Goal: Information Seeking & Learning: Learn about a topic

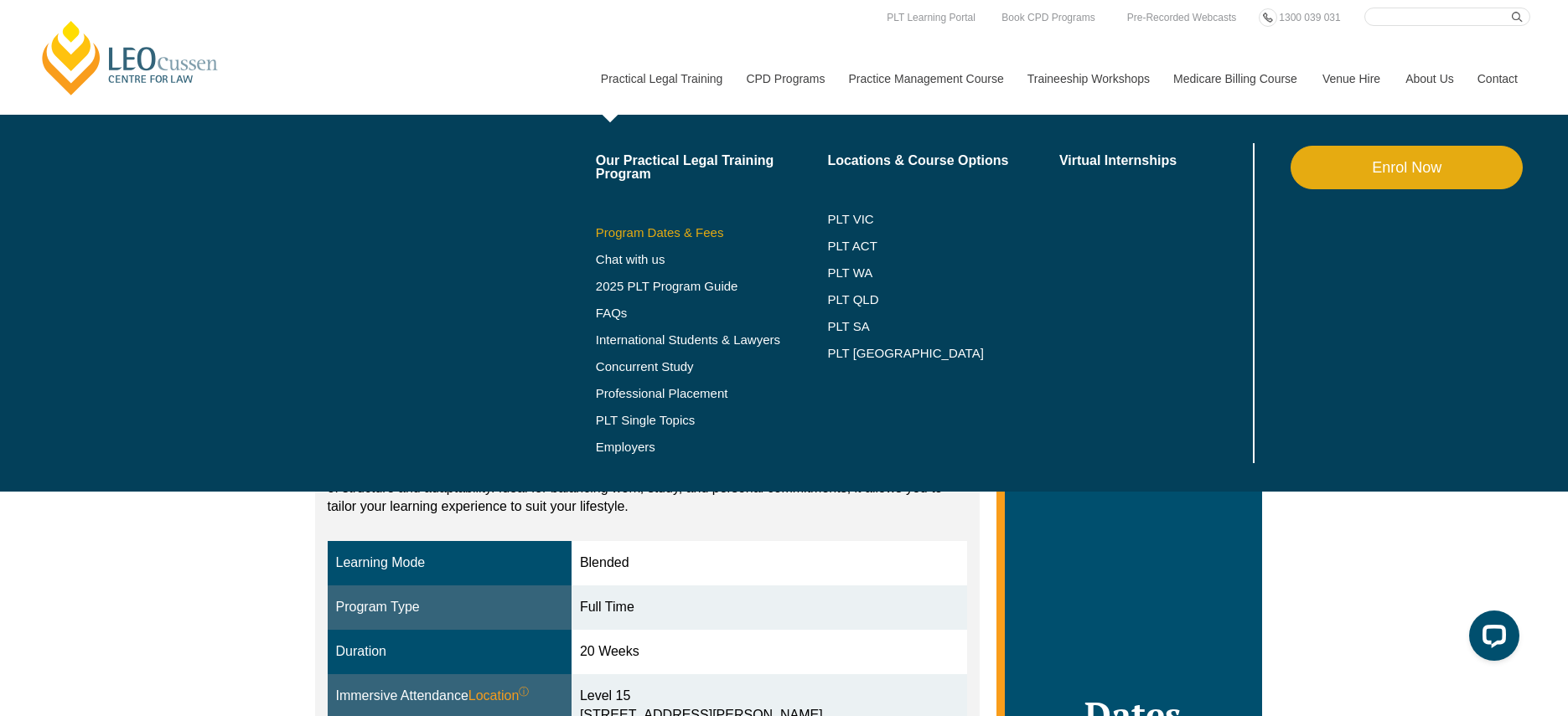
click at [650, 227] on link "Program Dates & Fees" at bounding box center [712, 233] width 233 height 14
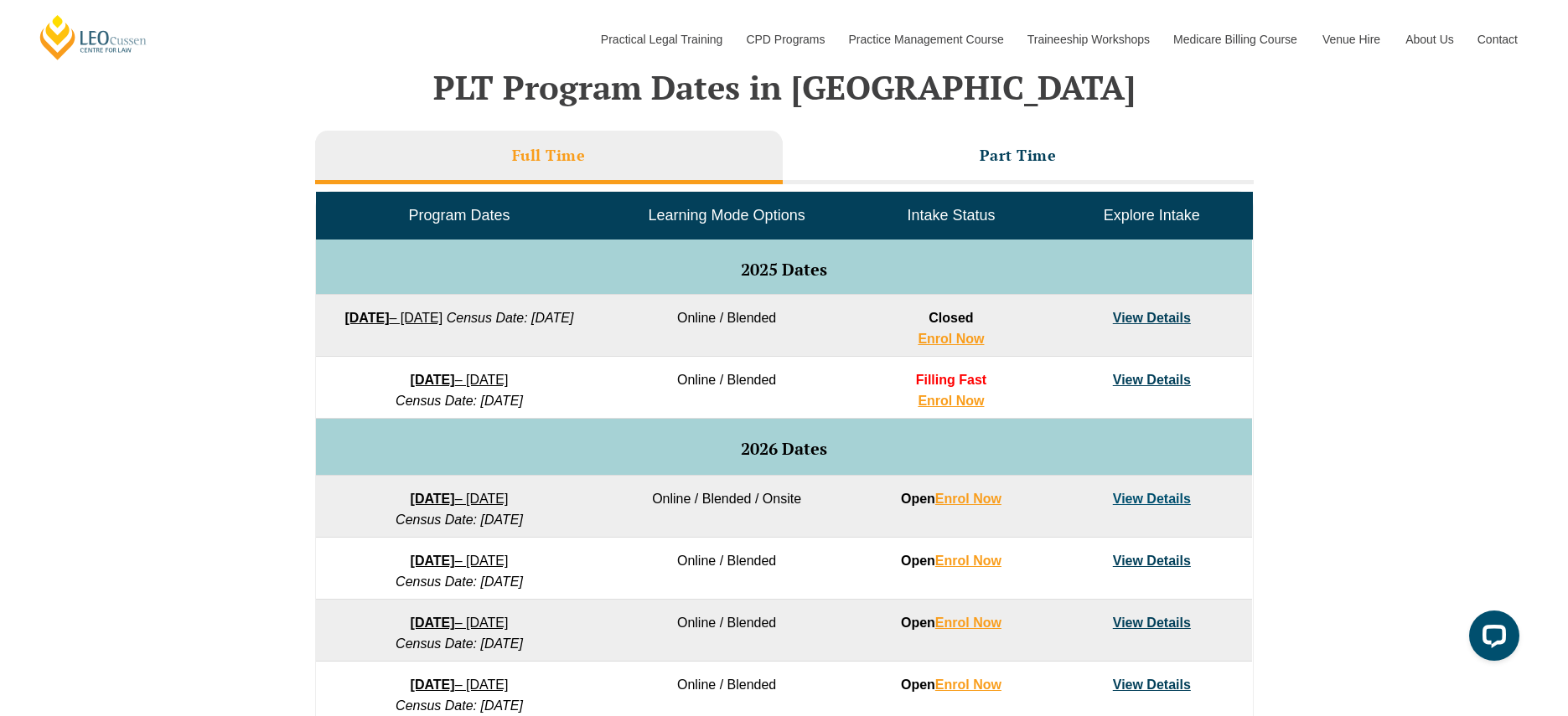
scroll to position [844, 0]
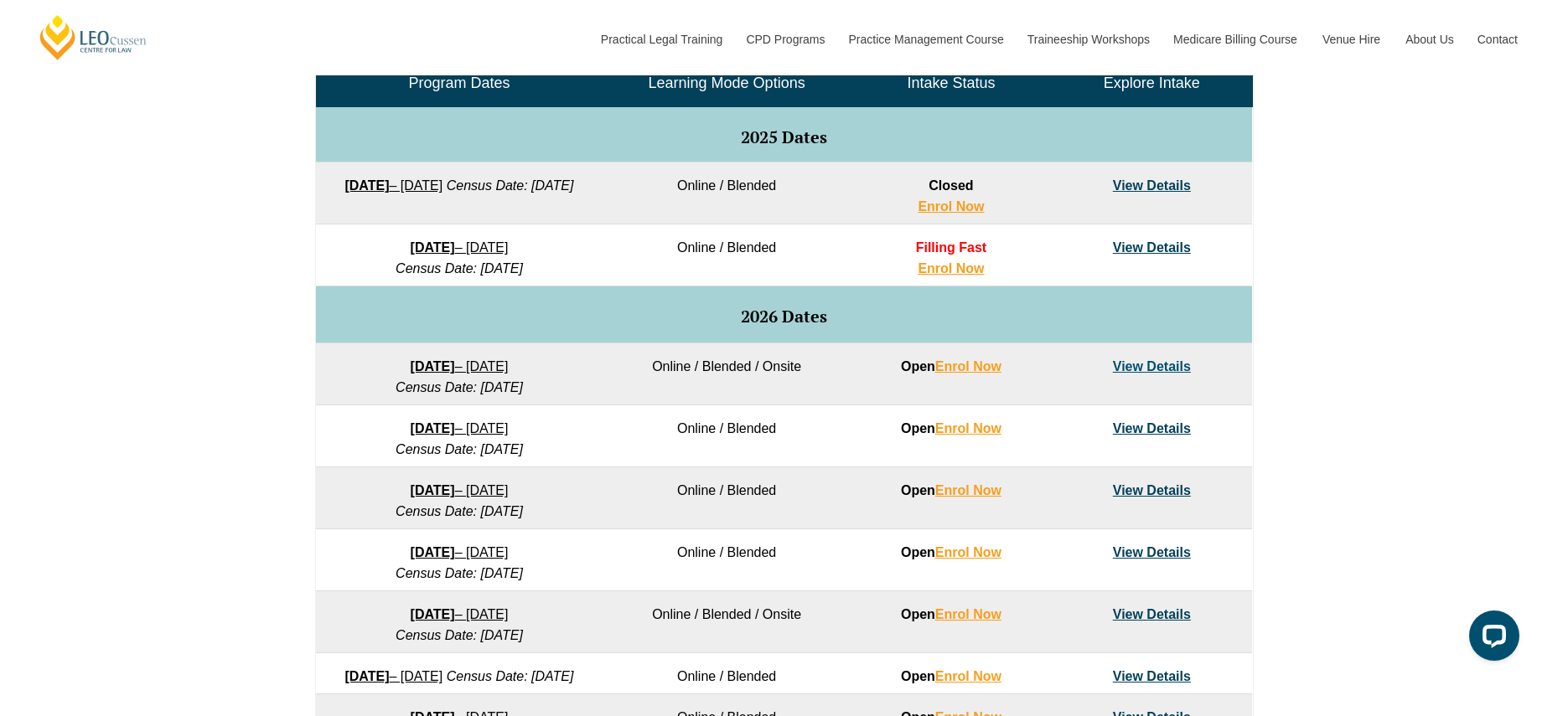
drag, startPoint x: 565, startPoint y: 233, endPoint x: 601, endPoint y: 304, distance: 79.6
click at [601, 304] on tbody "Program Dates Learning Mode Options Intake Status Explore Intake 2025 Dates 22 …" at bounding box center [784, 408] width 936 height 696
click at [601, 304] on td "2026 Dates" at bounding box center [784, 315] width 936 height 57
click at [421, 357] on td "27 January 2026 – 12 June 2026 Census Date: 23 February 2026" at bounding box center [458, 374] width 286 height 62
click at [1156, 368] on link "View Details" at bounding box center [1152, 366] width 78 height 15
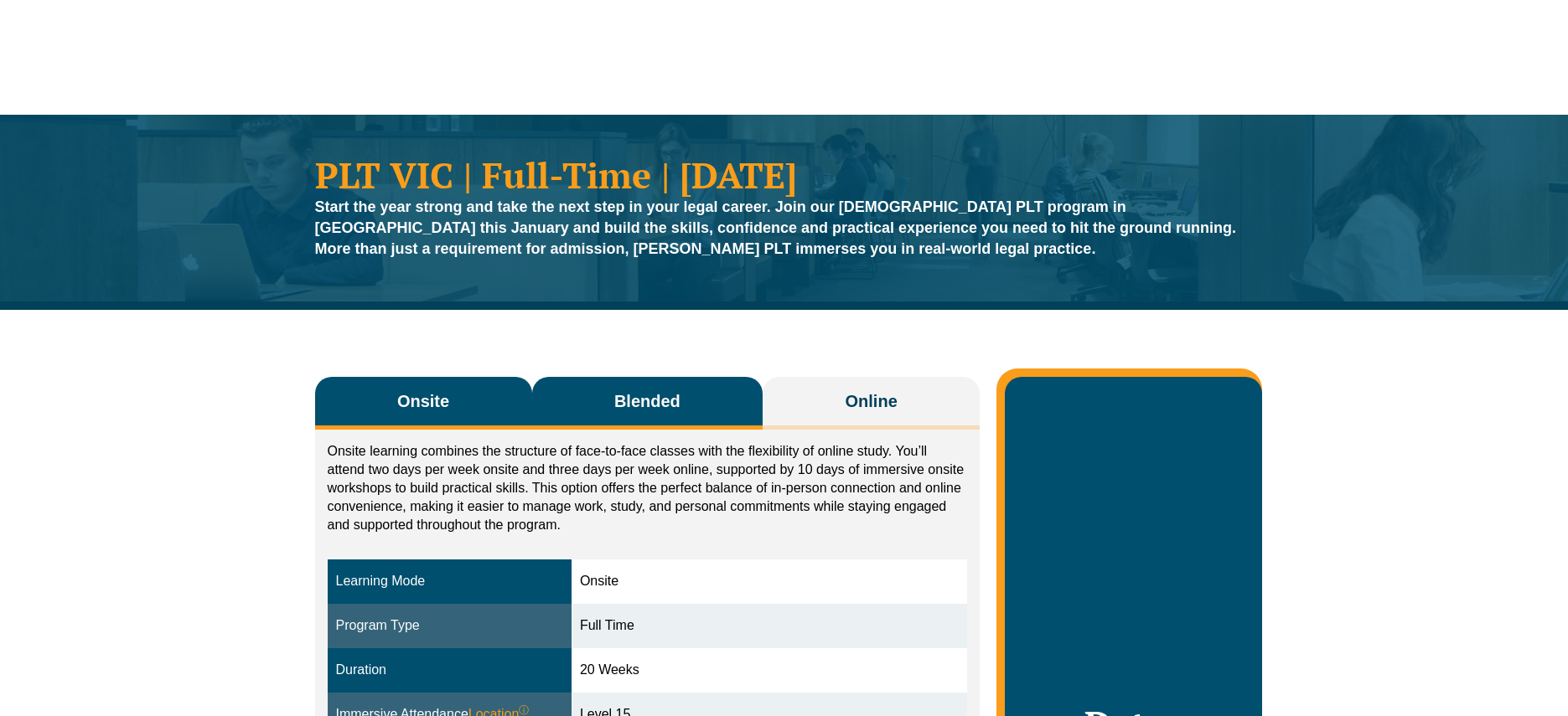
click at [642, 392] on span "Blended" at bounding box center [648, 401] width 66 height 23
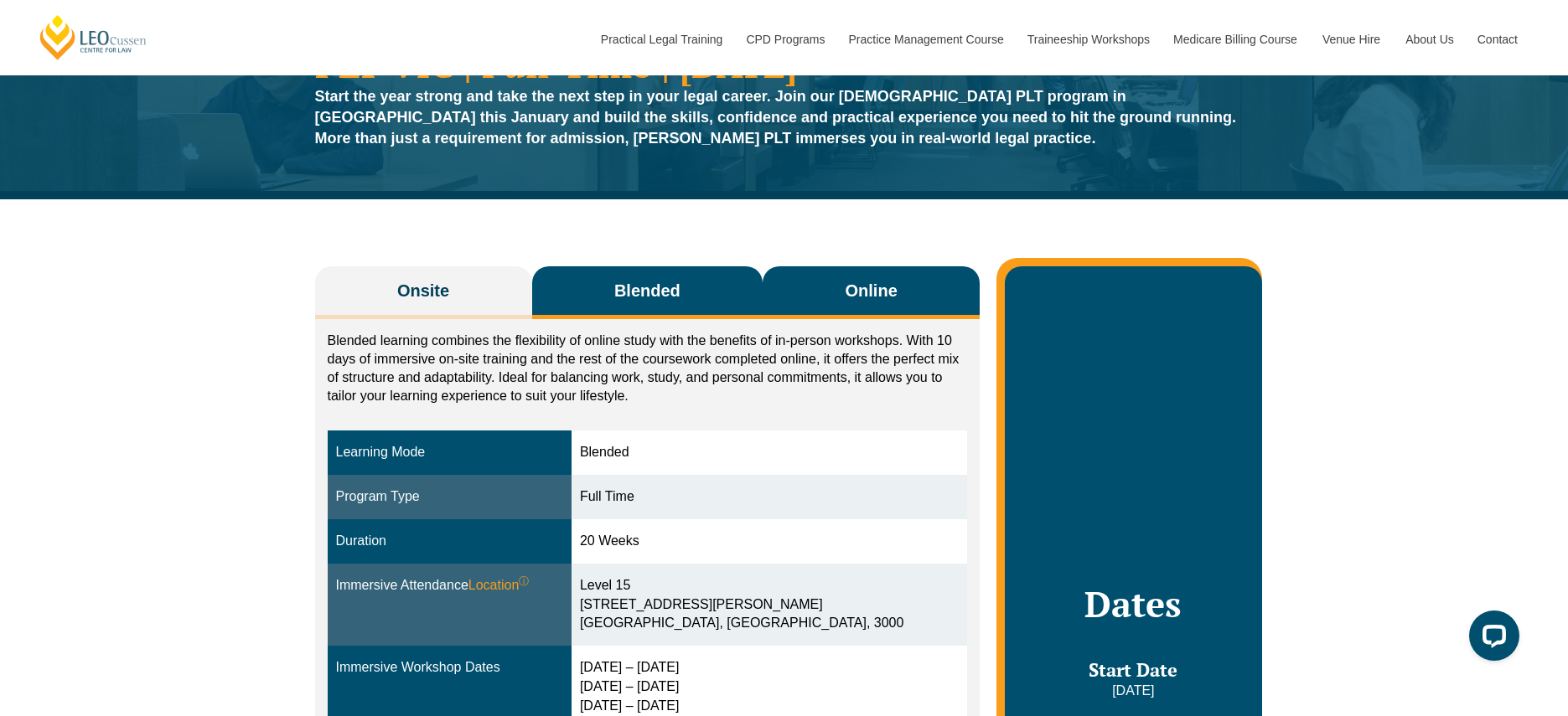
click at [864, 310] on button "Online" at bounding box center [870, 293] width 217 height 53
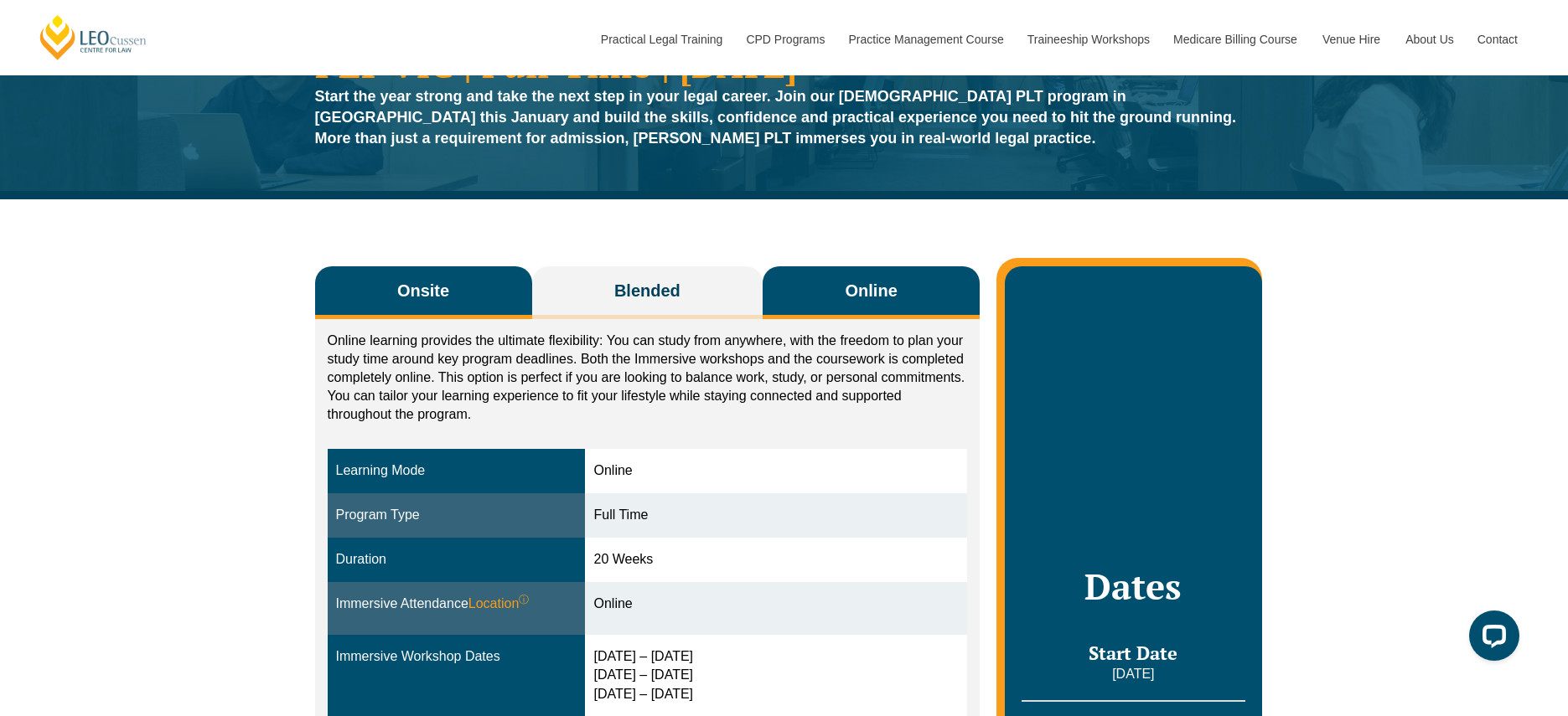
click at [380, 284] on button "Onsite" at bounding box center [423, 293] width 217 height 53
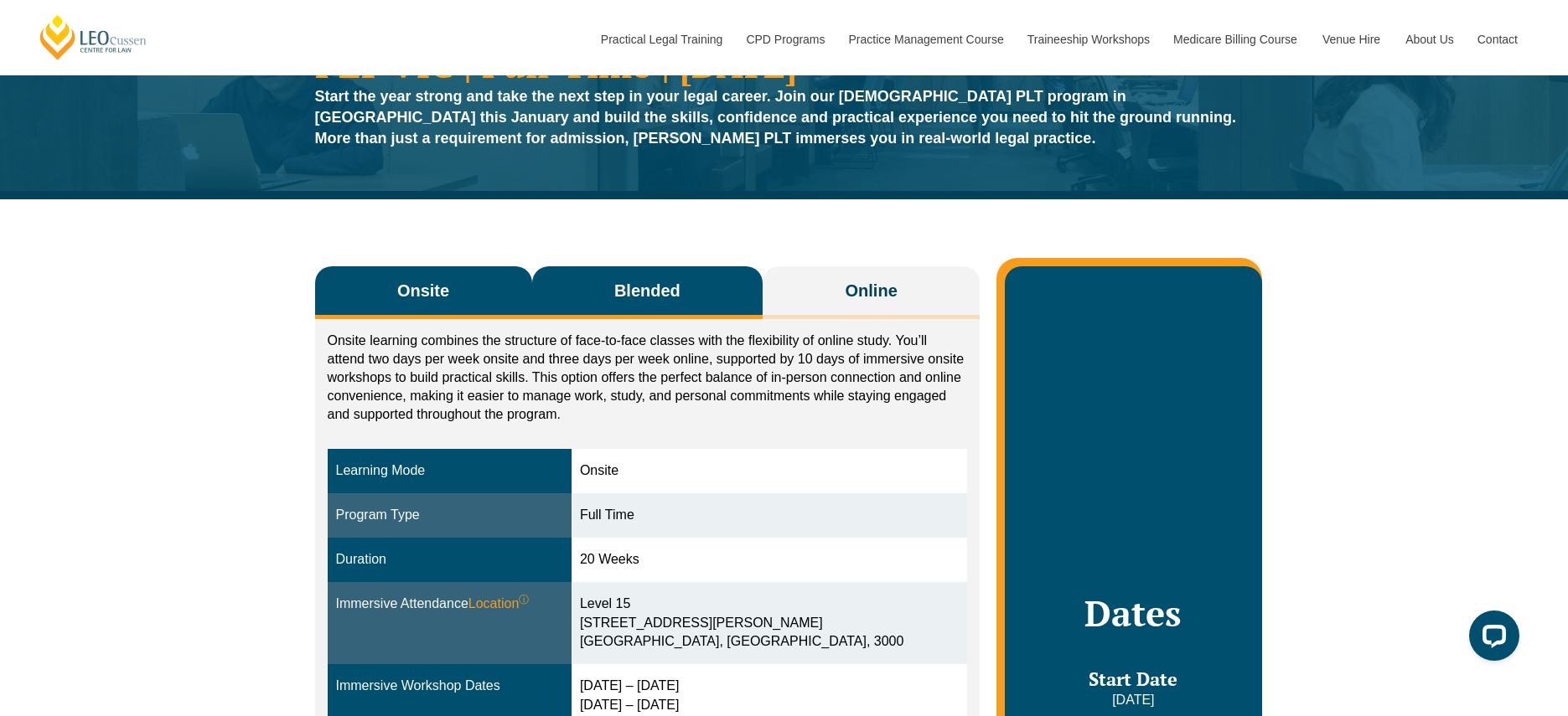
click at [575, 274] on button "Blended" at bounding box center [648, 293] width 232 height 53
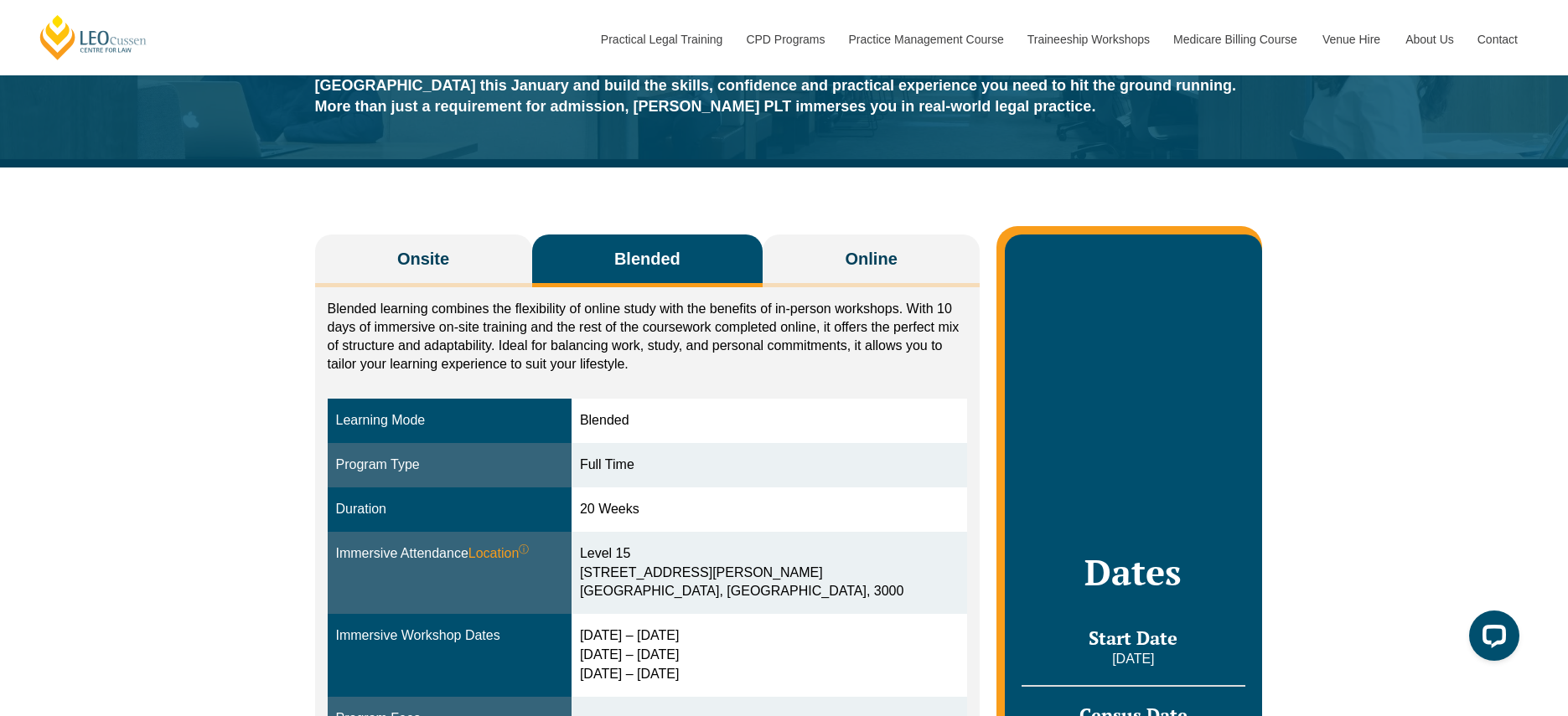
scroll to position [144, 0]
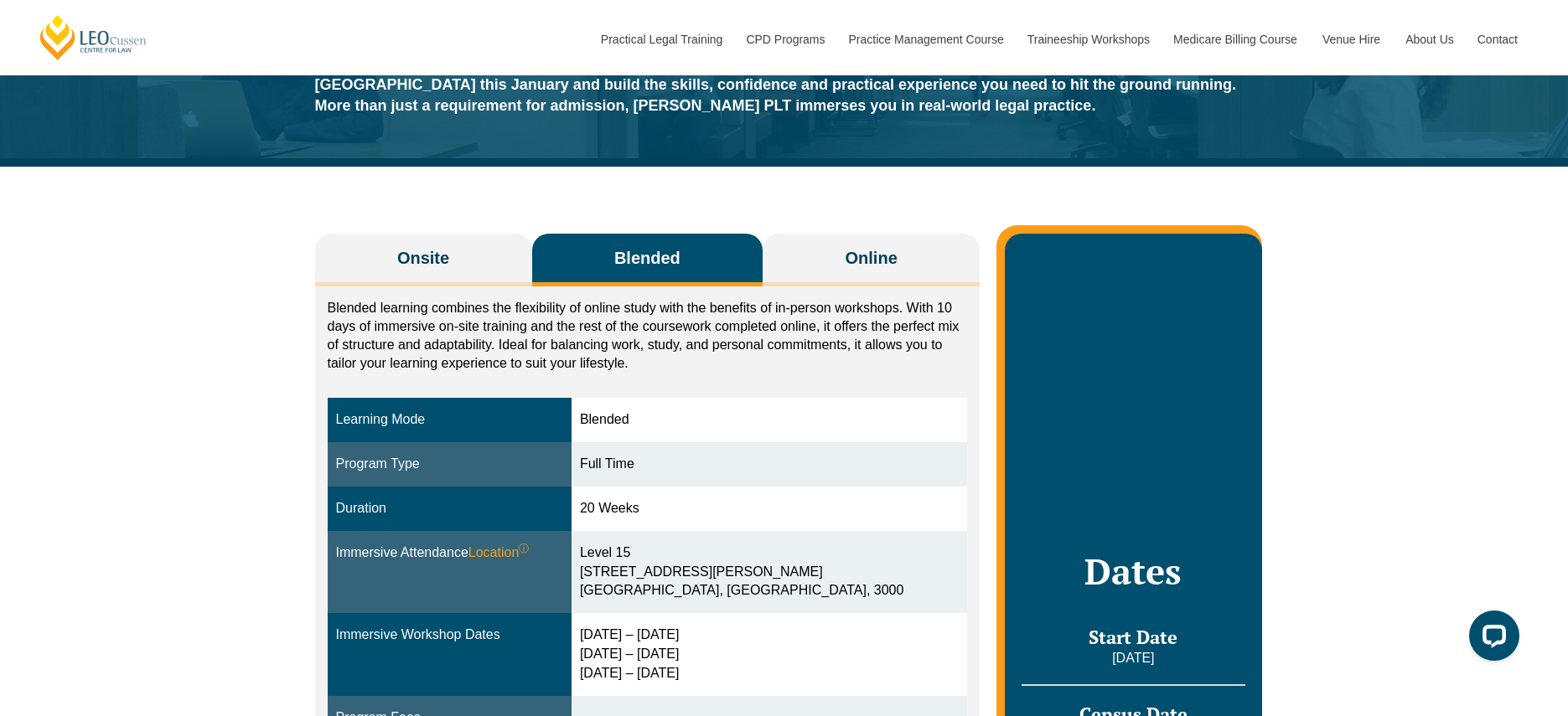
click at [405, 215] on div "Onsite Blended Online Onsite learning combines the structure of face-to-face cl…" at bounding box center [784, 726] width 955 height 1118
drag, startPoint x: 420, startPoint y: 232, endPoint x: 445, endPoint y: 234, distance: 25.1
click at [421, 232] on div "Onsite Blended Online Onsite learning combines the structure of face-to-face cl…" at bounding box center [784, 726] width 955 height 1118
click at [481, 213] on div "Onsite Blended Online Onsite learning combines the structure of face-to-face cl…" at bounding box center [784, 726] width 955 height 1118
click at [486, 254] on button "Onsite" at bounding box center [423, 260] width 217 height 53
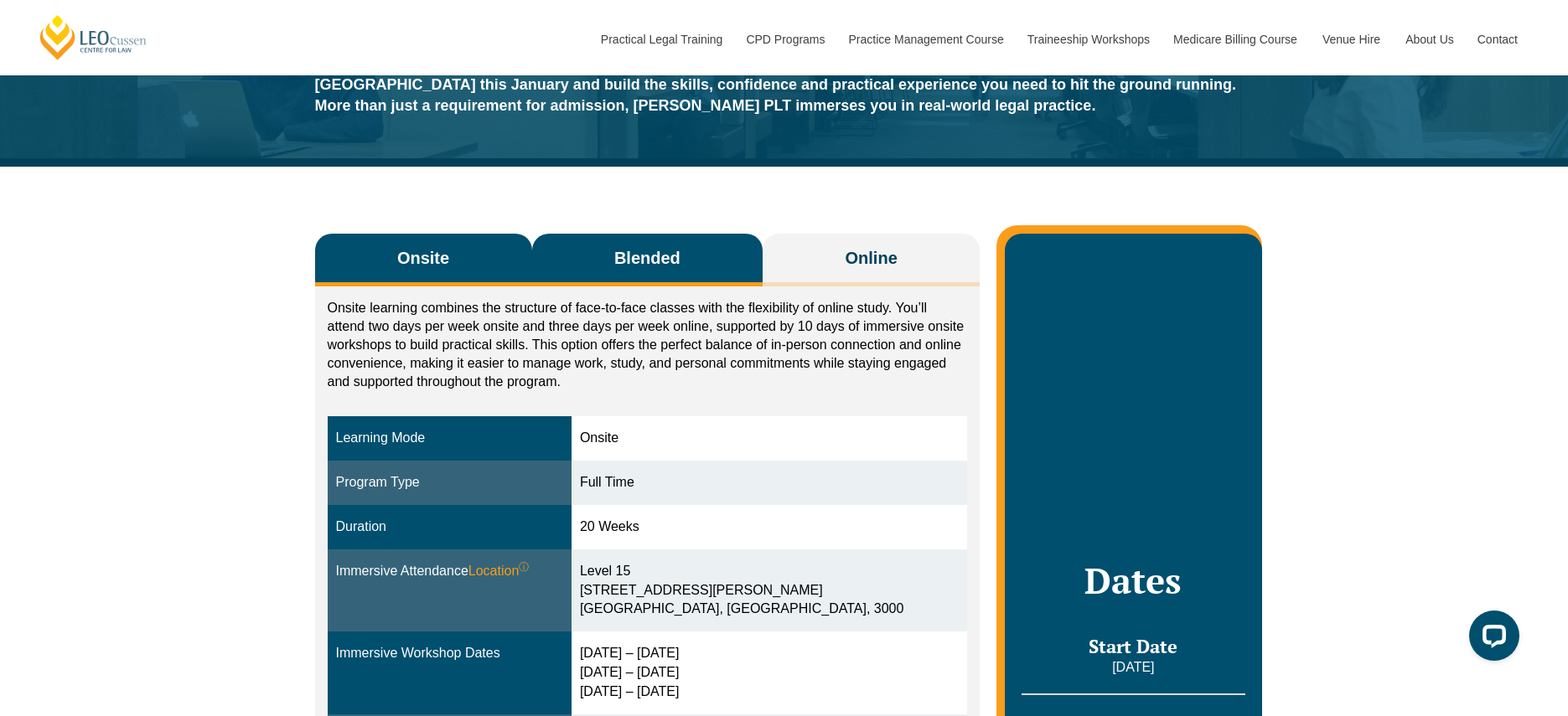
click at [622, 259] on span "Blended" at bounding box center [648, 258] width 66 height 23
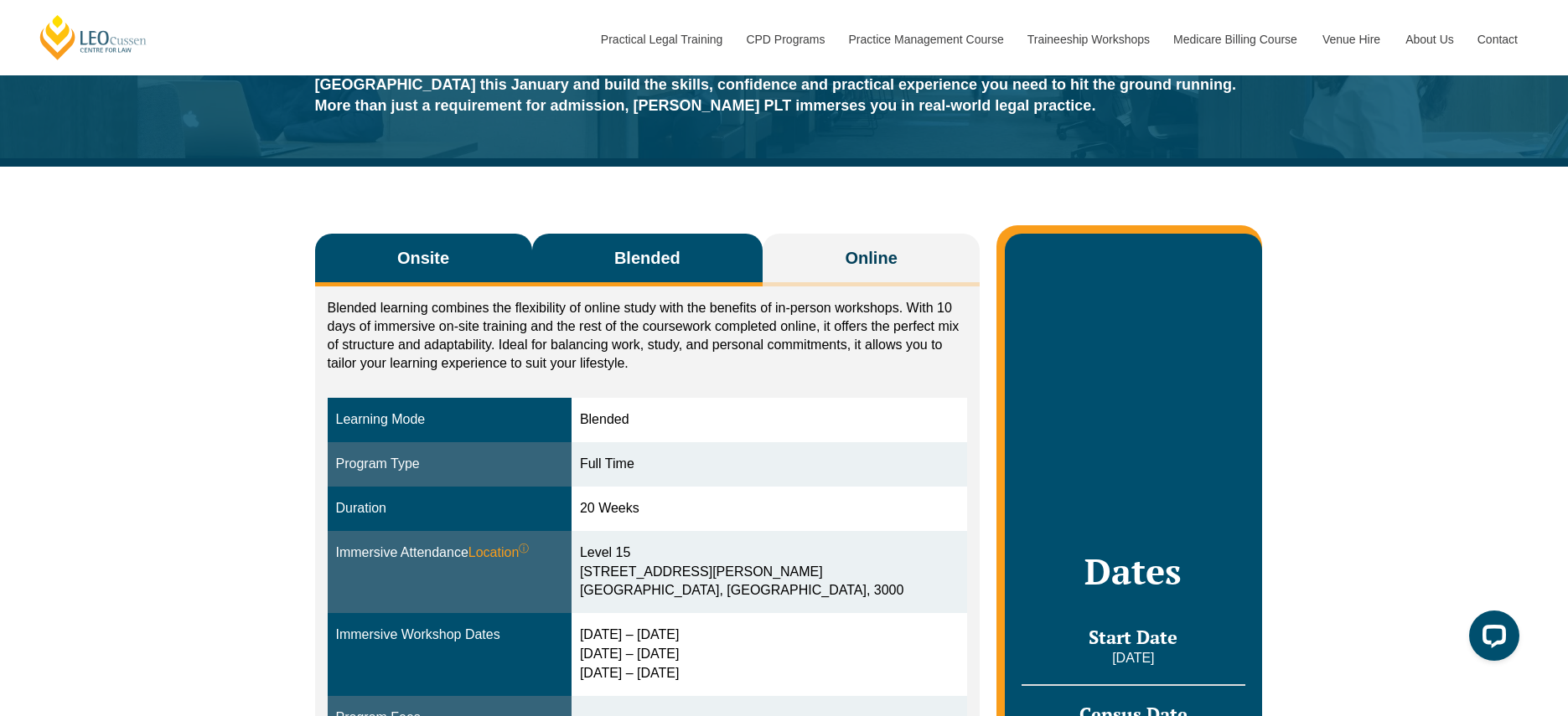
click at [454, 256] on button "Onsite" at bounding box center [423, 260] width 217 height 53
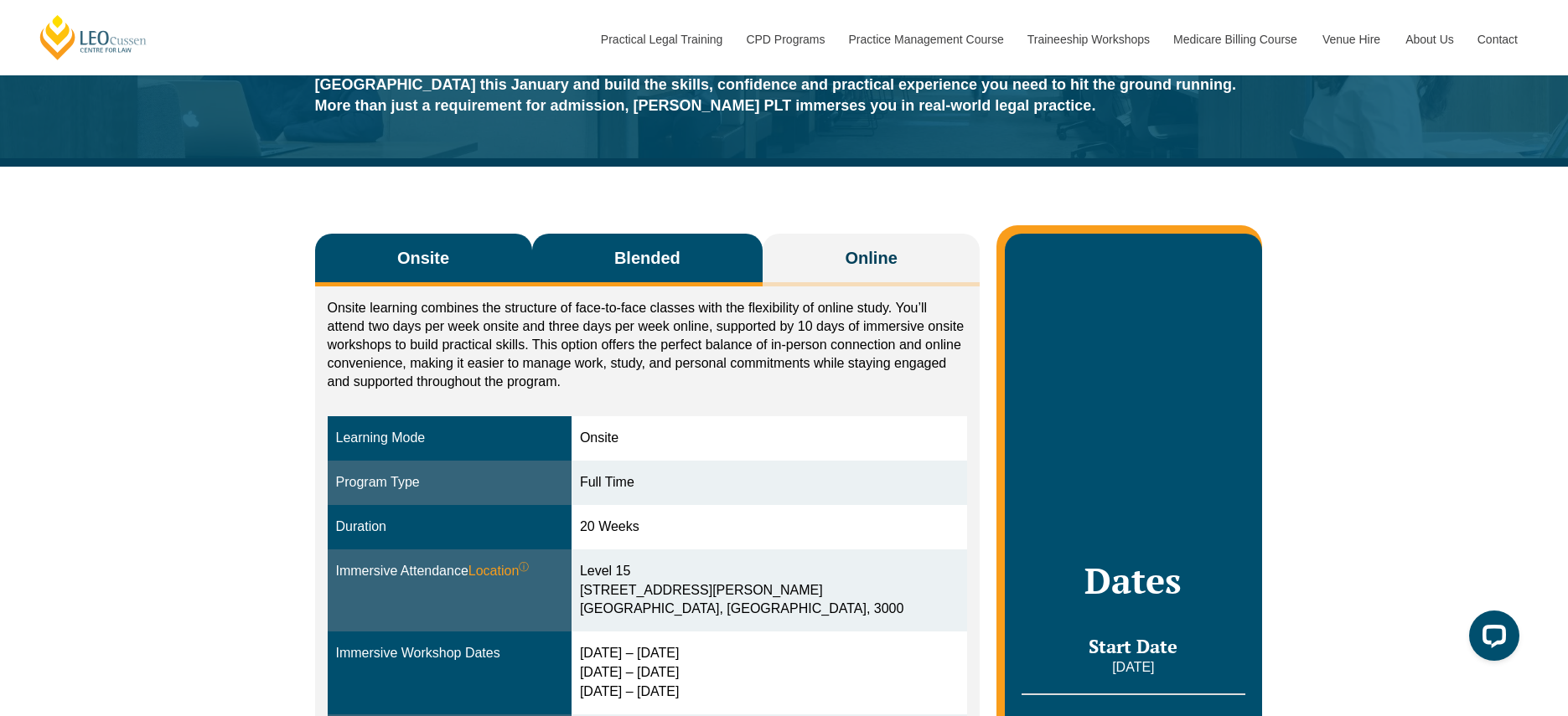
click at [631, 259] on span "Blended" at bounding box center [648, 258] width 66 height 23
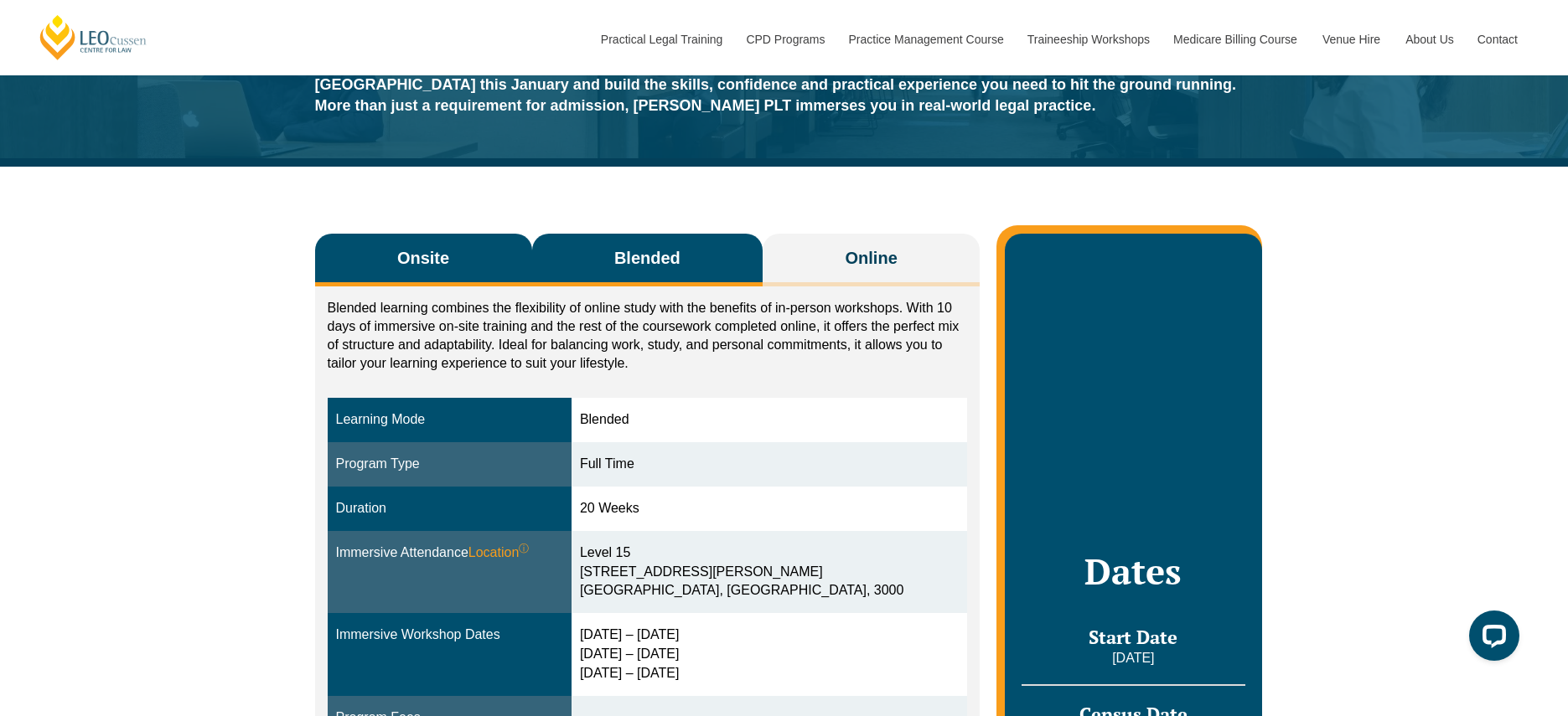
click at [439, 248] on span "Onsite" at bounding box center [423, 258] width 52 height 23
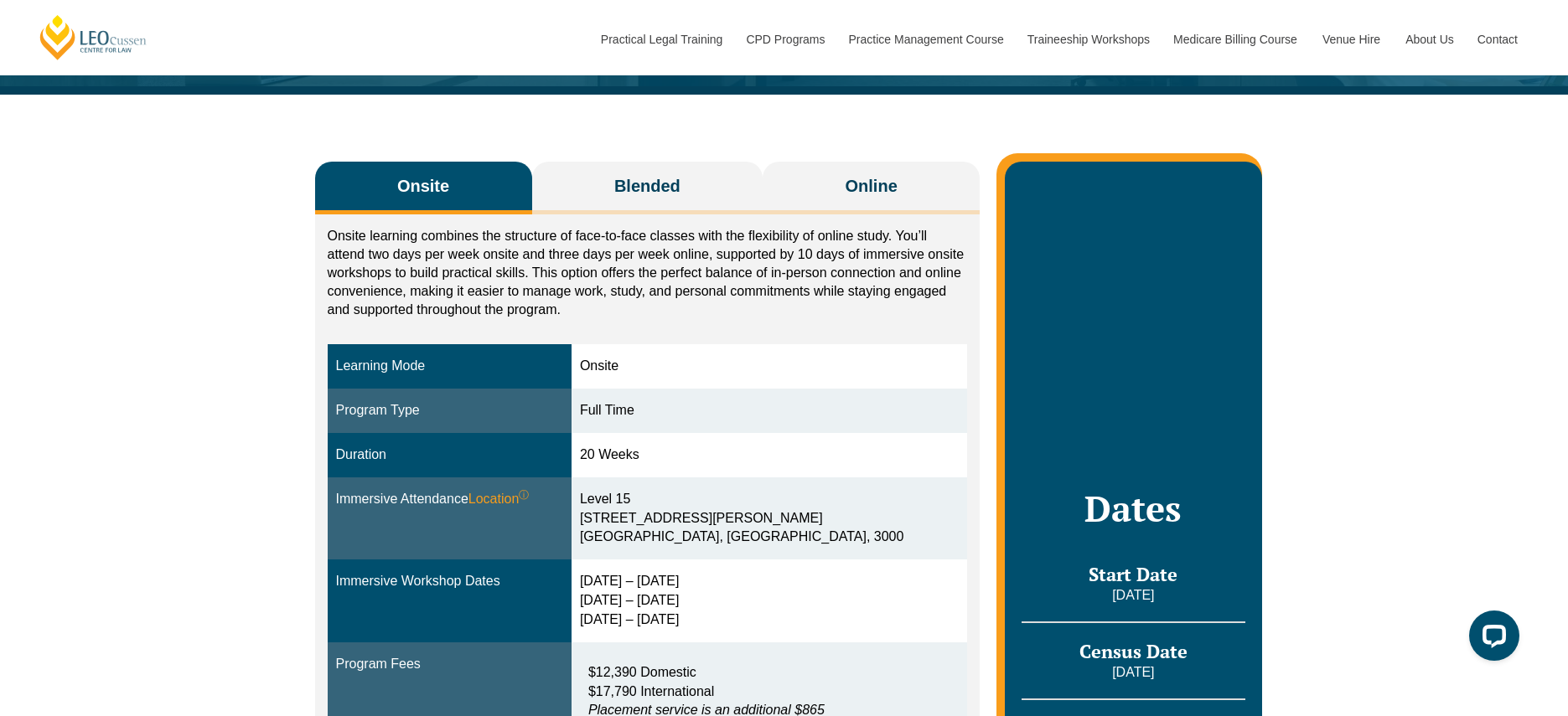
scroll to position [280, 0]
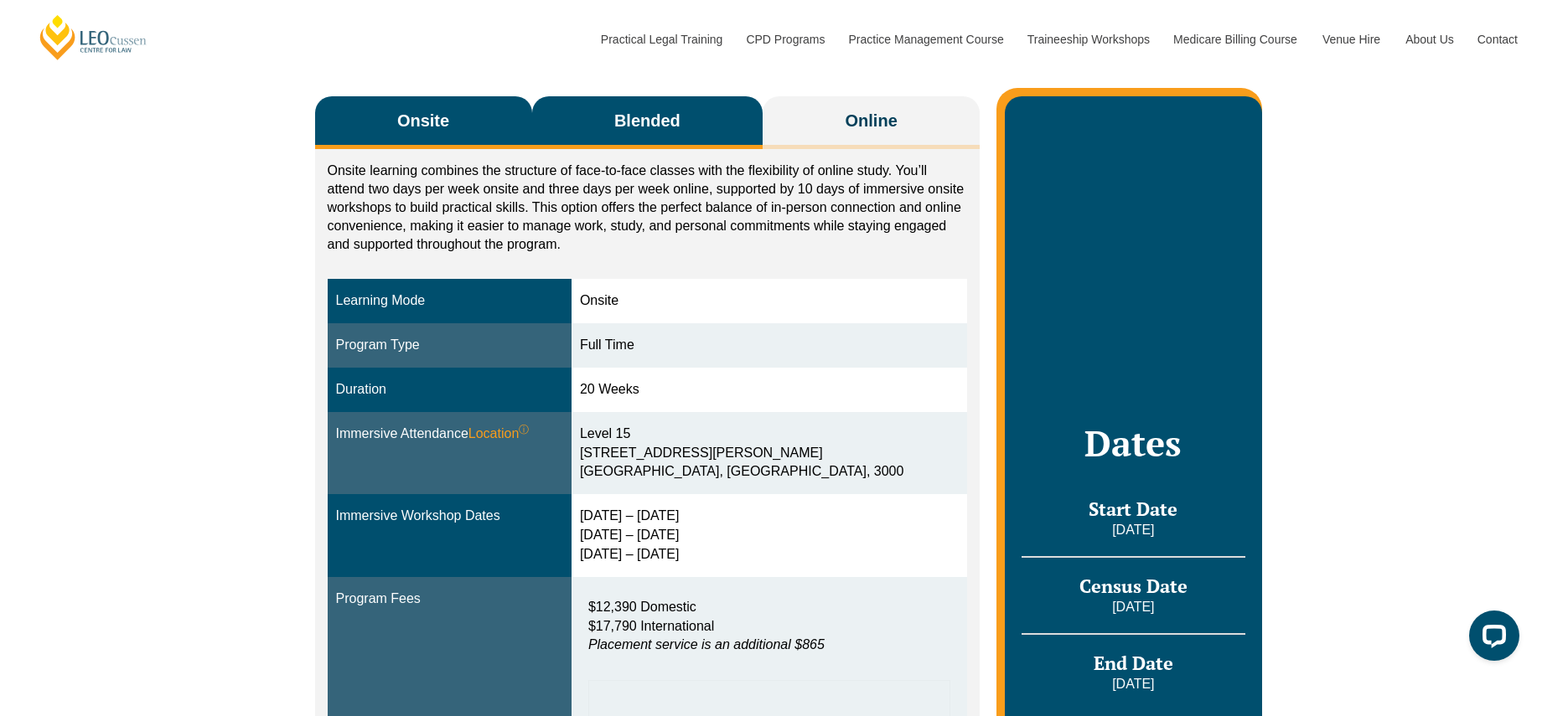
click at [674, 117] on span "Blended" at bounding box center [648, 120] width 66 height 23
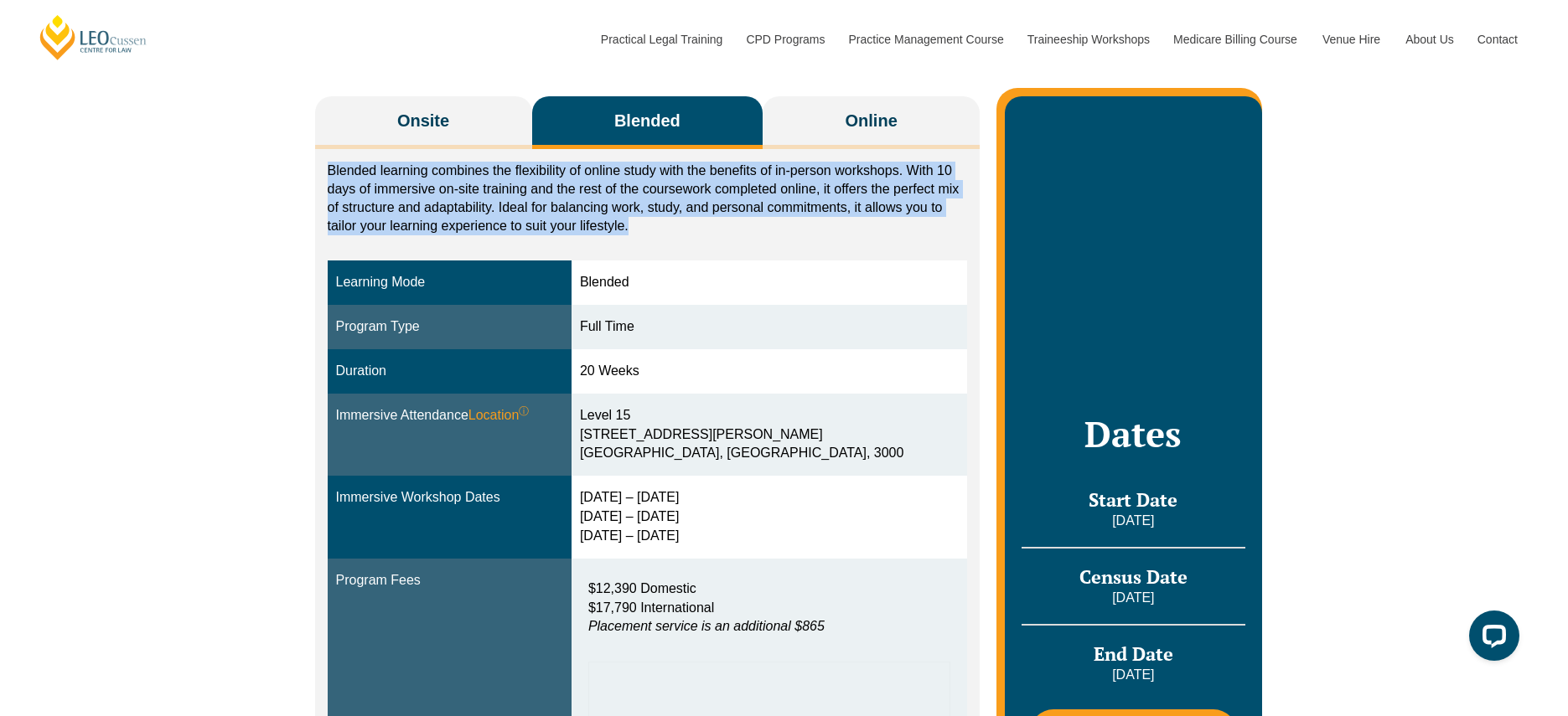
drag, startPoint x: 633, startPoint y: 168, endPoint x: 656, endPoint y: 221, distance: 57.8
click at [656, 221] on div "Blended learning combines the flexibility of online study with the benefits of …" at bounding box center [647, 623] width 665 height 948
click at [656, 221] on p "Blended learning combines the flexibility of online study with the benefits of …" at bounding box center [647, 198] width 640 height 73
drag, startPoint x: 655, startPoint y: 221, endPoint x: 619, endPoint y: 150, distance: 79.6
click at [619, 150] on div "Blended learning combines the flexibility of online study with the benefits of …" at bounding box center [647, 623] width 665 height 948
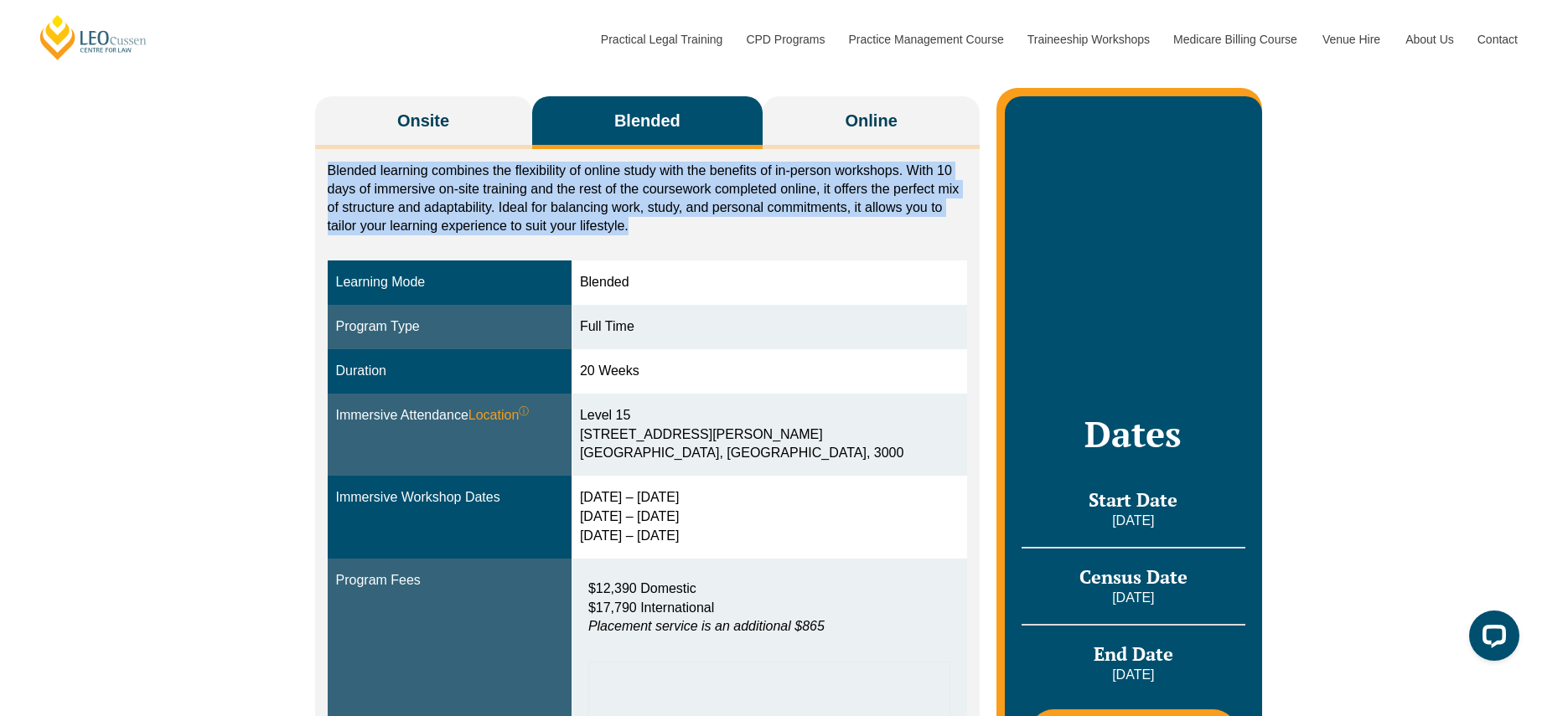
click at [619, 150] on div "Blended learning combines the flexibility of online study with the benefits of …" at bounding box center [647, 623] width 665 height 948
drag, startPoint x: 619, startPoint y: 150, endPoint x: 618, endPoint y: 223, distance: 73.0
click at [619, 223] on div "Blended learning combines the flexibility of online study with the benefits of …" at bounding box center [647, 623] width 665 height 948
click at [618, 223] on p "Blended learning combines the flexibility of online study with the benefits of …" at bounding box center [647, 198] width 640 height 73
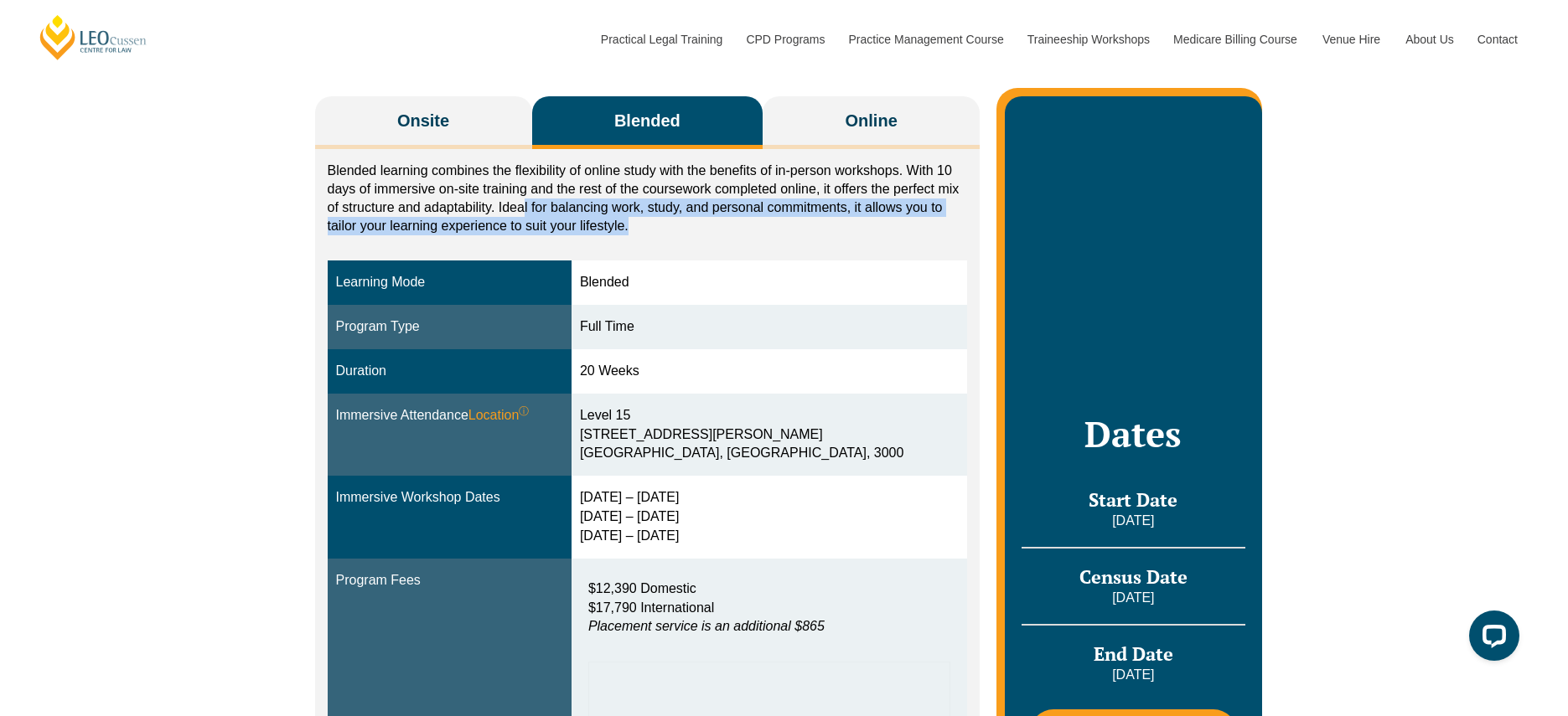
drag, startPoint x: 643, startPoint y: 240, endPoint x: 524, endPoint y: 205, distance: 124.0
click at [524, 205] on div "Blended learning combines the flexibility of online study with the benefits of …" at bounding box center [647, 203] width 640 height 82
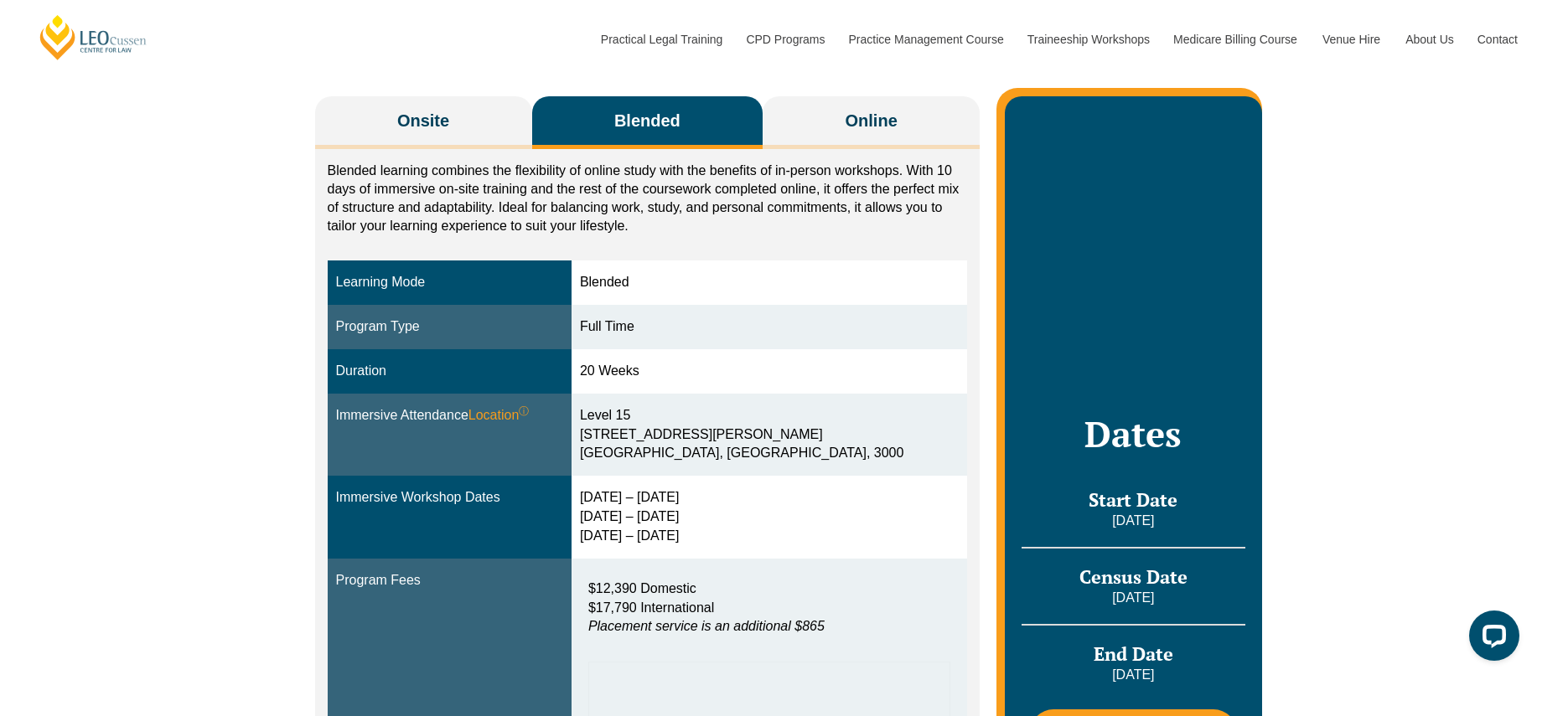
click at [525, 203] on p "Blended learning combines the flexibility of online study with the benefits of …" at bounding box center [647, 198] width 640 height 73
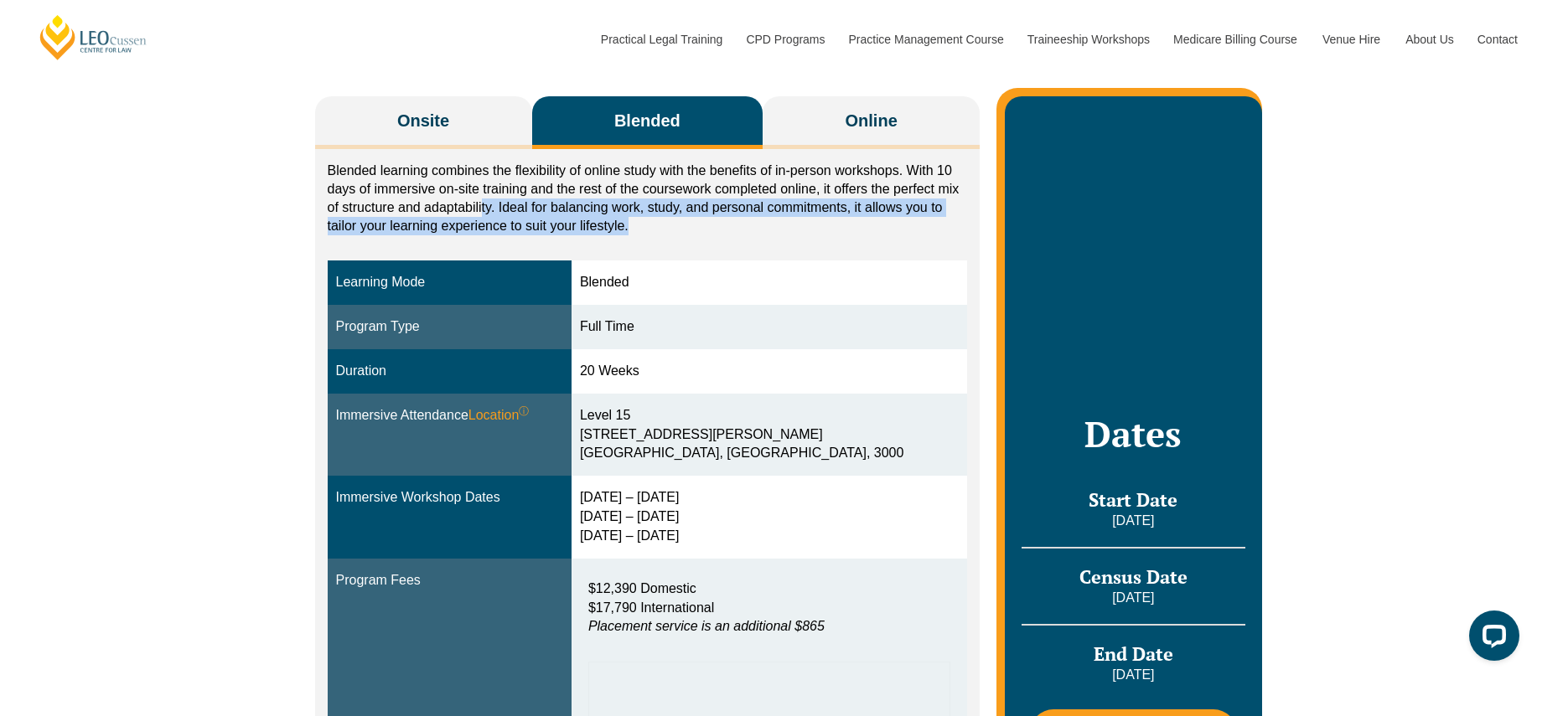
drag, startPoint x: 481, startPoint y: 208, endPoint x: 672, endPoint y: 232, distance: 192.5
click at [672, 232] on p "Blended learning combines the flexibility of online study with the benefits of …" at bounding box center [647, 198] width 640 height 73
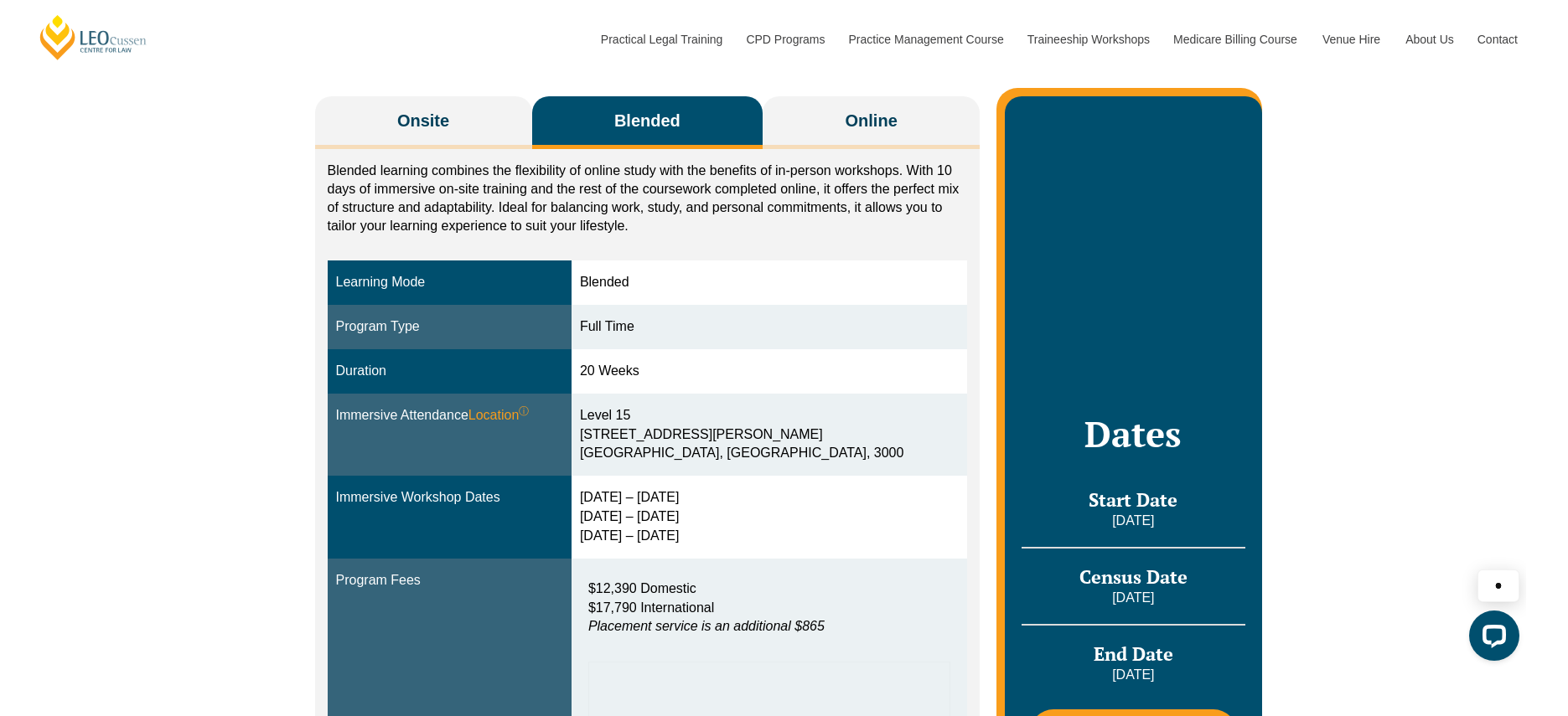
click at [671, 232] on p "Blended learning combines the flexibility of online study with the benefits of …" at bounding box center [647, 198] width 640 height 73
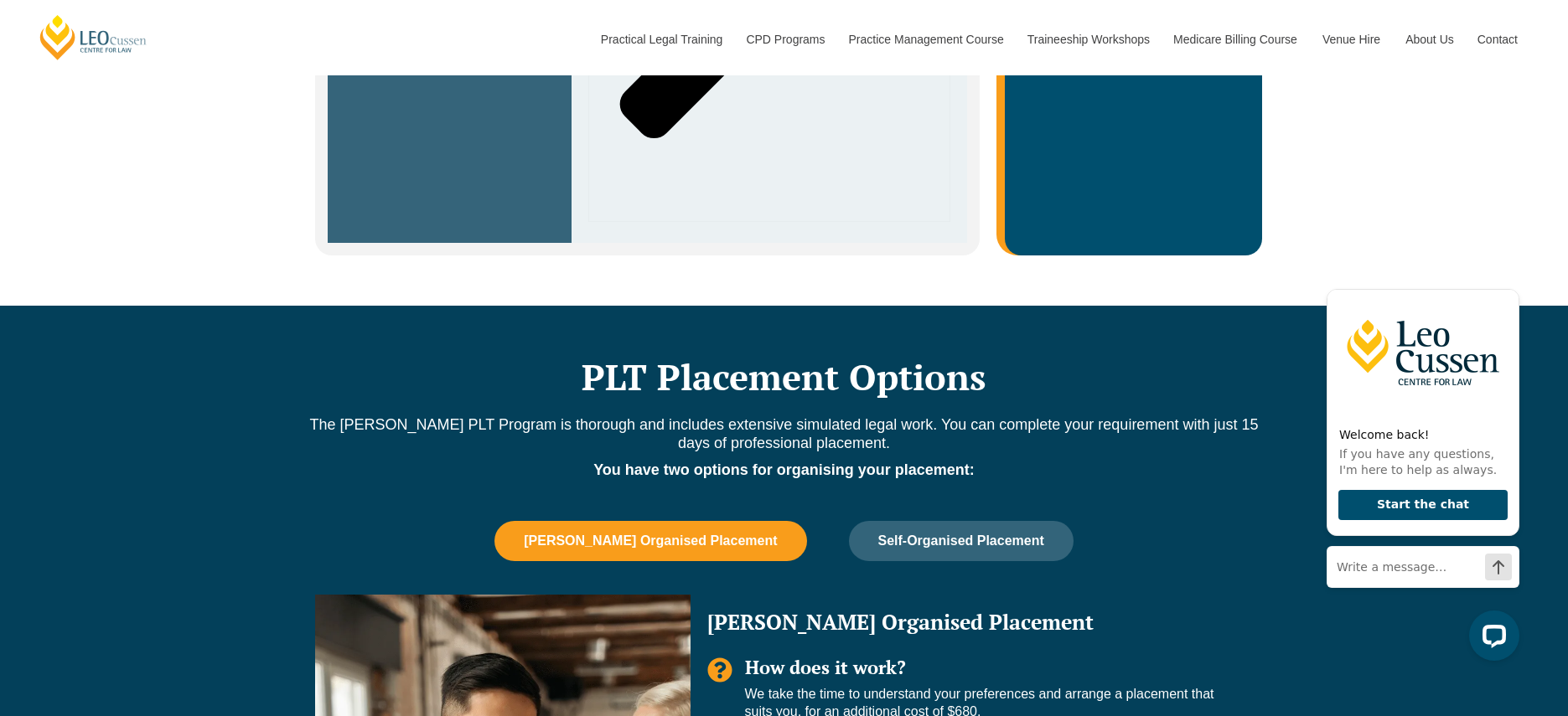
scroll to position [1409, 0]
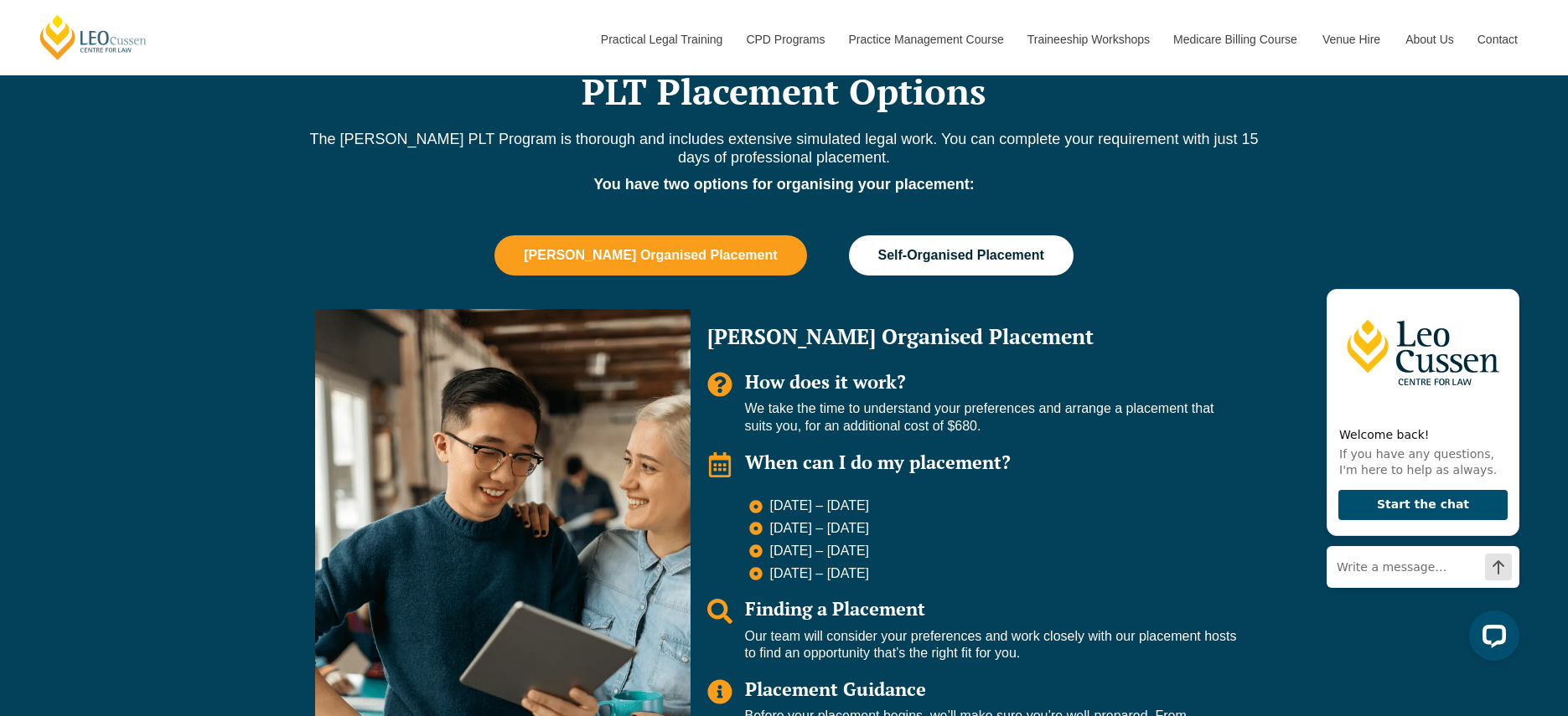
click at [904, 248] on span "Self-Organised Placement" at bounding box center [961, 255] width 166 height 15
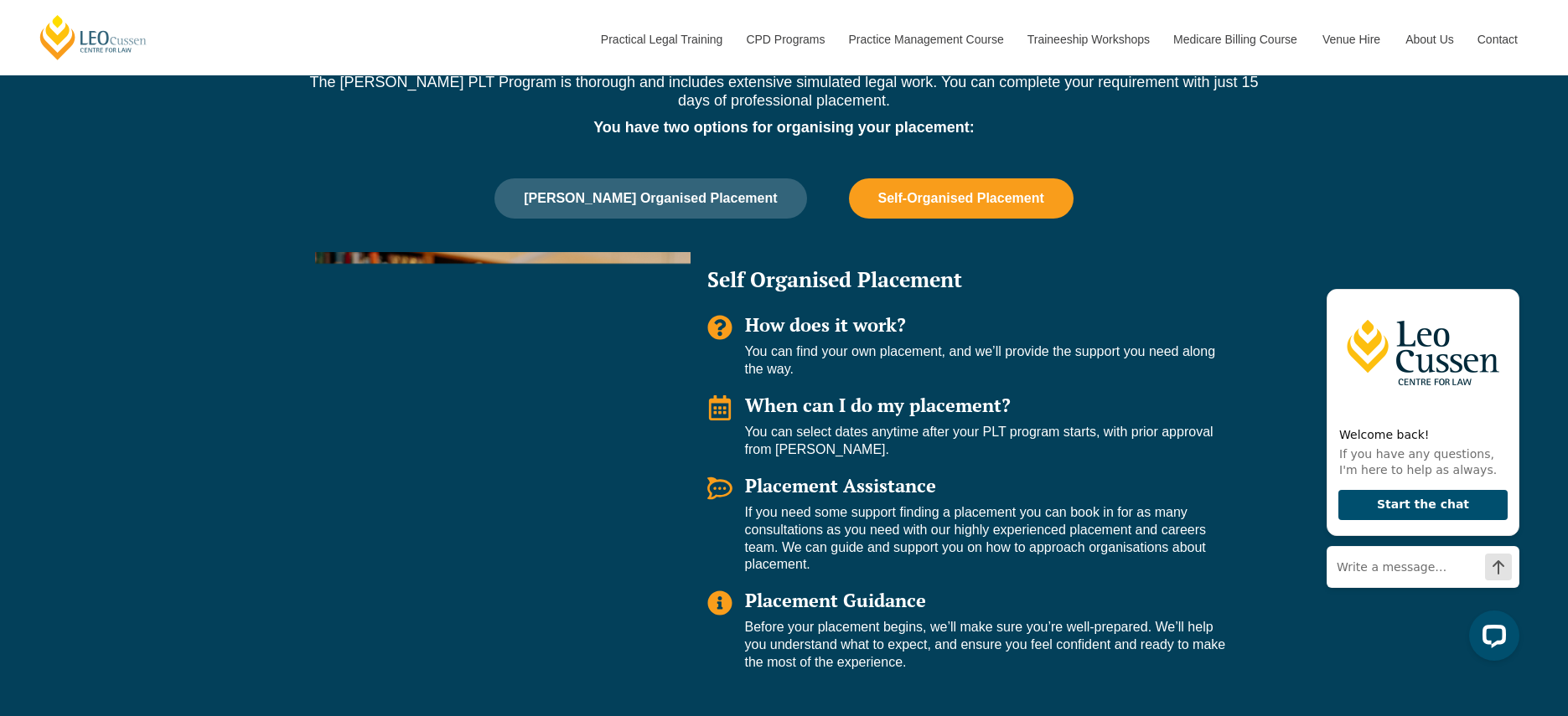
scroll to position [1549, 0]
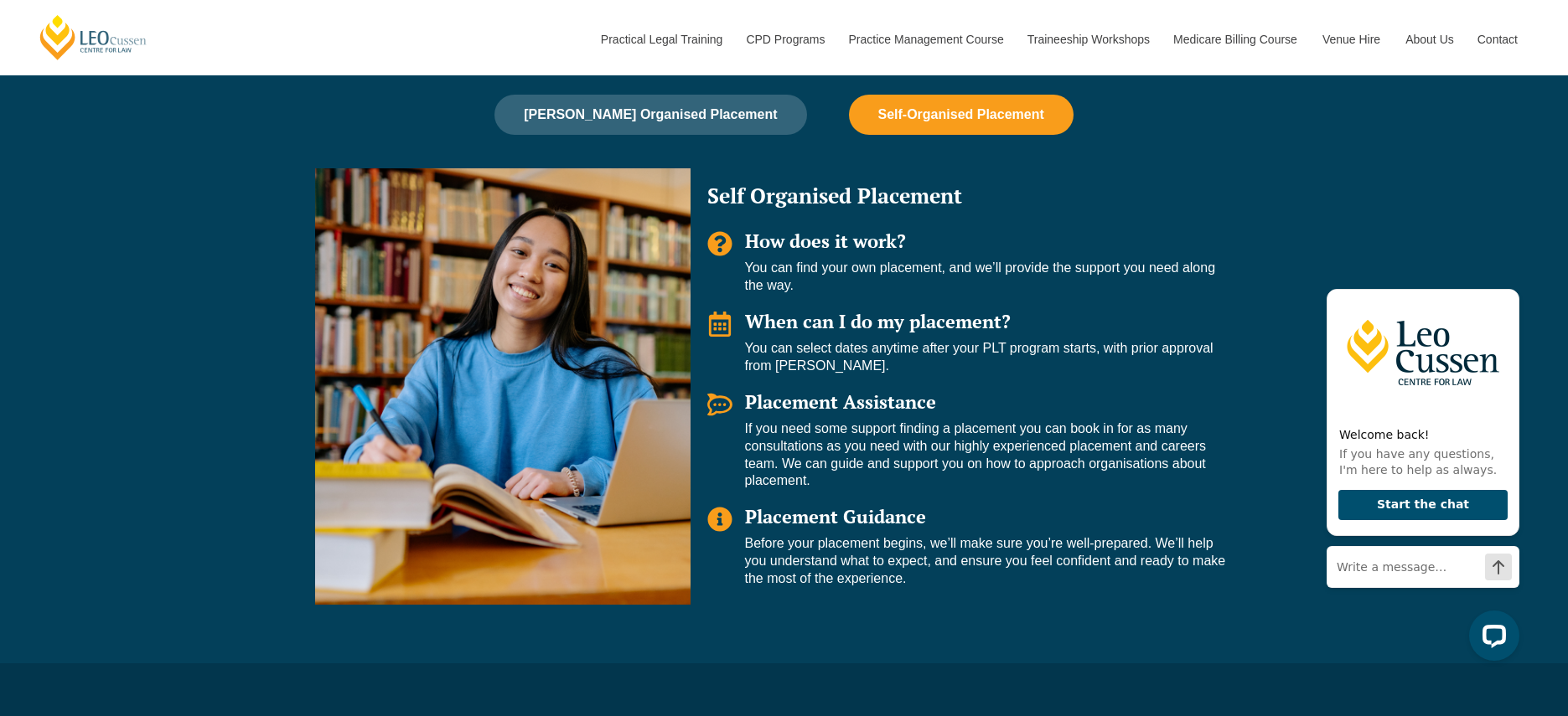
click at [847, 229] on span "How does it work?" at bounding box center [825, 240] width 161 height 24
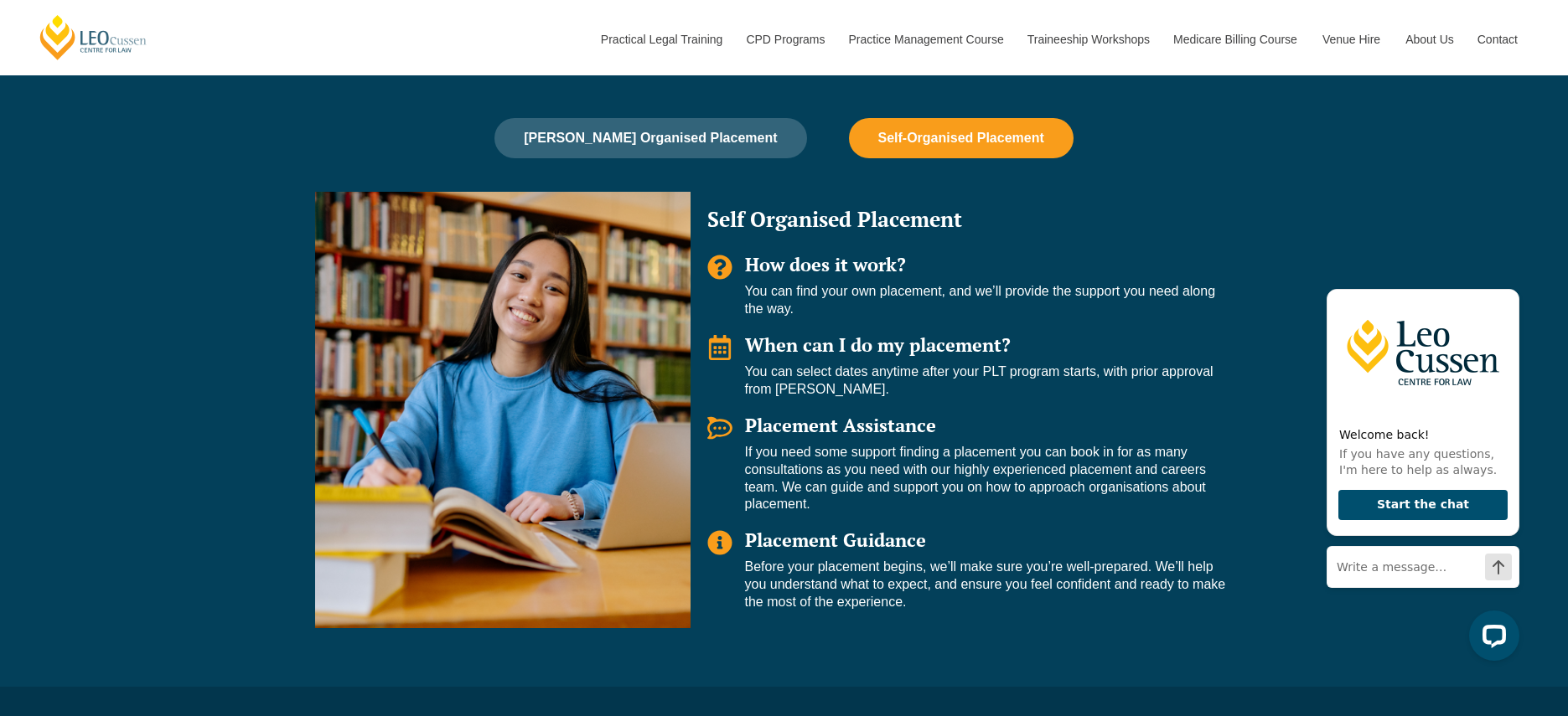
scroll to position [1514, 0]
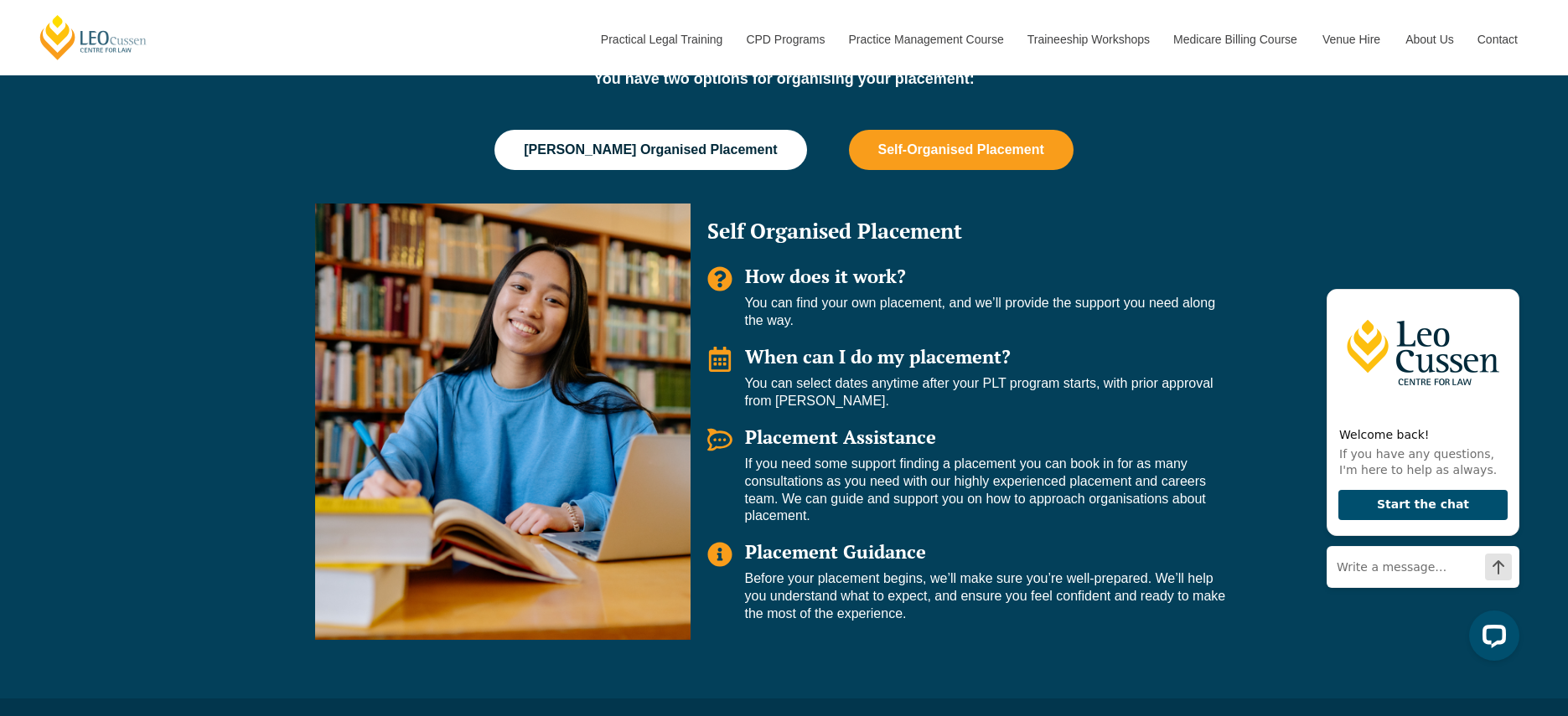
click at [662, 132] on button "Leo Cussen Organised Placement" at bounding box center [650, 149] width 312 height 40
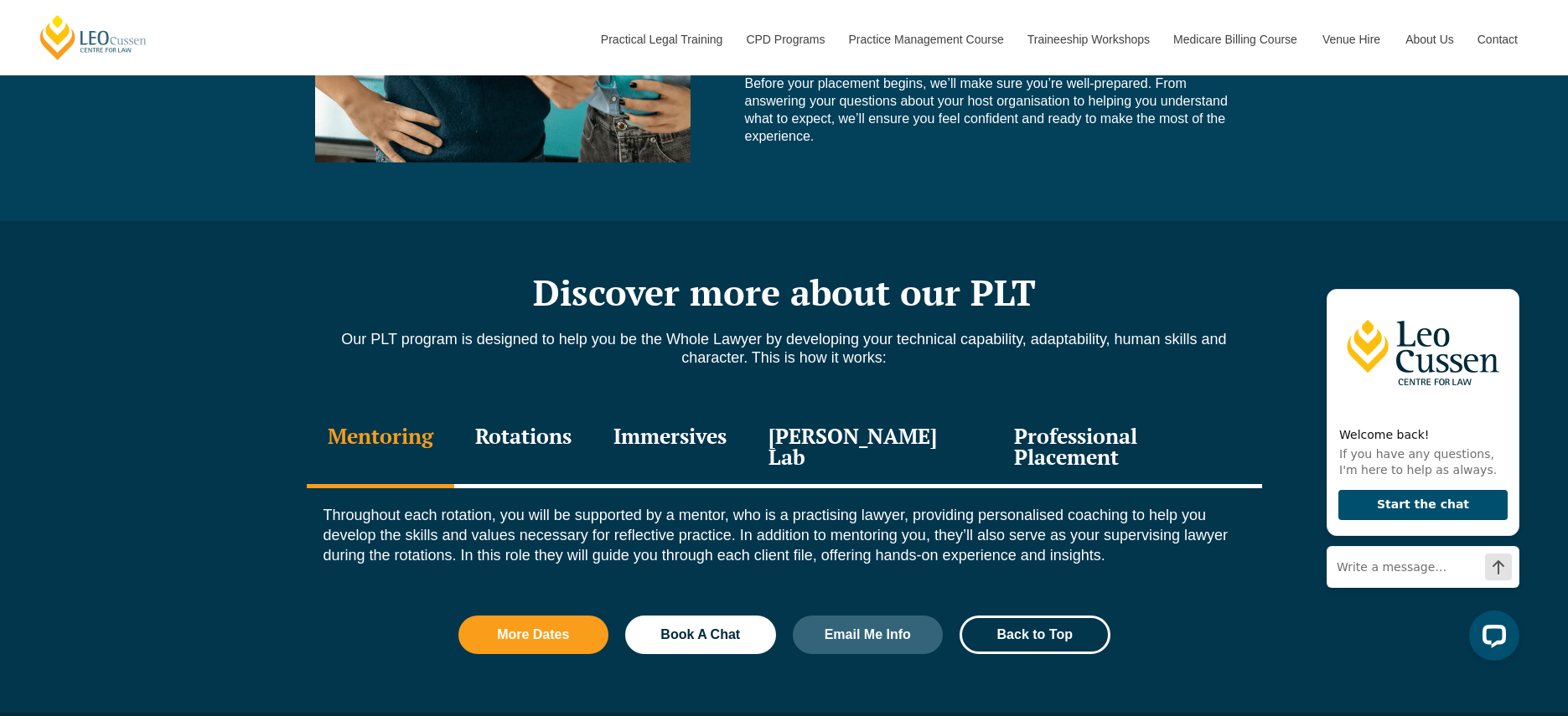
scroll to position [2243, 0]
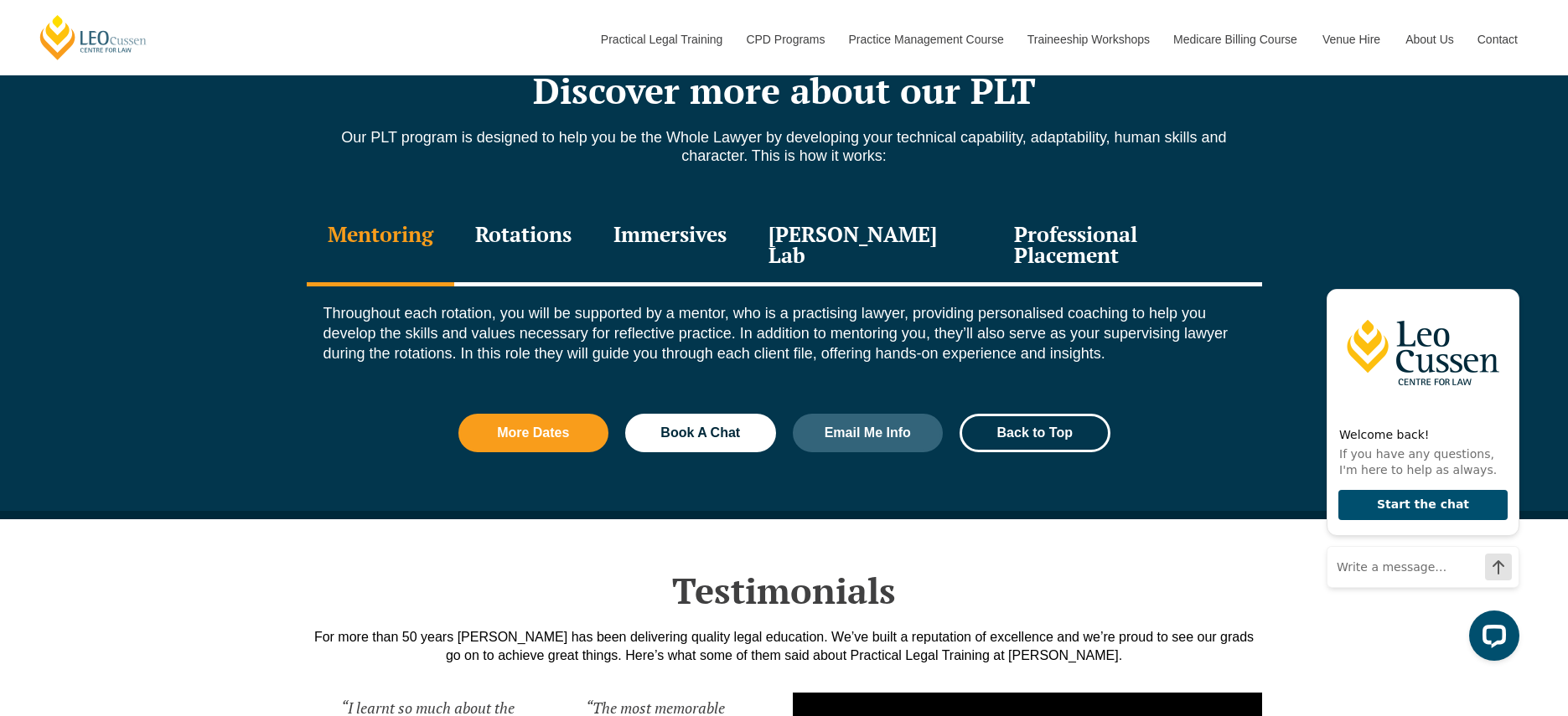
click at [543, 216] on div "Rotations" at bounding box center [524, 246] width 139 height 79
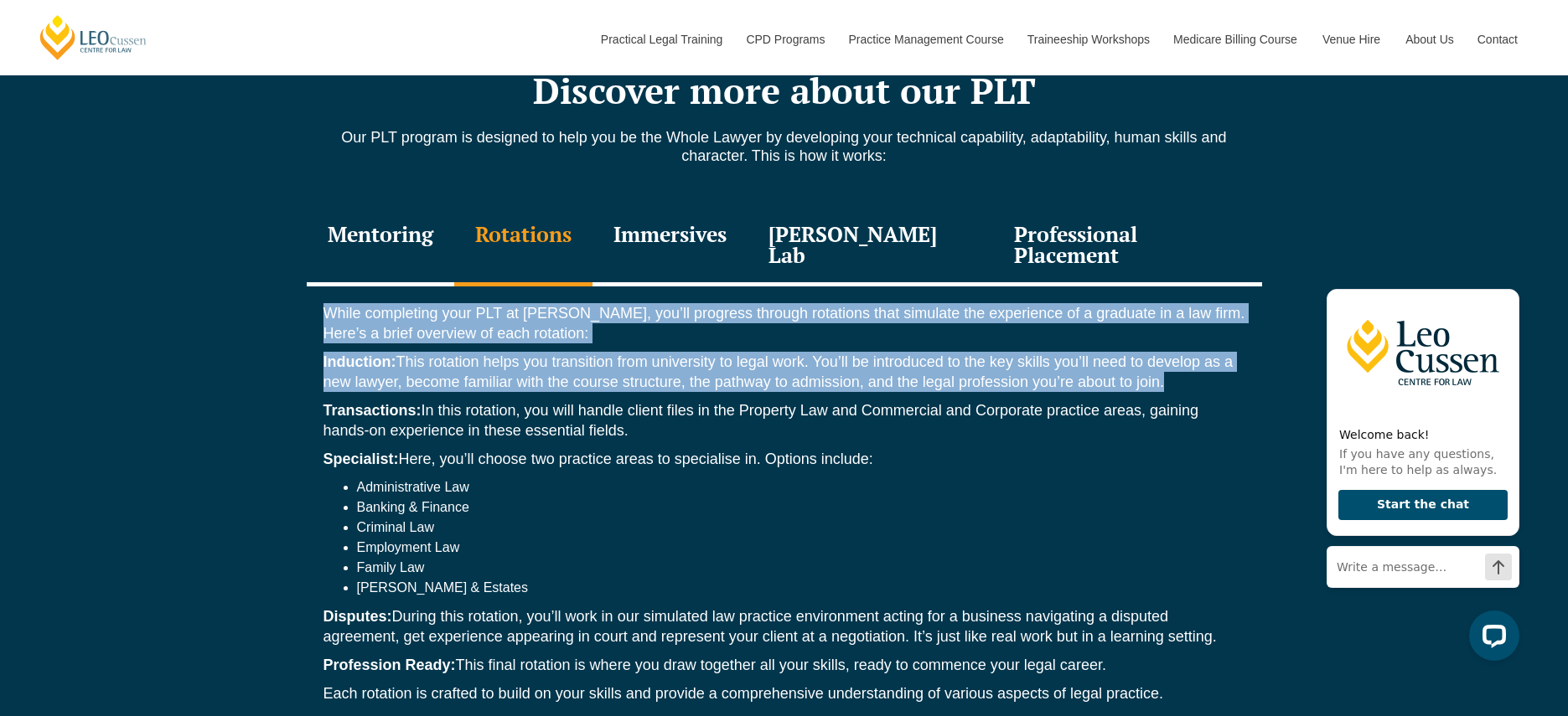
drag, startPoint x: 540, startPoint y: 245, endPoint x: 552, endPoint y: 344, distance: 99.7
click at [552, 344] on div "While completing your PLT at Leo Cussen, you’ll progress through rotations that…" at bounding box center [784, 507] width 955 height 442
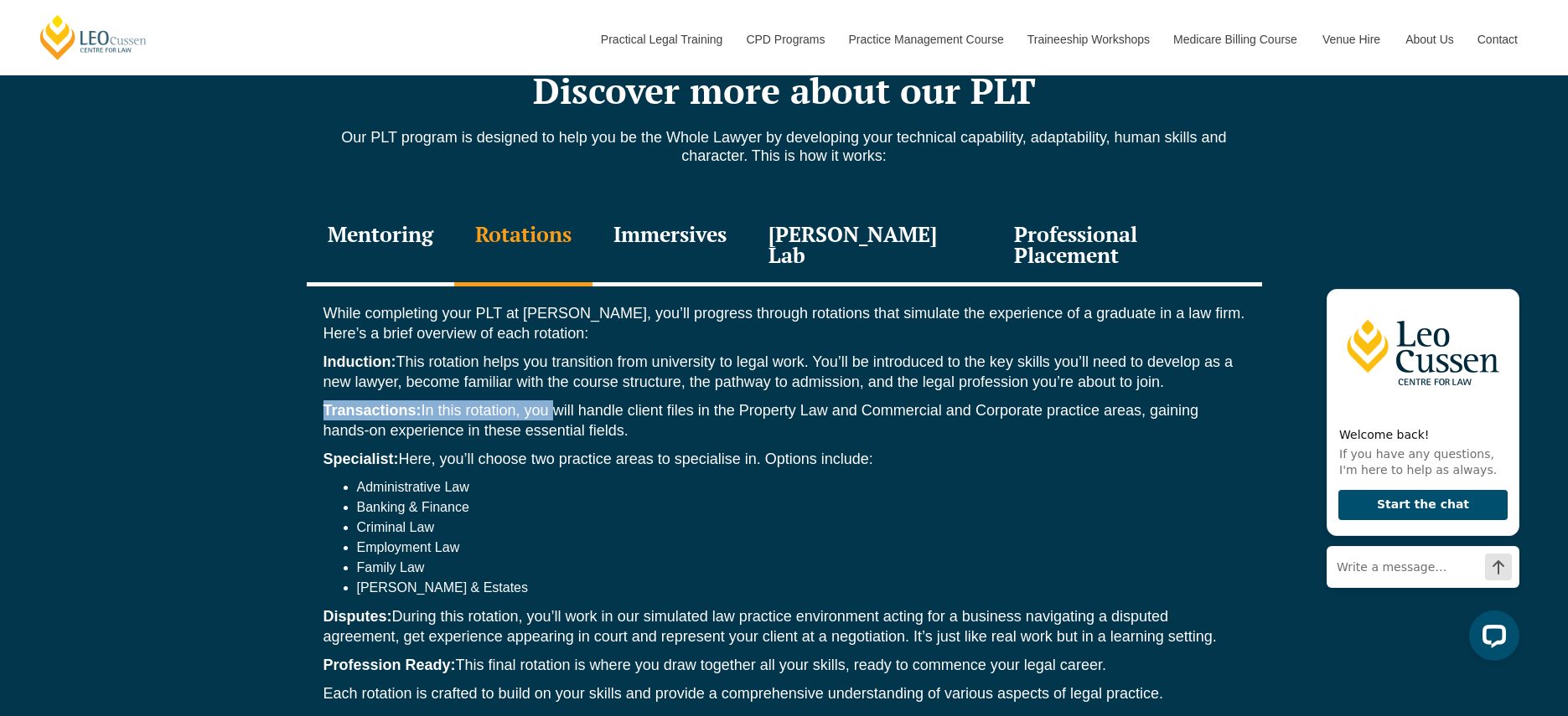
drag, startPoint x: 554, startPoint y: 353, endPoint x: 553, endPoint y: 342, distance: 11.0
click at [553, 343] on div "While completing your PLT at Leo Cussen, you’ll progress through rotations that…" at bounding box center [784, 507] width 955 height 442
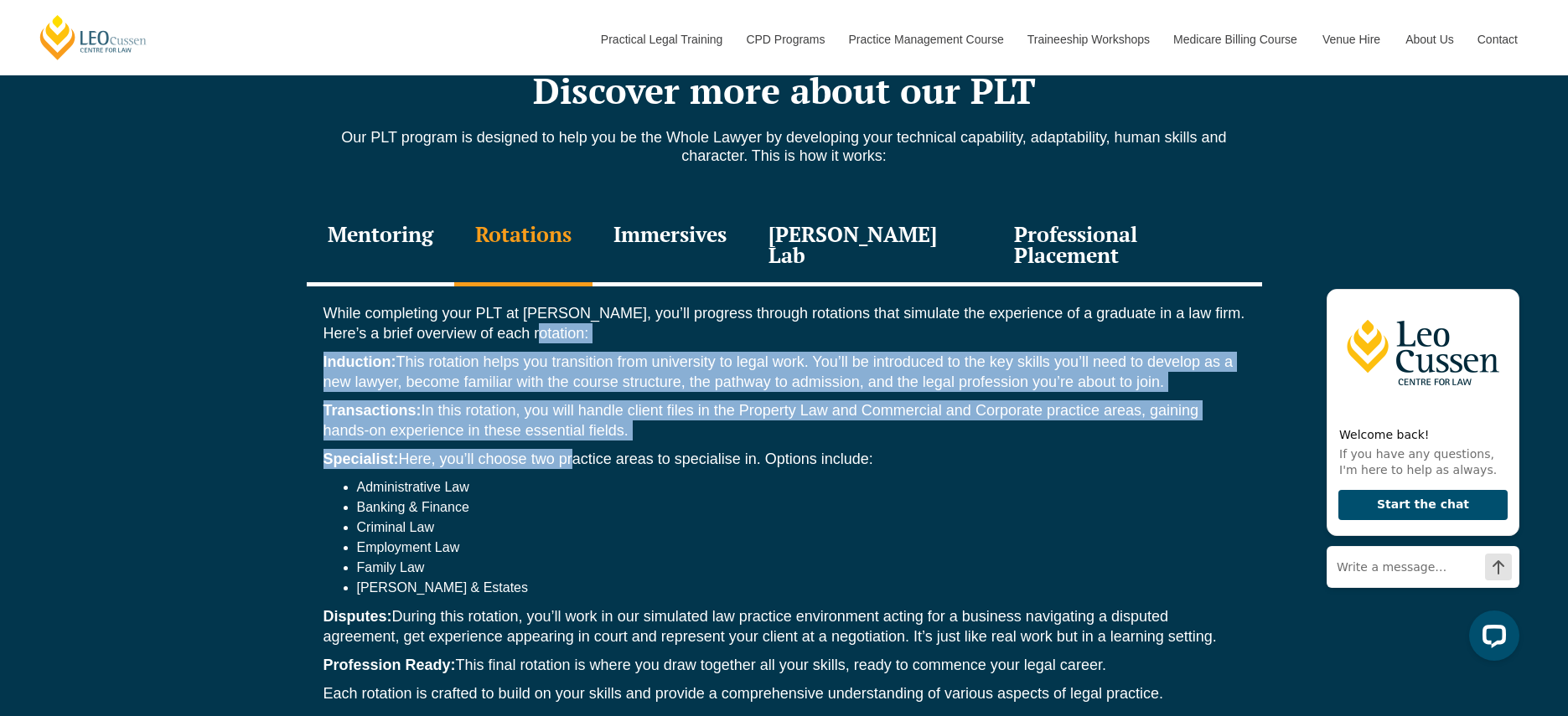
drag, startPoint x: 561, startPoint y: 292, endPoint x: 572, endPoint y: 406, distance: 114.5
click at [572, 406] on div "While completing your PLT at Leo Cussen, you’ll progress through rotations that…" at bounding box center [784, 507] width 955 height 442
click at [572, 449] on p "Specialist: Here, you’ll choose two practice areas to specialise in. Options in…" at bounding box center [784, 459] width 921 height 21
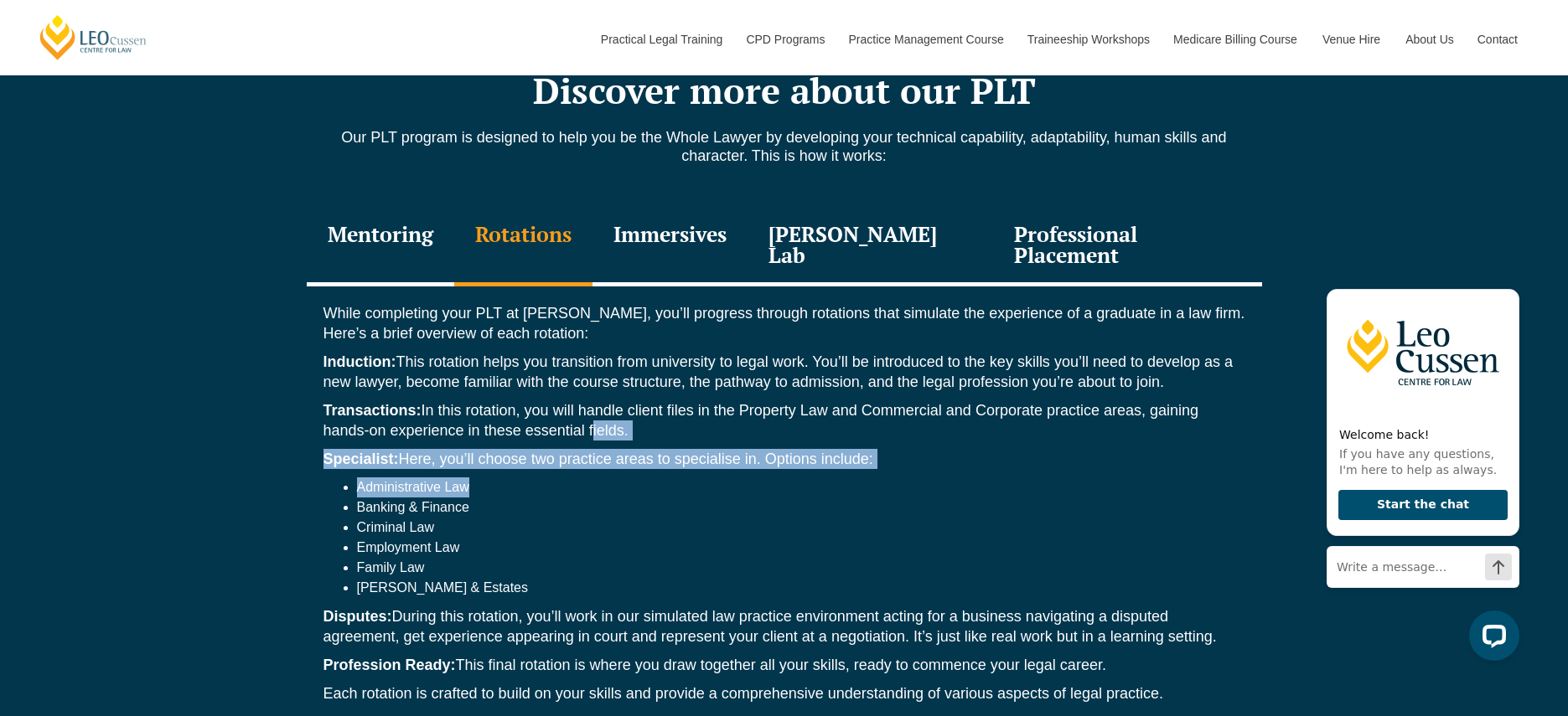
drag, startPoint x: 582, startPoint y: 432, endPoint x: 590, endPoint y: 371, distance: 61.5
click at [590, 371] on div "While completing your PLT at Leo Cussen, you’ll progress through rotations that…" at bounding box center [784, 507] width 955 height 442
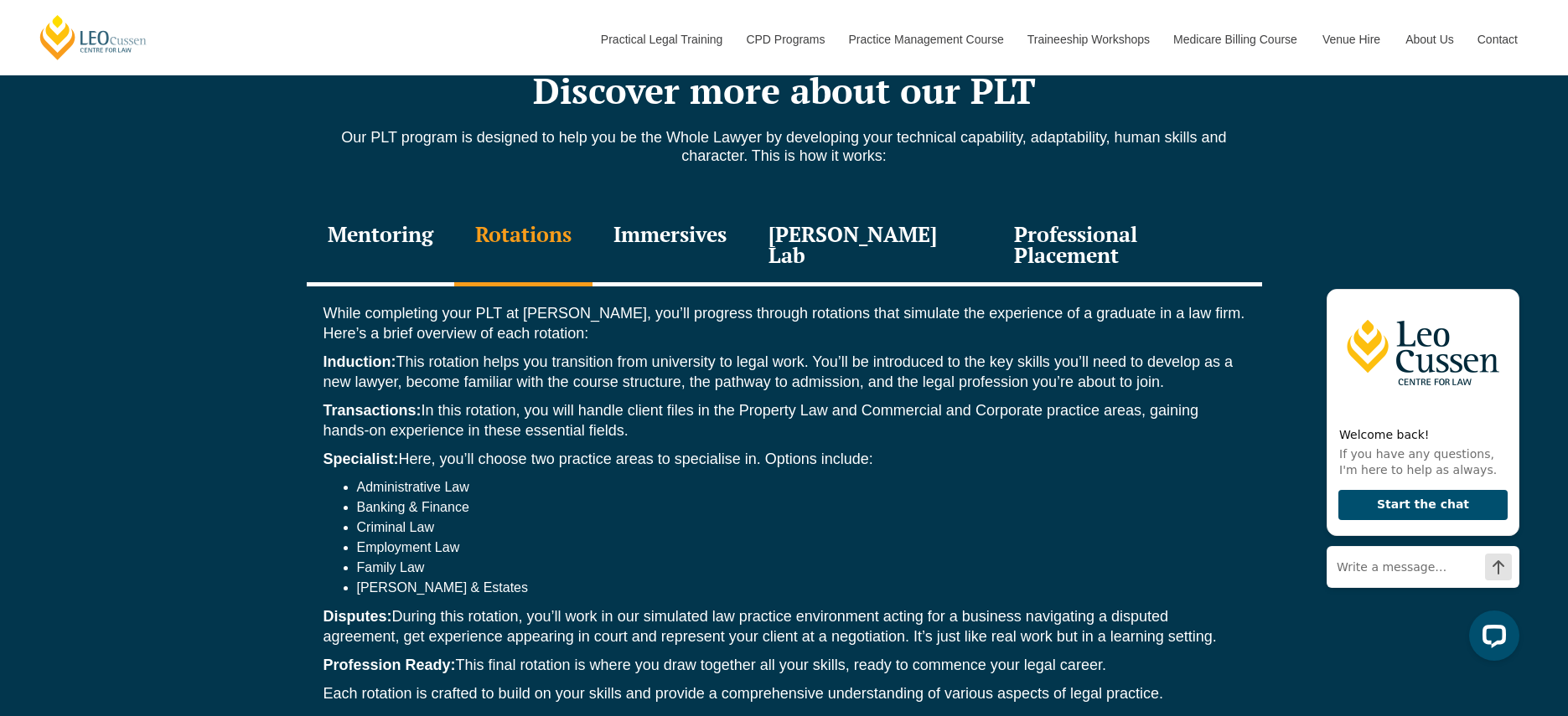
click at [590, 400] on p "Transactions: In this rotation, you will handle client files in the Property La…" at bounding box center [784, 420] width 921 height 40
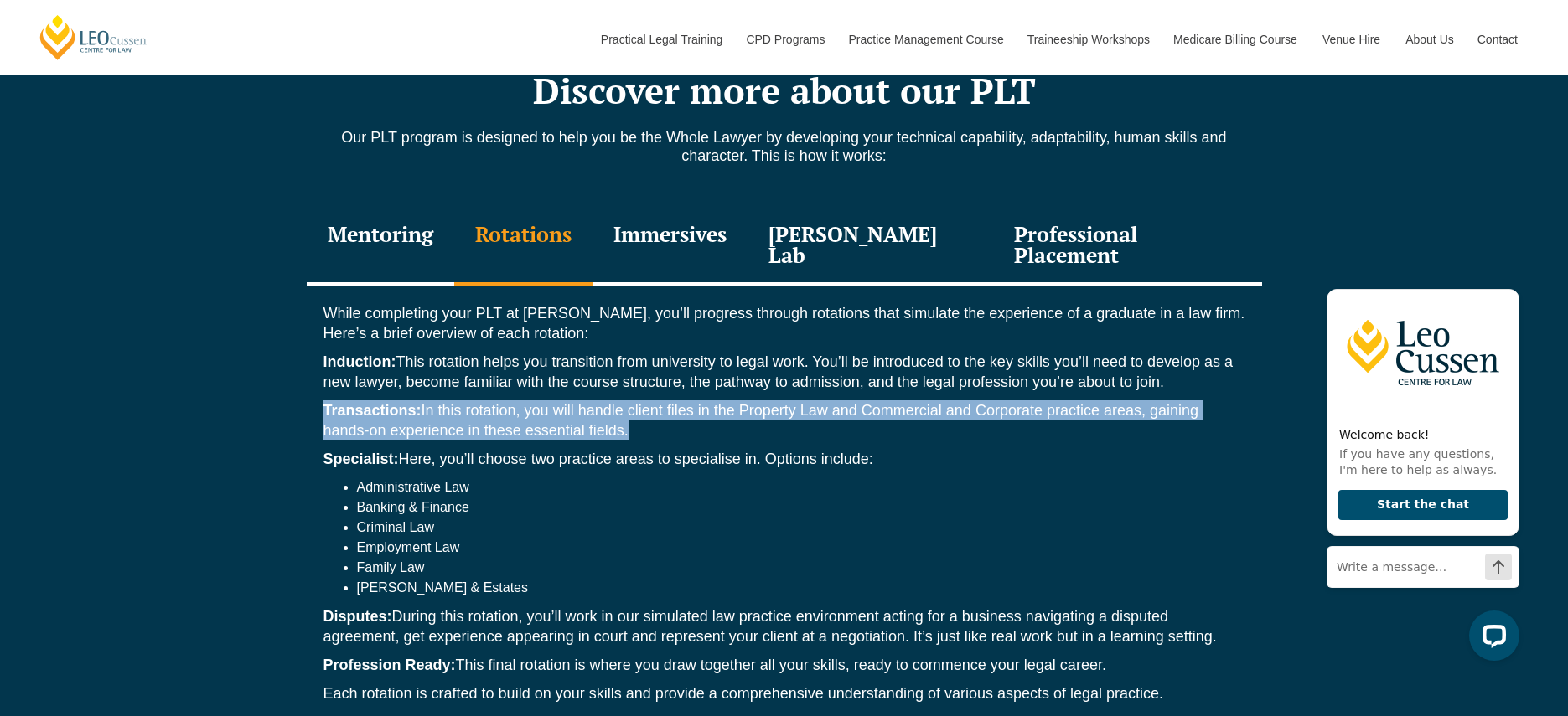
click at [590, 400] on p "Transactions: In this rotation, you will handle client files in the Property La…" at bounding box center [784, 420] width 921 height 40
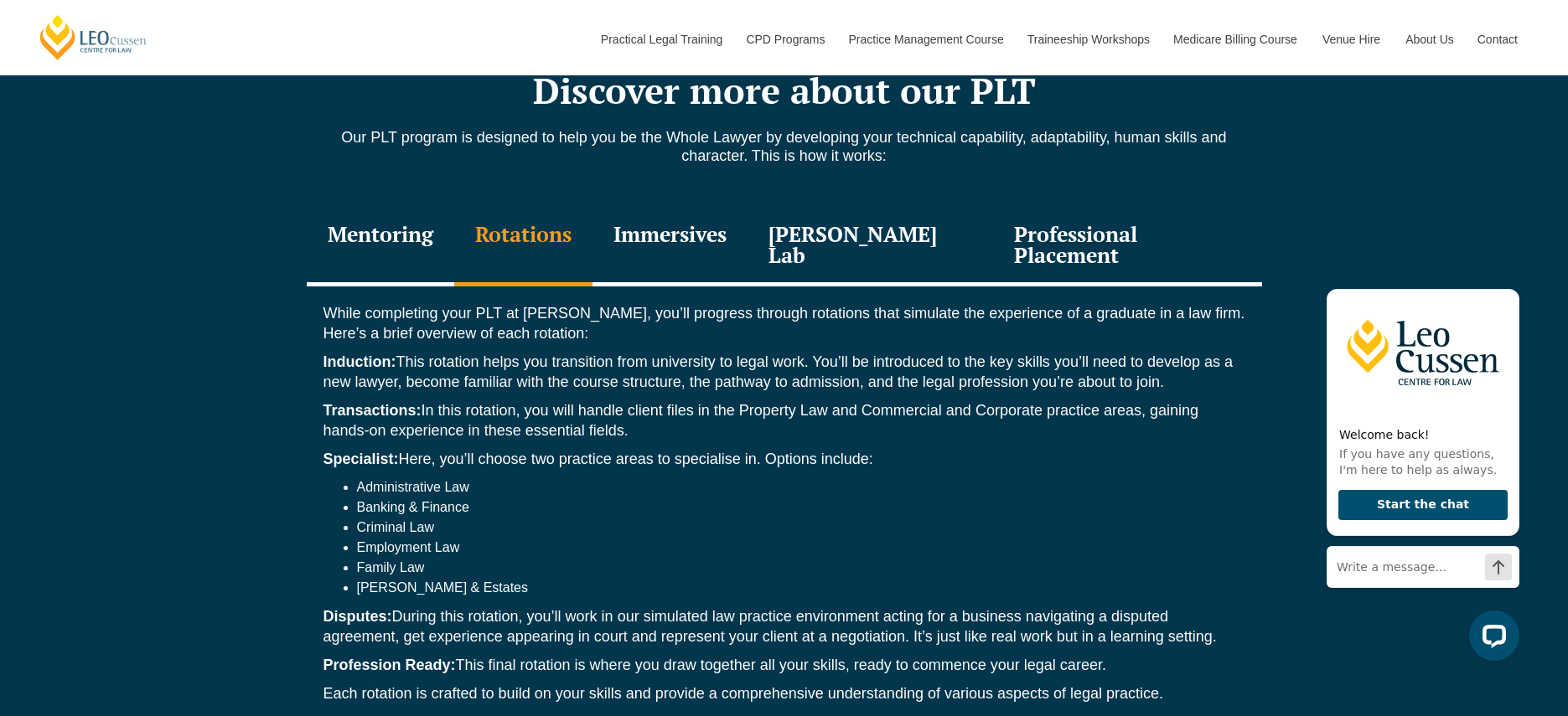
click at [593, 478] on li "Administrative Law" at bounding box center [800, 487] width 888 height 21
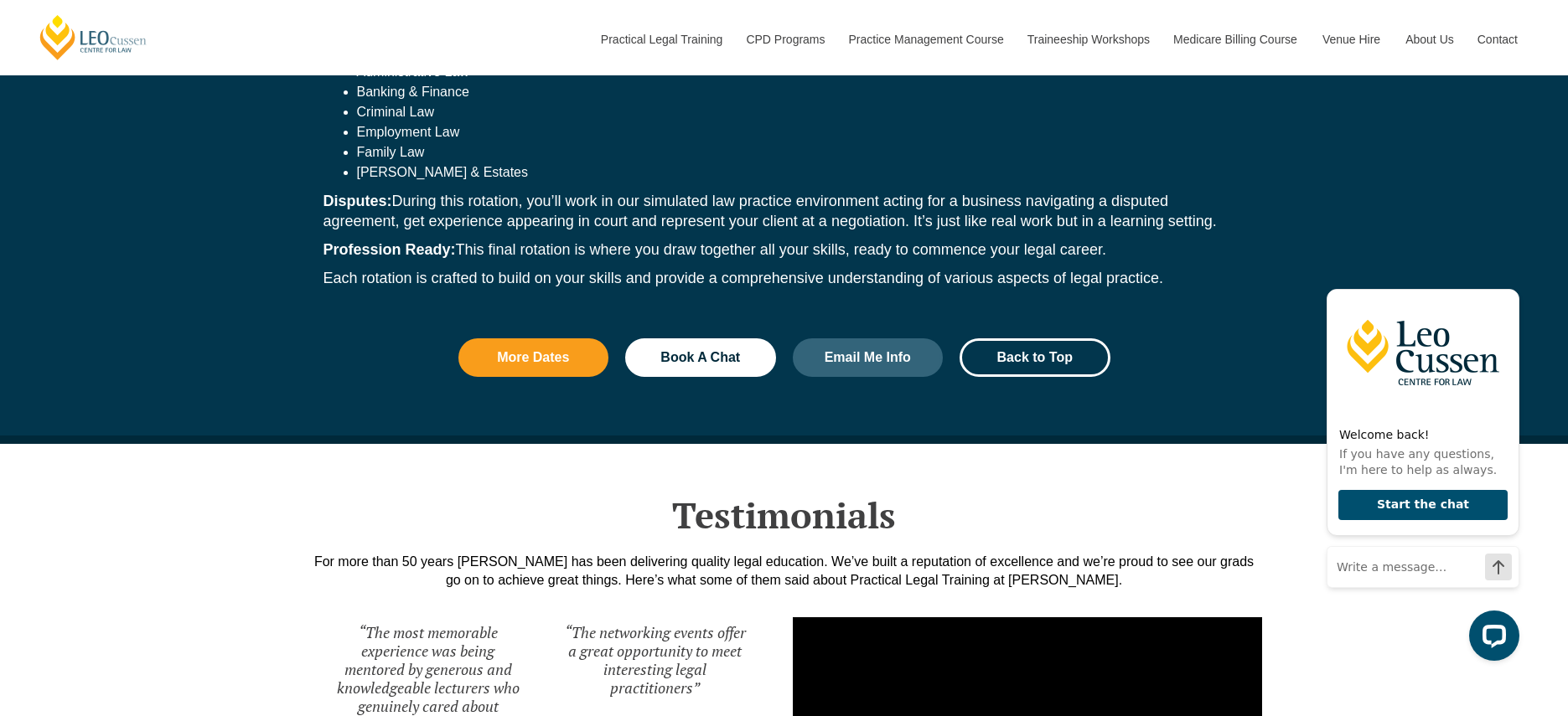
scroll to position [2878, 0]
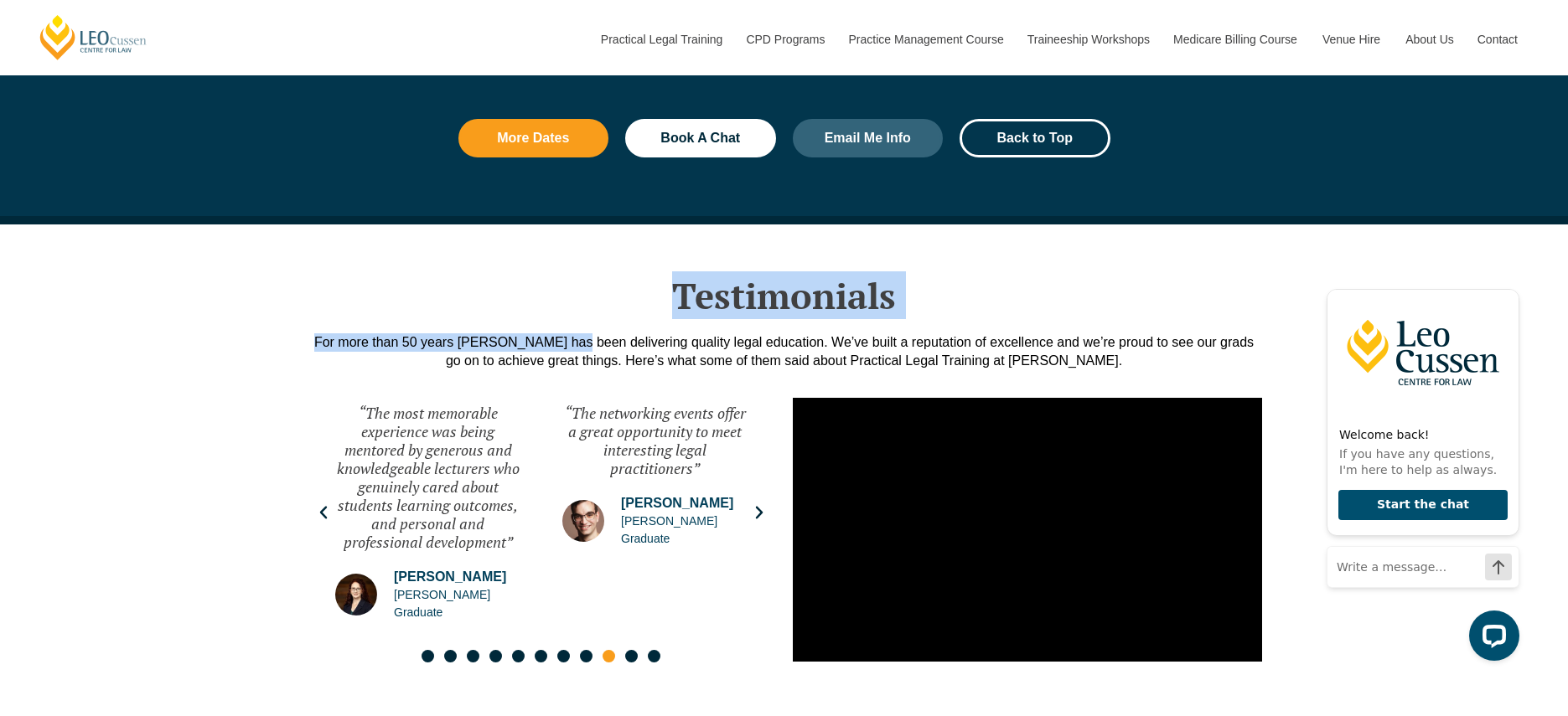
drag, startPoint x: 527, startPoint y: 247, endPoint x: 556, endPoint y: 285, distance: 47.8
click at [556, 285] on div "Testimonials For more than 50 years Leo Cussen has been delivering quality lega…" at bounding box center [784, 478] width 955 height 506
click at [556, 333] on div "For more than 50 years Leo Cussen has been delivering quality legal education. …" at bounding box center [784, 352] width 955 height 37
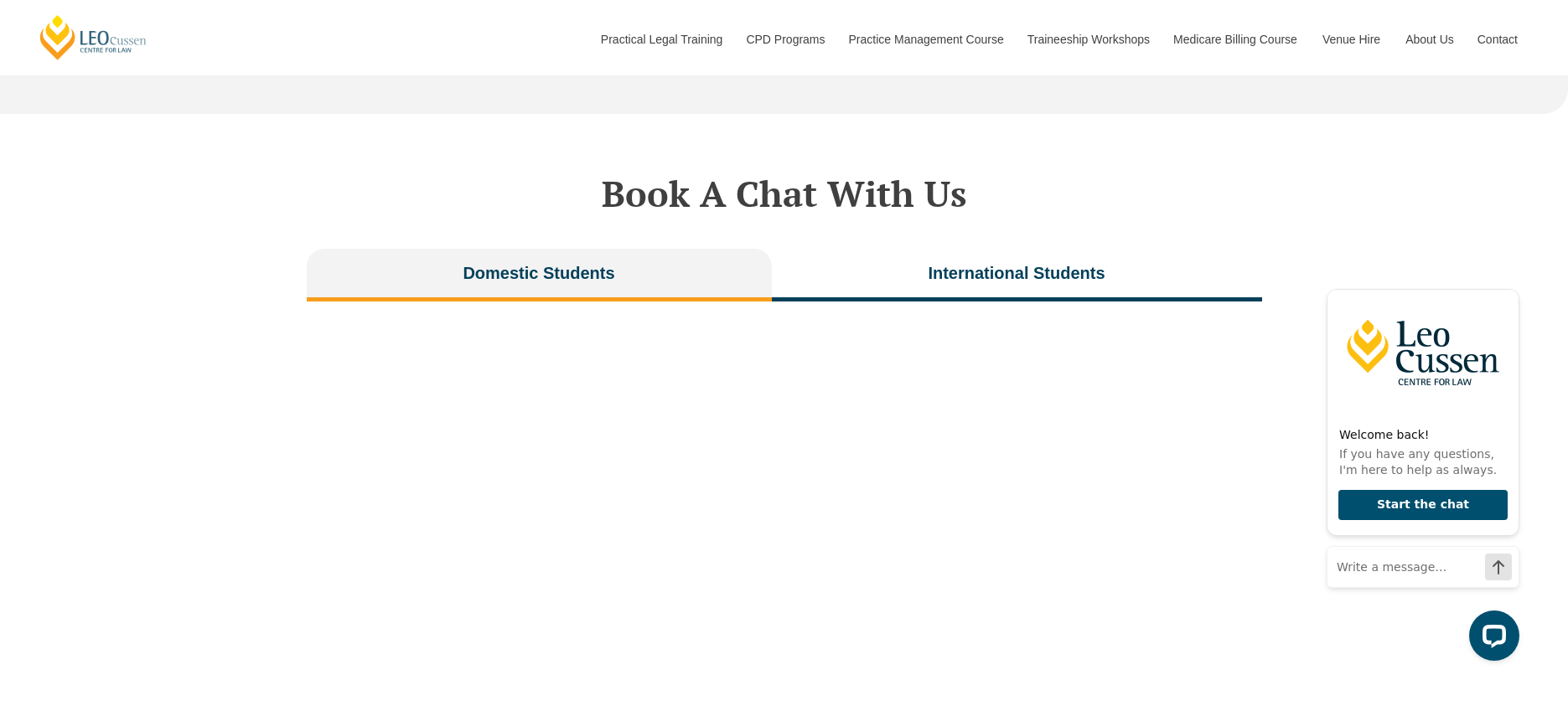
scroll to position [4139, 0]
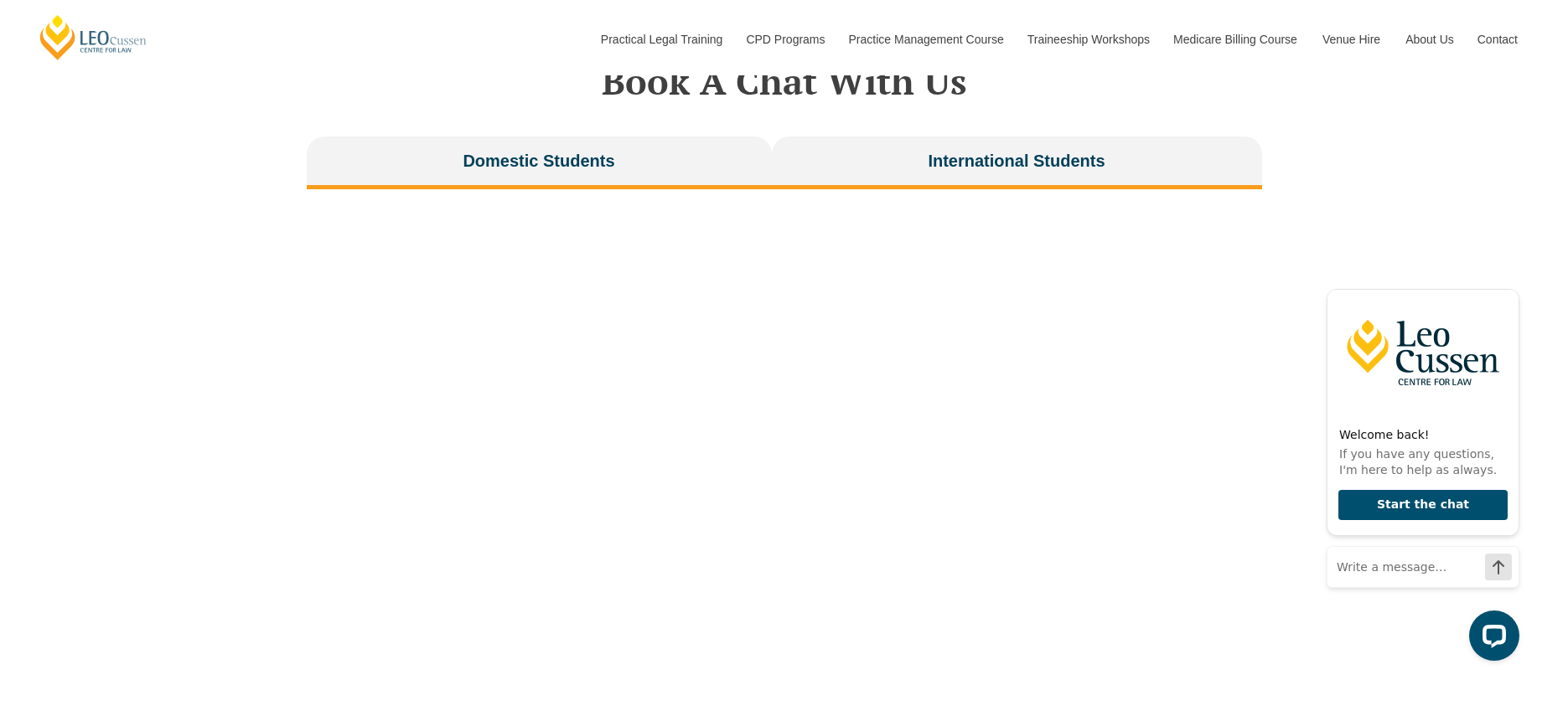
click at [919, 137] on button "International Students" at bounding box center [1017, 163] width 490 height 53
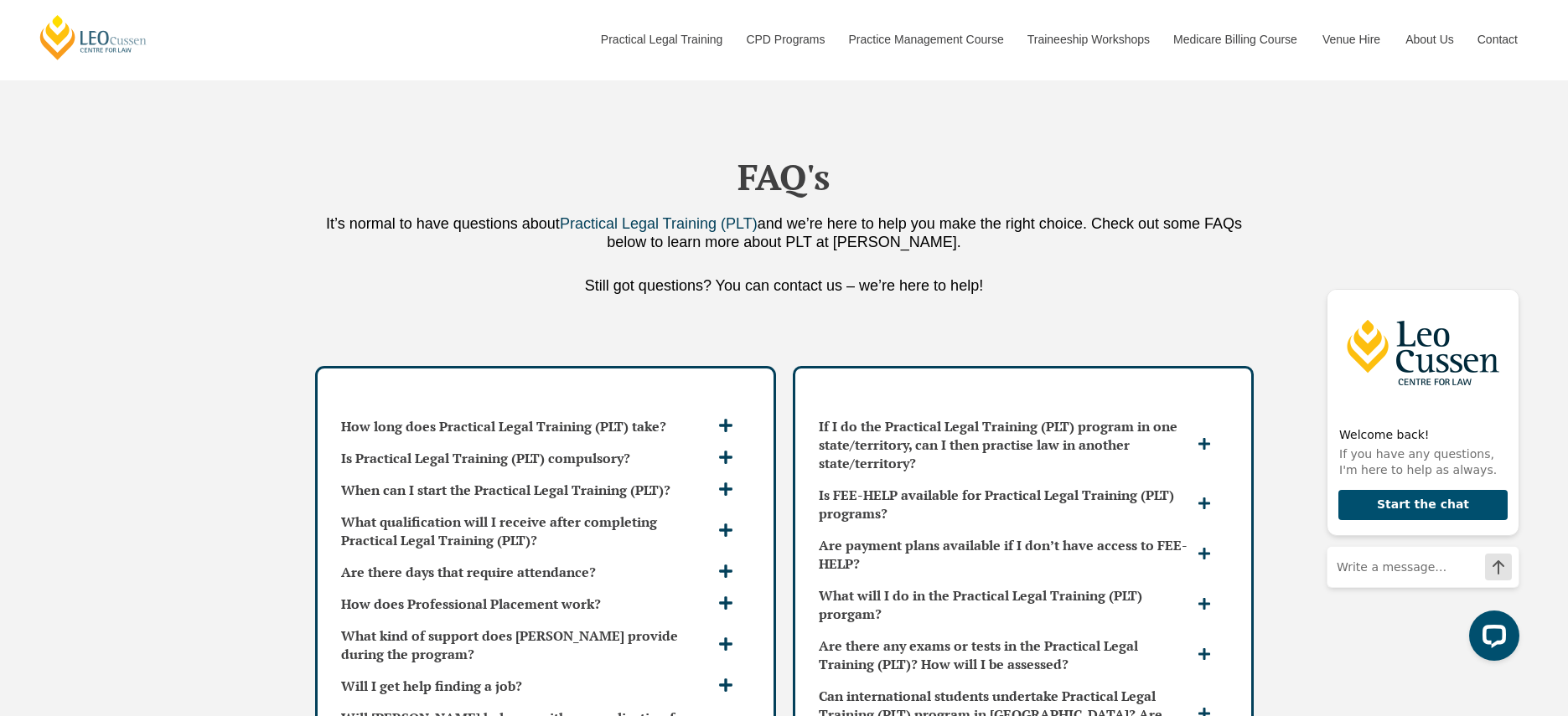
scroll to position [5111, 0]
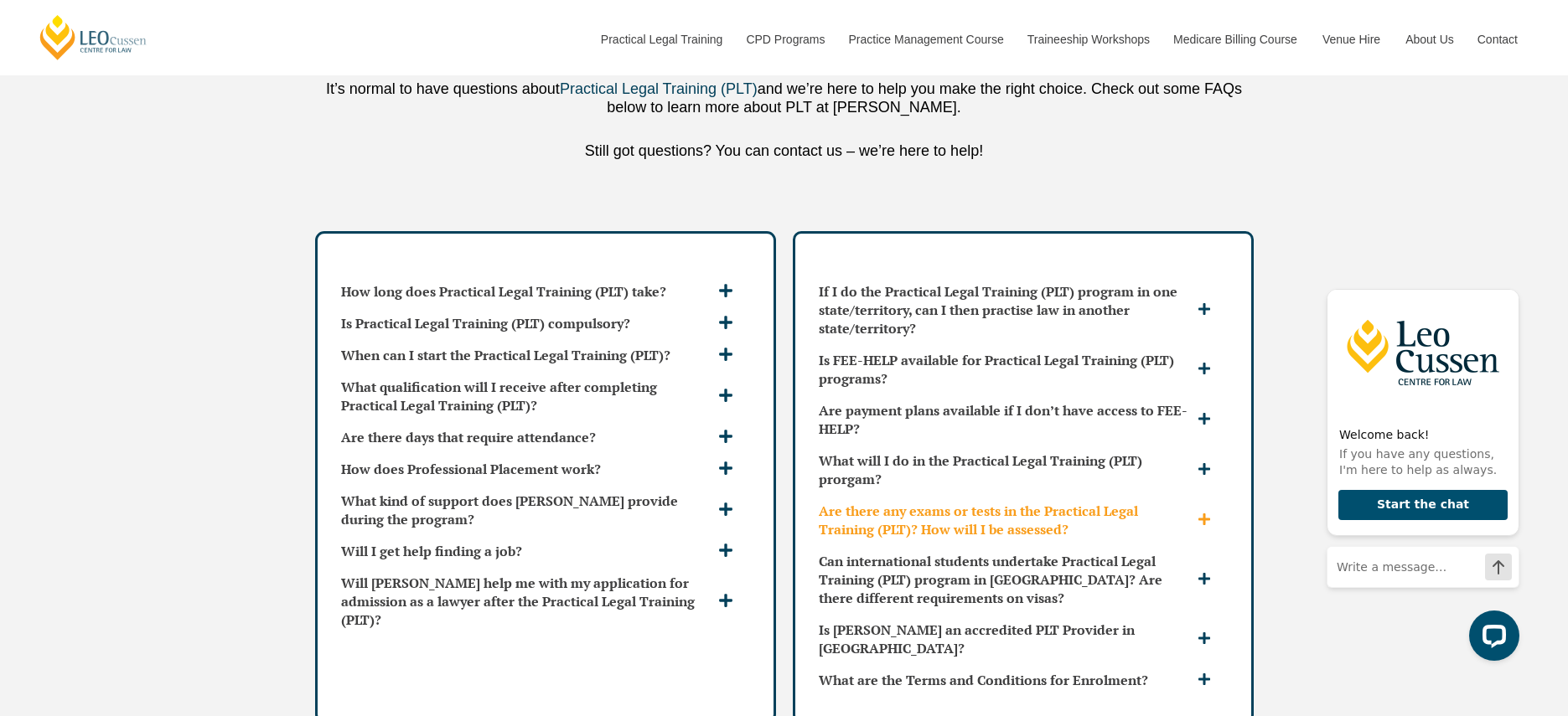
click at [872, 502] on h3 "Are there any exams or tests in the Practical Legal Training (PLT)? How will I …" at bounding box center [1005, 521] width 374 height 37
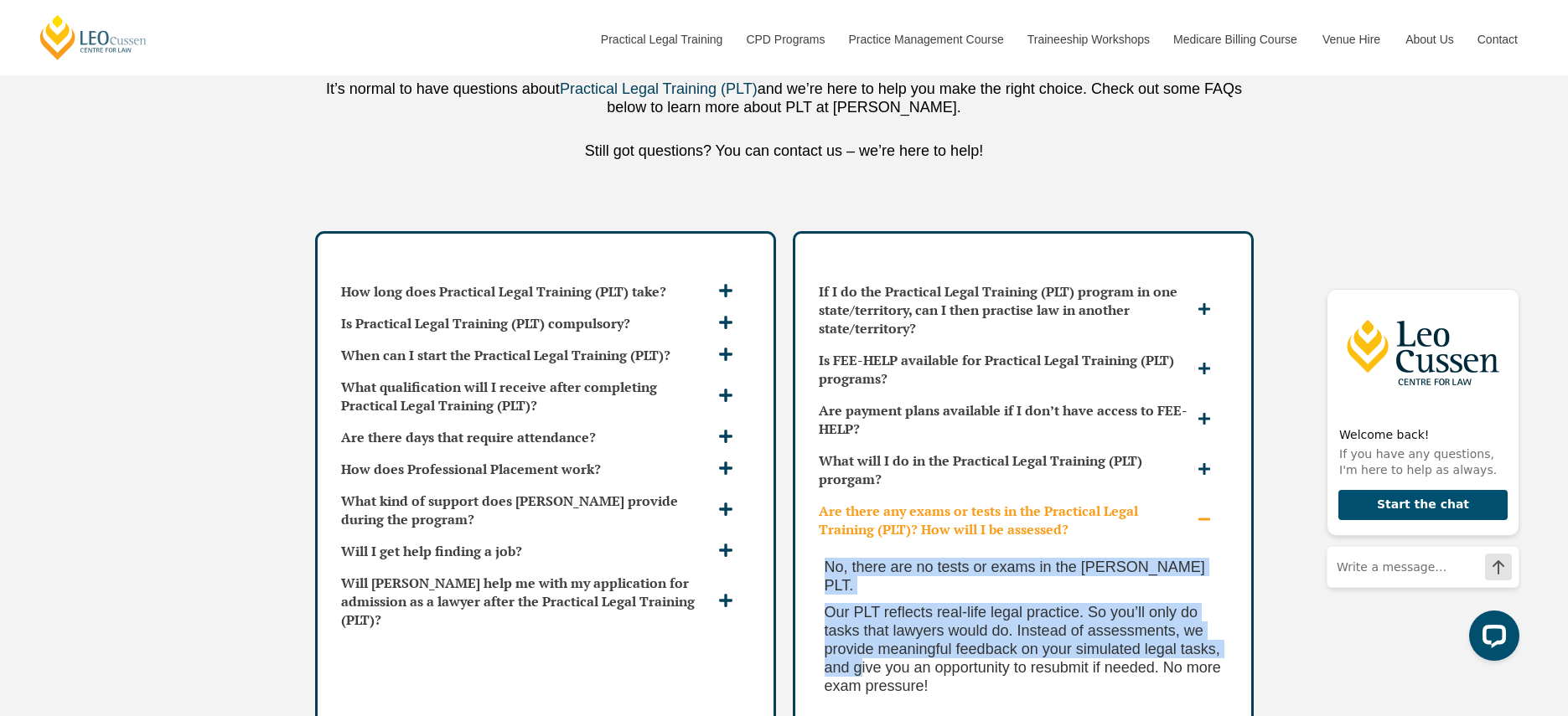
drag, startPoint x: 869, startPoint y: 483, endPoint x: 905, endPoint y: 586, distance: 109.1
click at [905, 586] on div "No, there are no tests or exams in the Leo Cussen PLT. Our PLT reflects real-li…" at bounding box center [1023, 630] width 422 height 171
click at [905, 604] on span "Our PLT reflects real-life legal practice. So you’ll only do tasks that lawyers…" at bounding box center [1023, 649] width 397 height 91
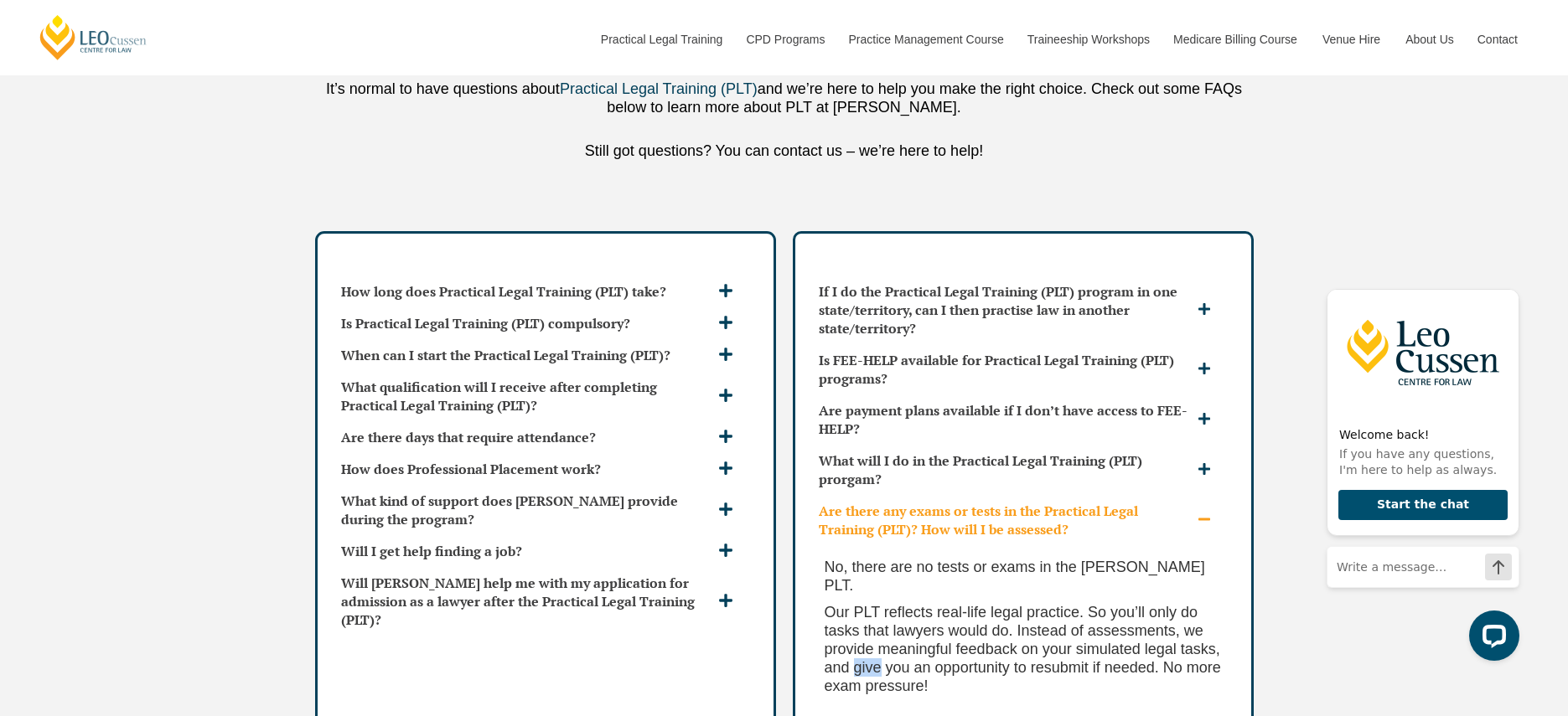
click at [905, 604] on span "Our PLT reflects real-life legal practice. So you’ll only do tasks that lawyers…" at bounding box center [1023, 649] width 397 height 91
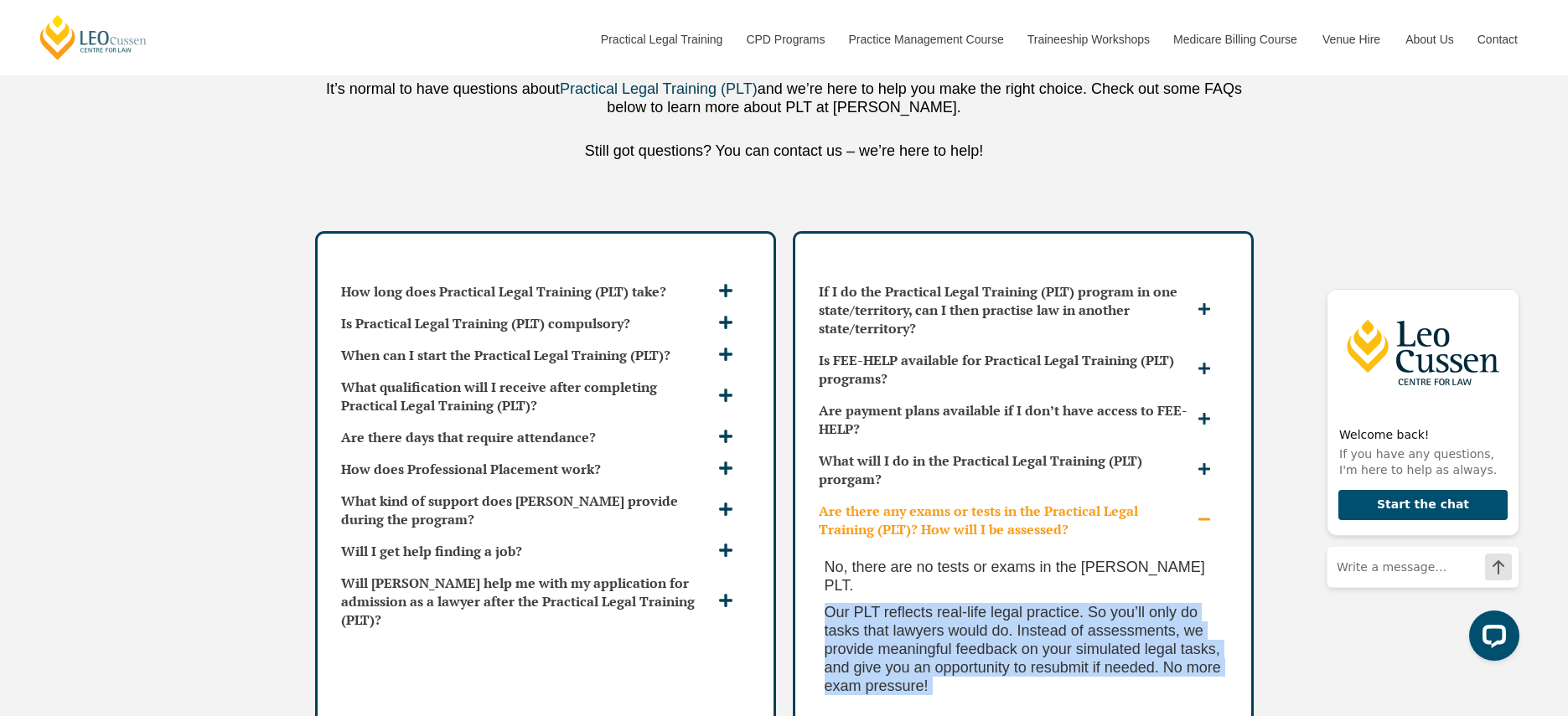
click at [905, 604] on span "Our PLT reflects real-life legal practice. So you’ll only do tasks that lawyers…" at bounding box center [1023, 649] width 397 height 91
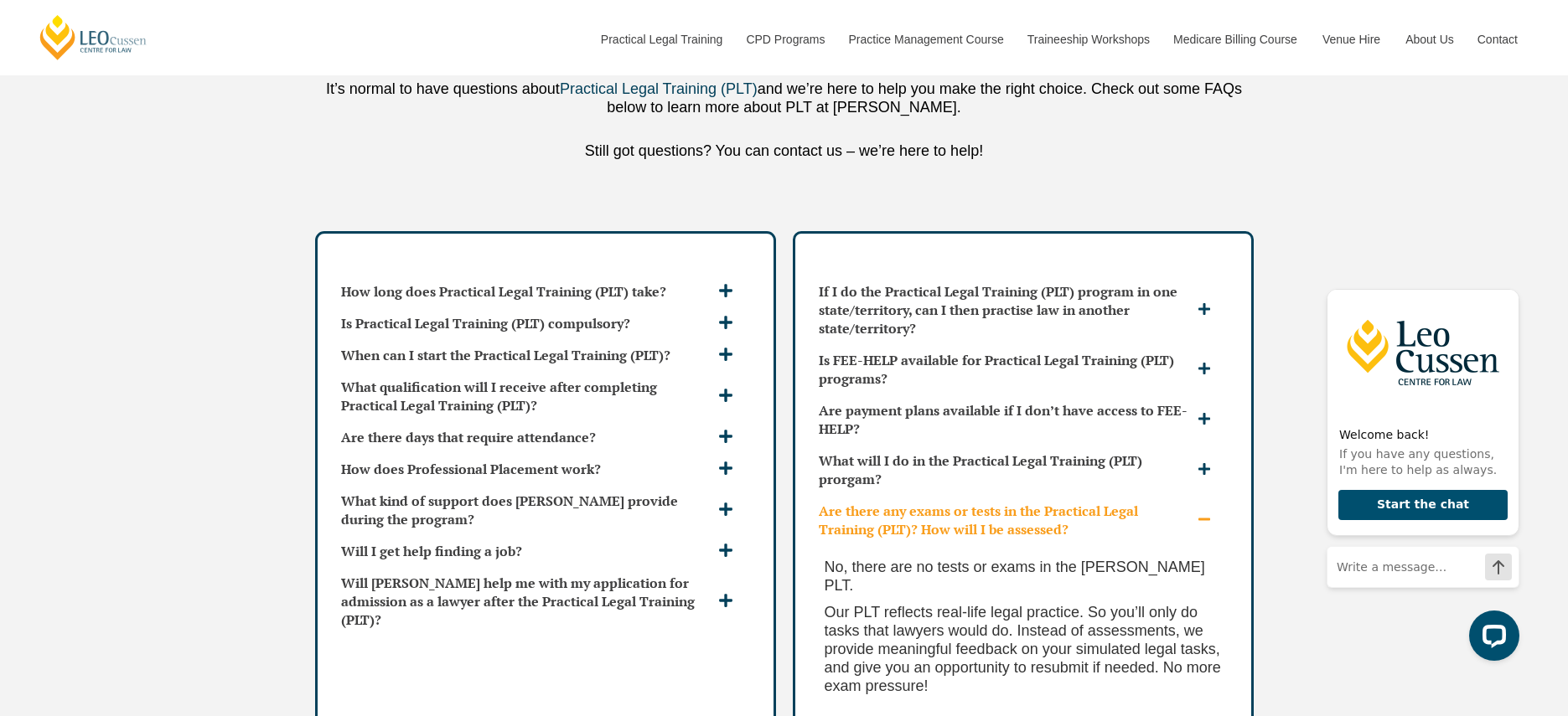
click at [905, 604] on span "Our PLT reflects real-life legal practice. So you’ll only do tasks that lawyers…" at bounding box center [1023, 649] width 397 height 91
click at [904, 444] on div "What will I do in the Practical Legal Training (PLT) prorgam?" at bounding box center [1023, 469] width 422 height 50
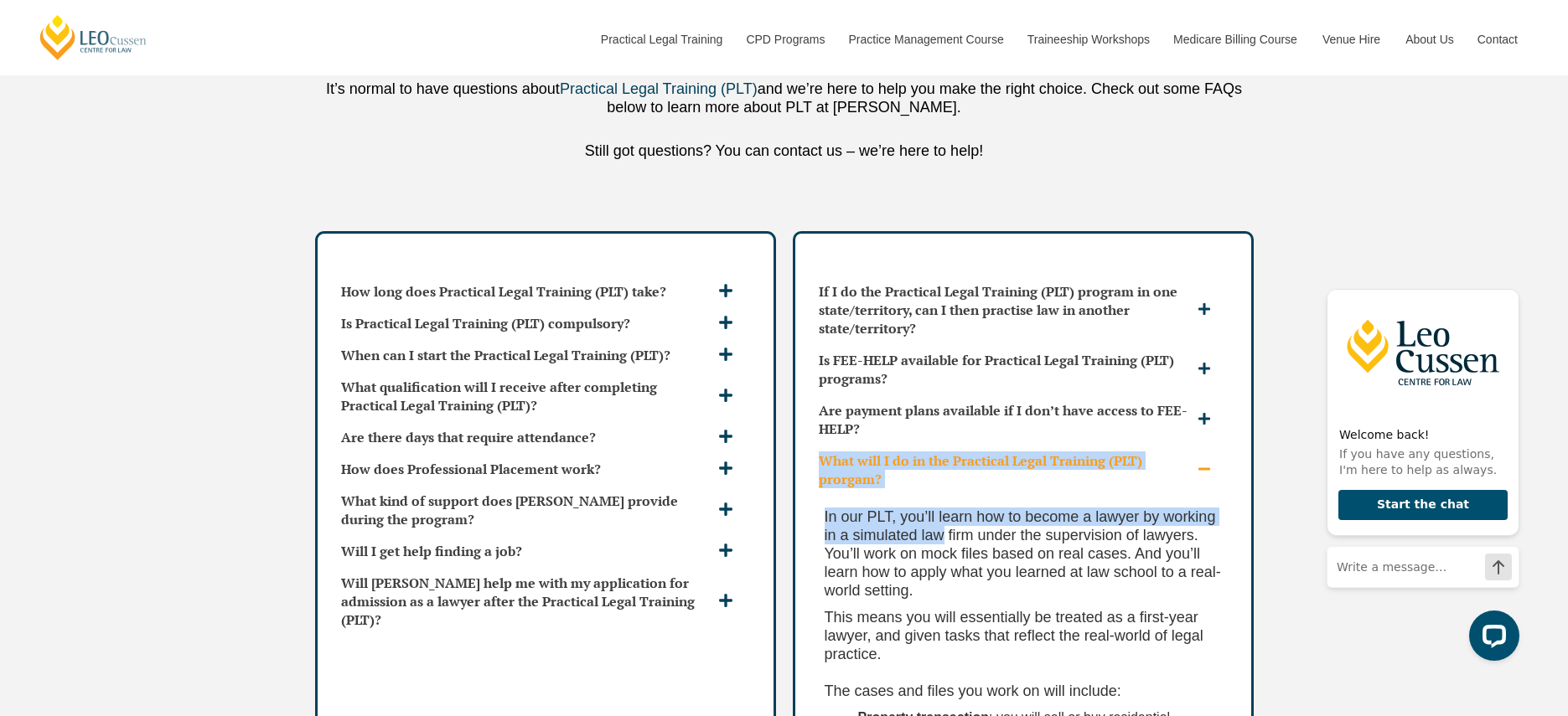
drag, startPoint x: 903, startPoint y: 385, endPoint x: 906, endPoint y: 472, distance: 87.1
click at [906, 508] on p "In our PLT, you’ll learn how to become a lawyer by working in a simulated law f…" at bounding box center [1023, 554] width 398 height 92
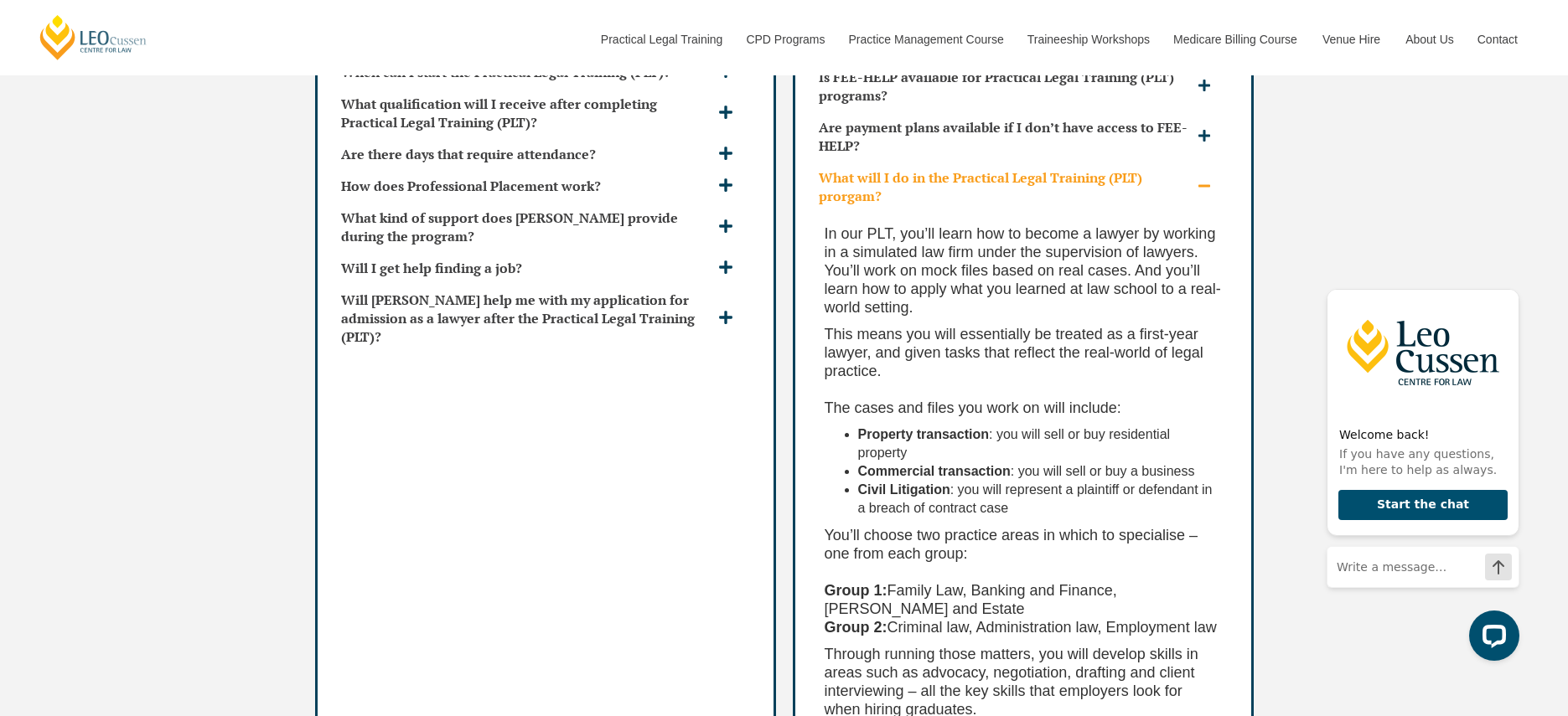
scroll to position [5540, 0]
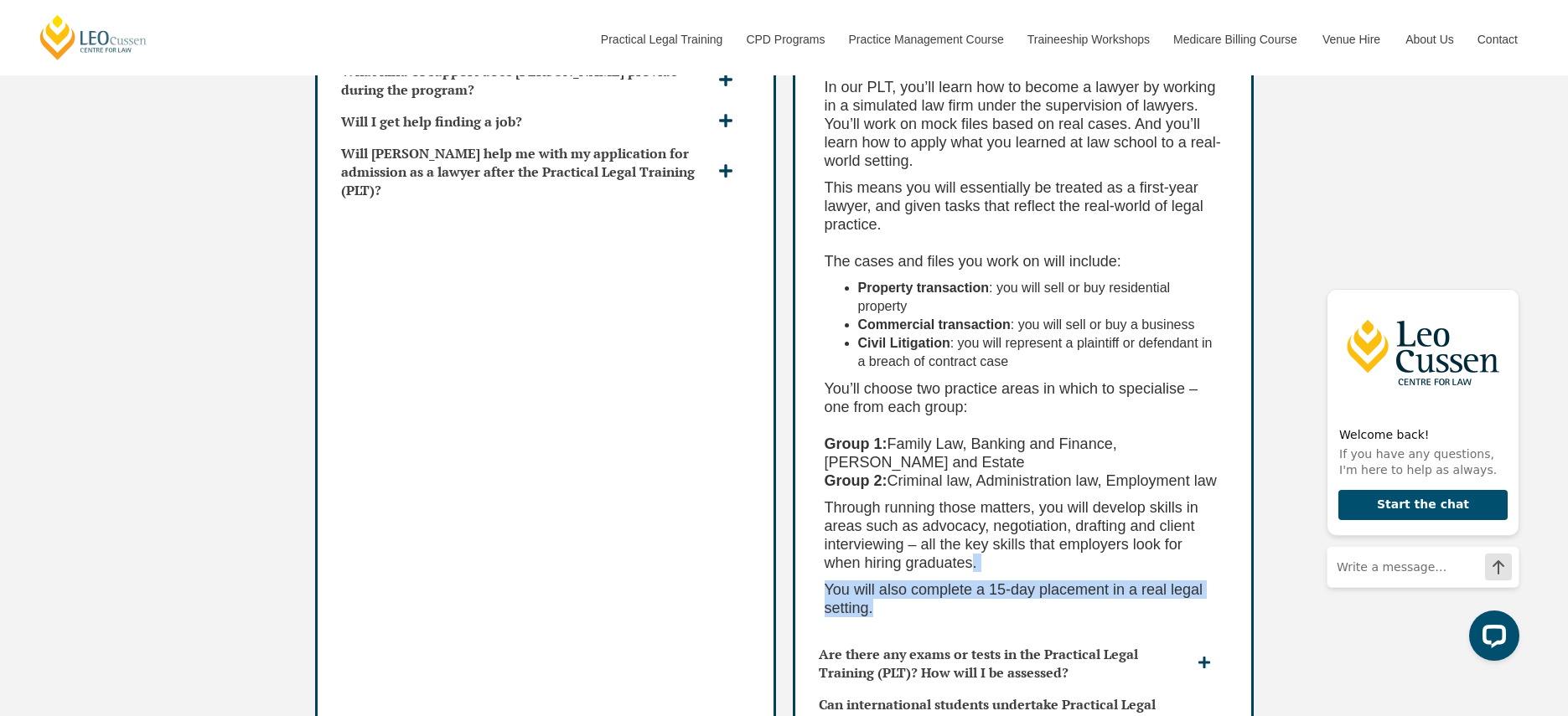
drag, startPoint x: 904, startPoint y: 471, endPoint x: 885, endPoint y: 418, distance: 56.3
click at [885, 418] on div "In our PLT, you’ll learn how to become a lawyer by working in a simulated law f…" at bounding box center [1023, 352] width 422 height 573
click at [885, 498] on p "Through running those matters, you will develop skills in areas such as advocac…" at bounding box center [1023, 534] width 398 height 73
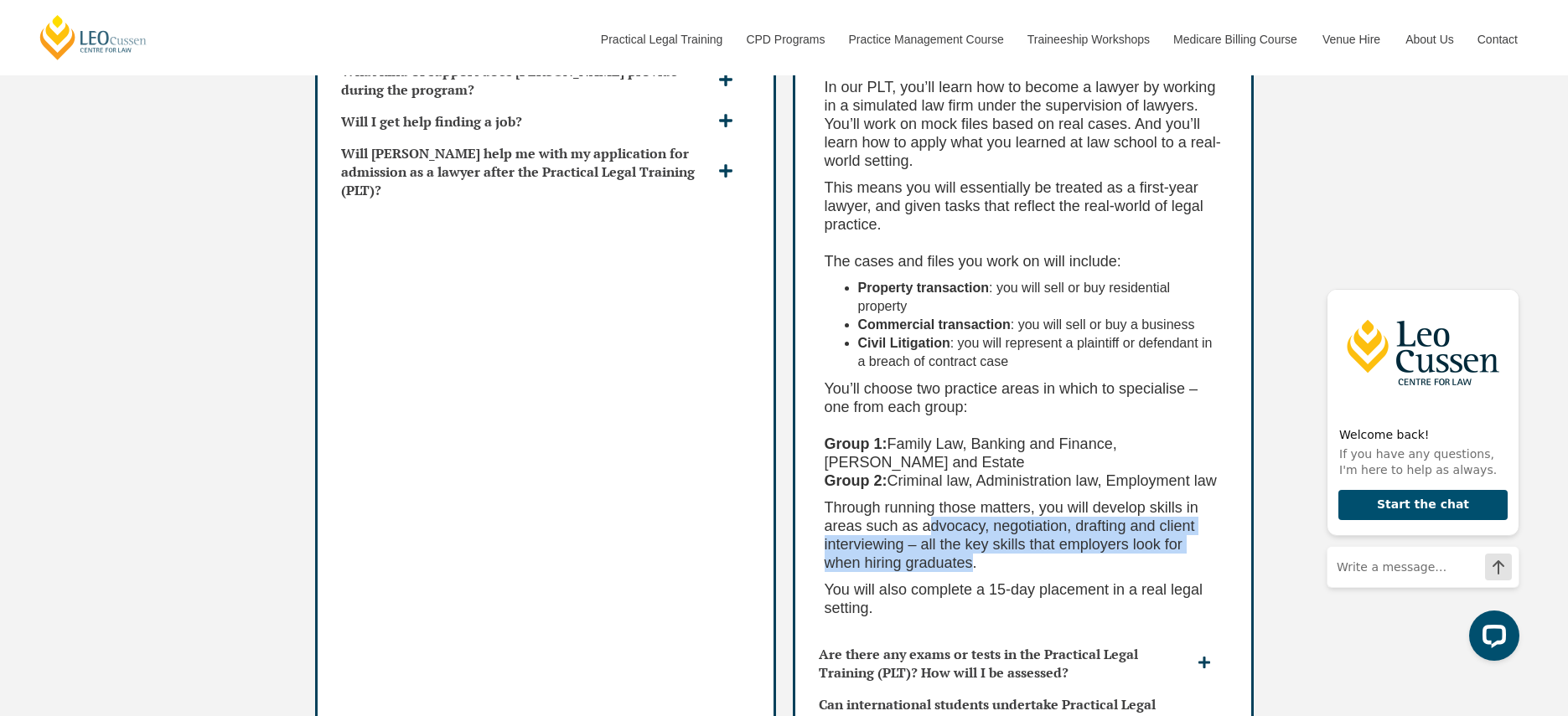
drag, startPoint x: 884, startPoint y: 425, endPoint x: 887, endPoint y: 392, distance: 33.1
click at [887, 498] on p "Through running those matters, you will develop skills in areas such as advocac…" at bounding box center [1023, 534] width 398 height 73
drag, startPoint x: 889, startPoint y: 358, endPoint x: 896, endPoint y: 439, distance: 81.3
click at [896, 439] on div "In our PLT, you’ll learn how to become a lawyer by working in a simulated law f…" at bounding box center [1023, 352] width 422 height 573
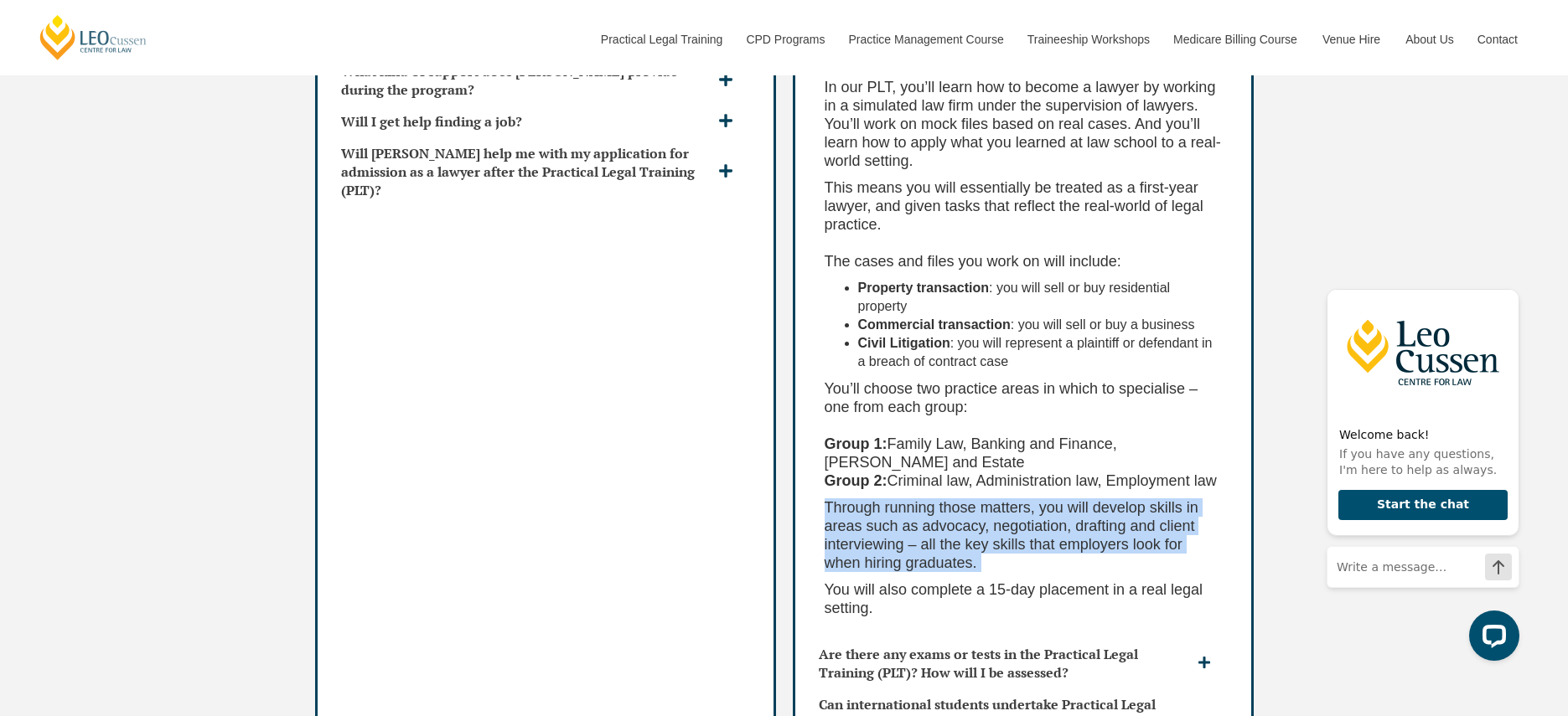
click at [896, 439] on div "In our PLT, you’ll learn how to become a lawyer by working in a simulated law f…" at bounding box center [1023, 352] width 422 height 573
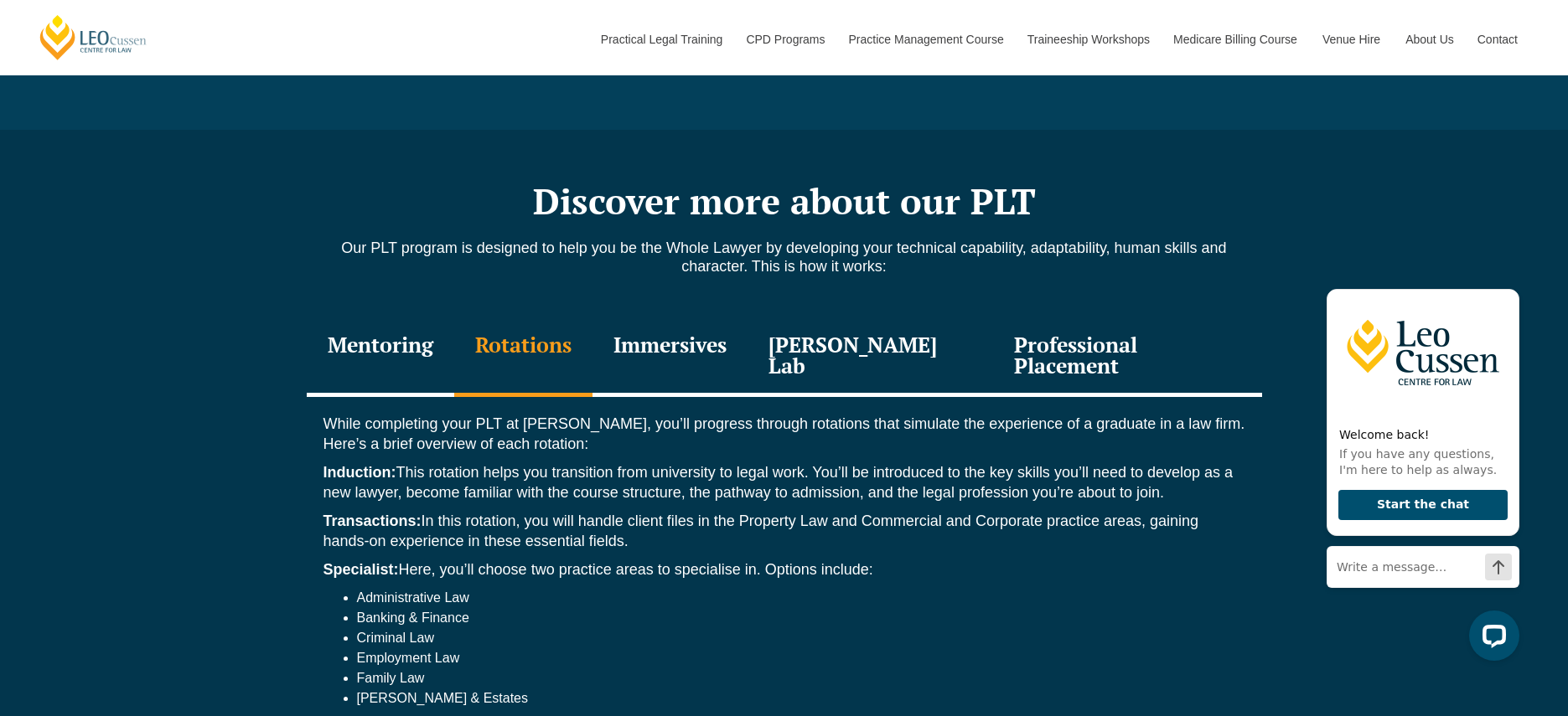
scroll to position [2168, 0]
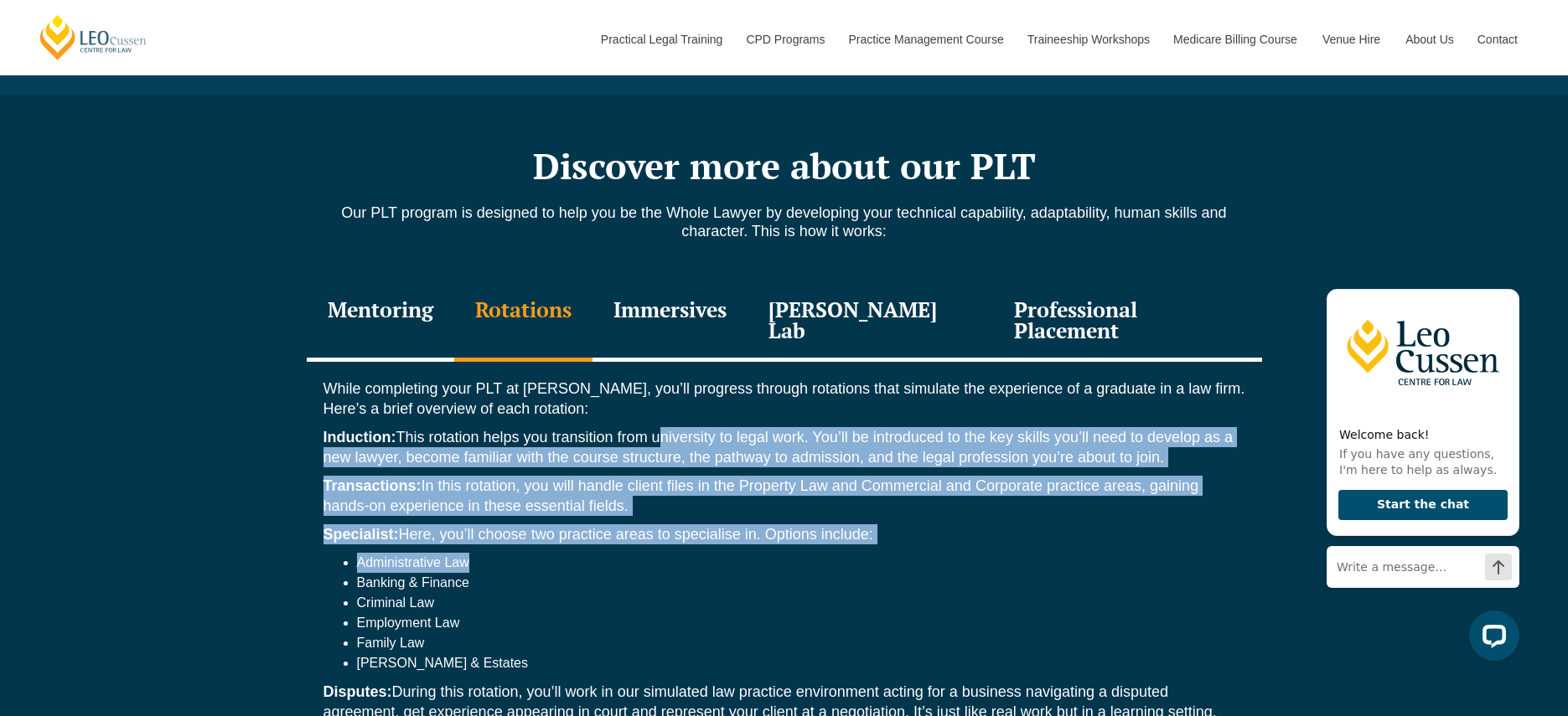
drag, startPoint x: 646, startPoint y: 425, endPoint x: 654, endPoint y: 386, distance: 39.8
click at [654, 386] on div "While completing your PLT at Leo Cussen, you’ll progress through rotations that…" at bounding box center [784, 583] width 955 height 442
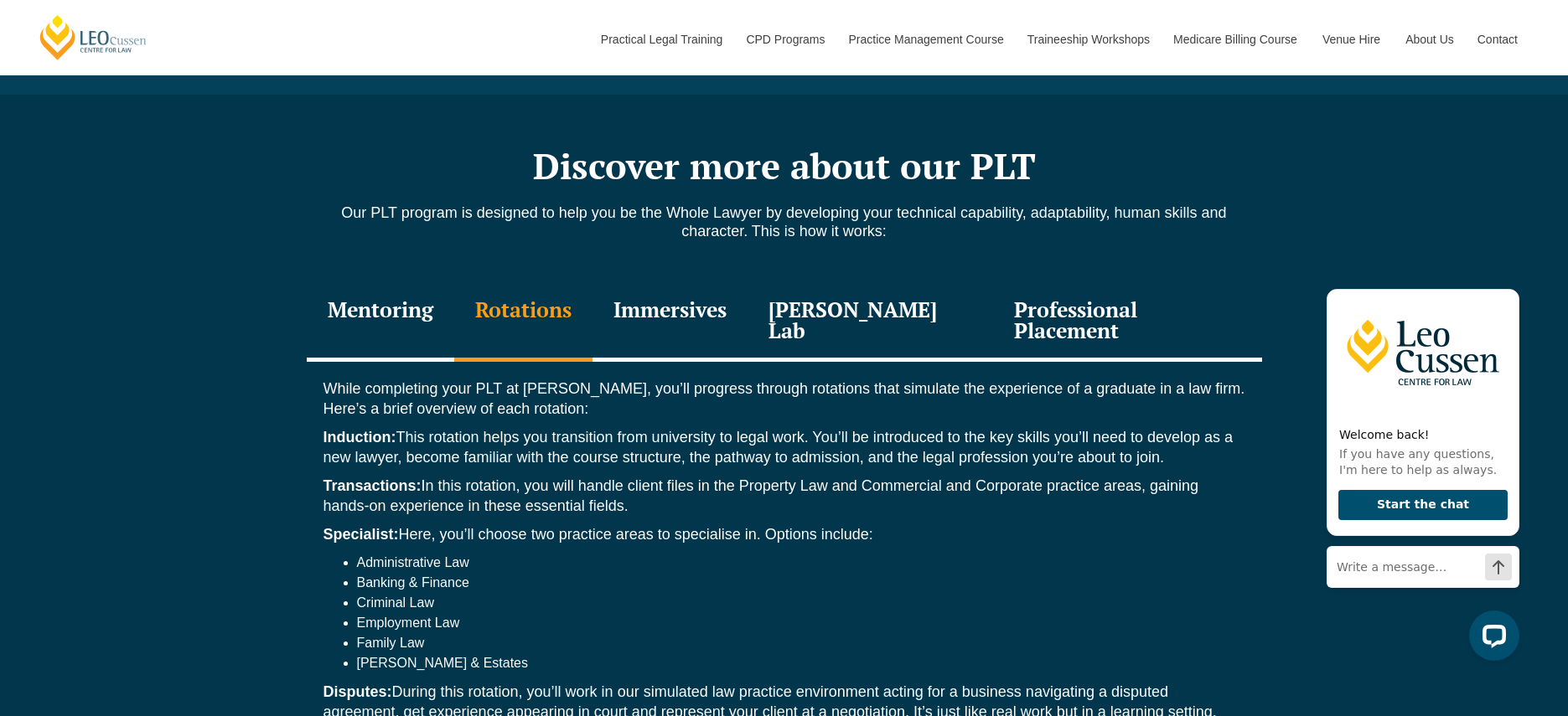
click at [654, 427] on p "Induction: This rotation helps you transition from university to legal work. Yo…" at bounding box center [784, 446] width 921 height 40
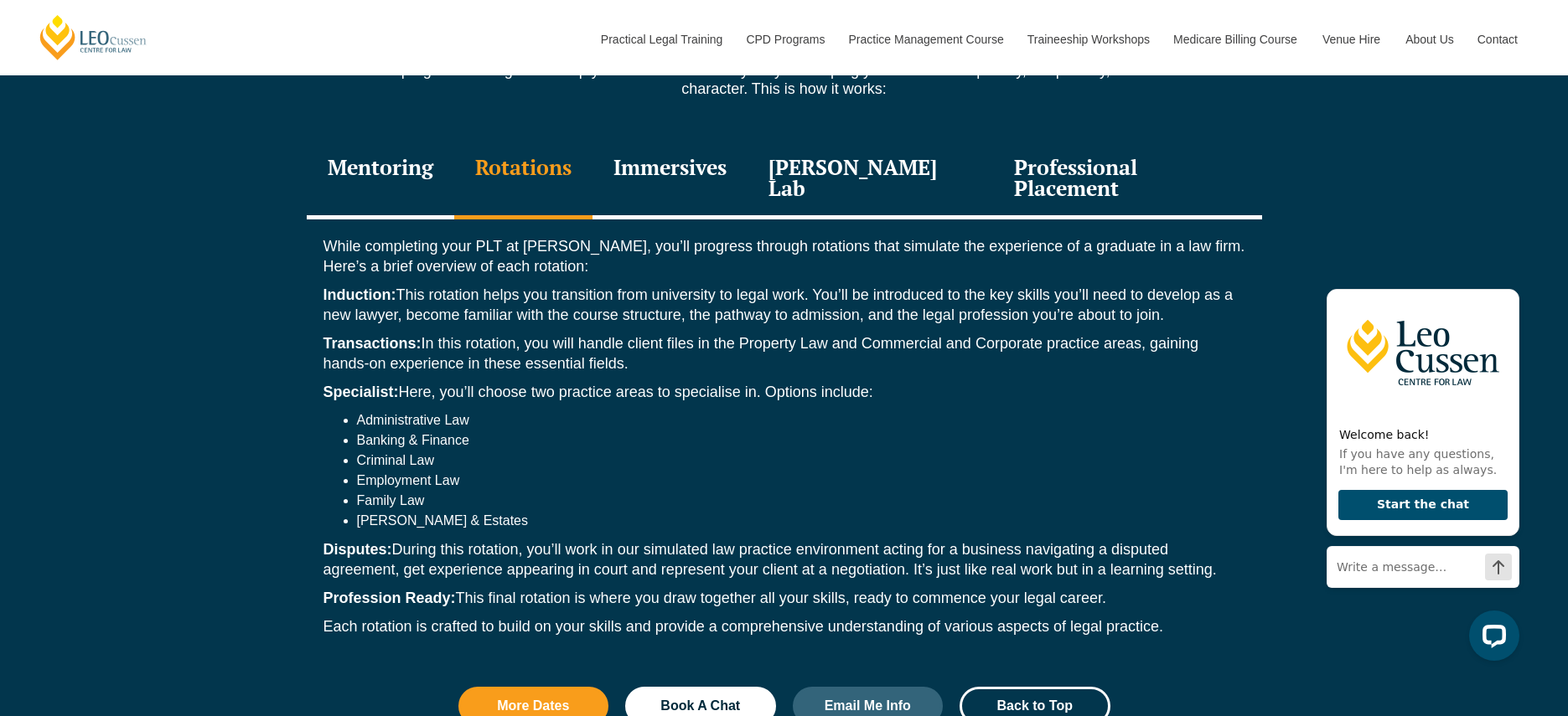
scroll to position [2486, 0]
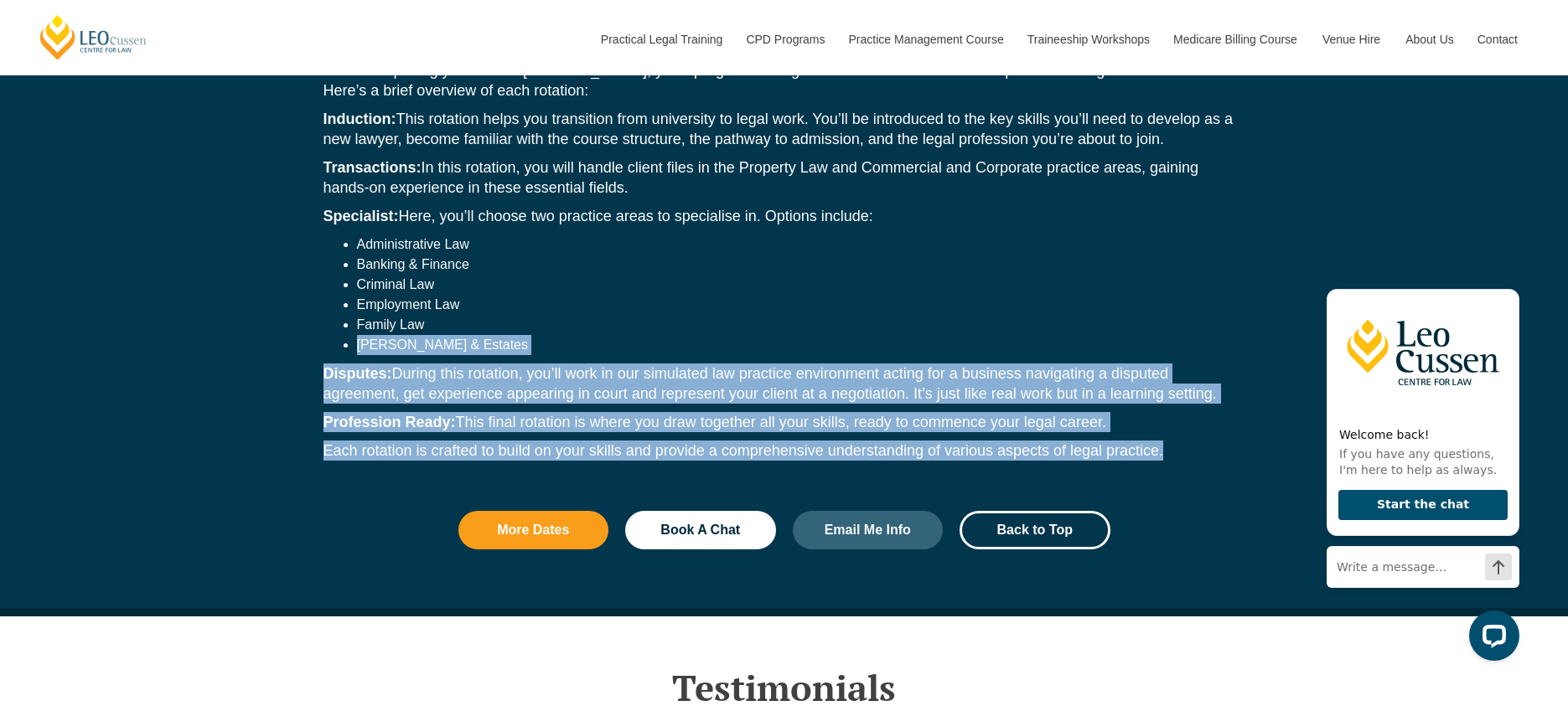
drag, startPoint x: 658, startPoint y: 388, endPoint x: 733, endPoint y: 282, distance: 129.8
click at [733, 281] on div "While completing your PLT at Leo Cussen, you’ll progress through rotations that…" at bounding box center [784, 265] width 955 height 442
click at [733, 335] on li "Wills & Estates" at bounding box center [800, 345] width 888 height 21
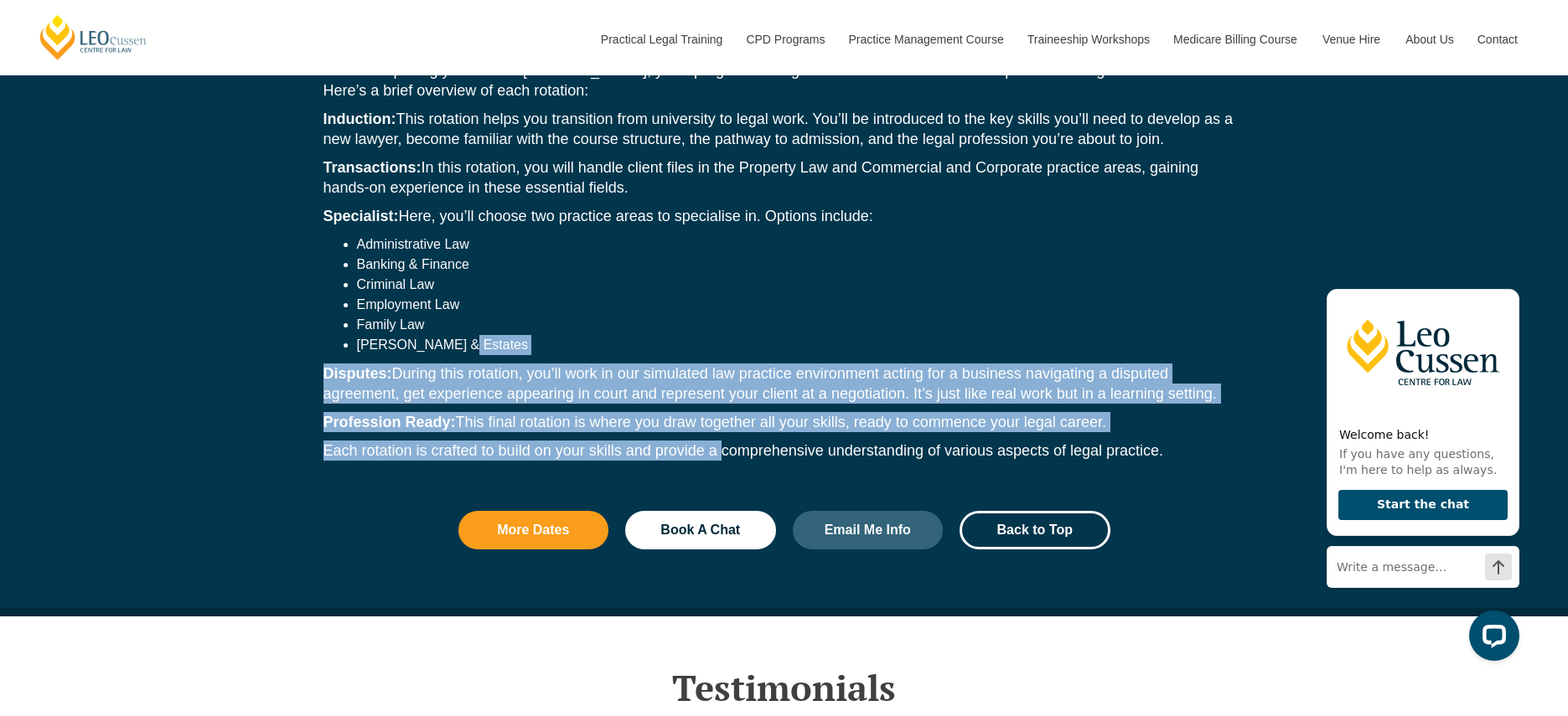
drag, startPoint x: 731, startPoint y: 291, endPoint x: 718, endPoint y: 406, distance: 115.7
click at [719, 406] on div "While completing your PLT at Leo Cussen, you’ll progress through rotations that…" at bounding box center [784, 265] width 955 height 442
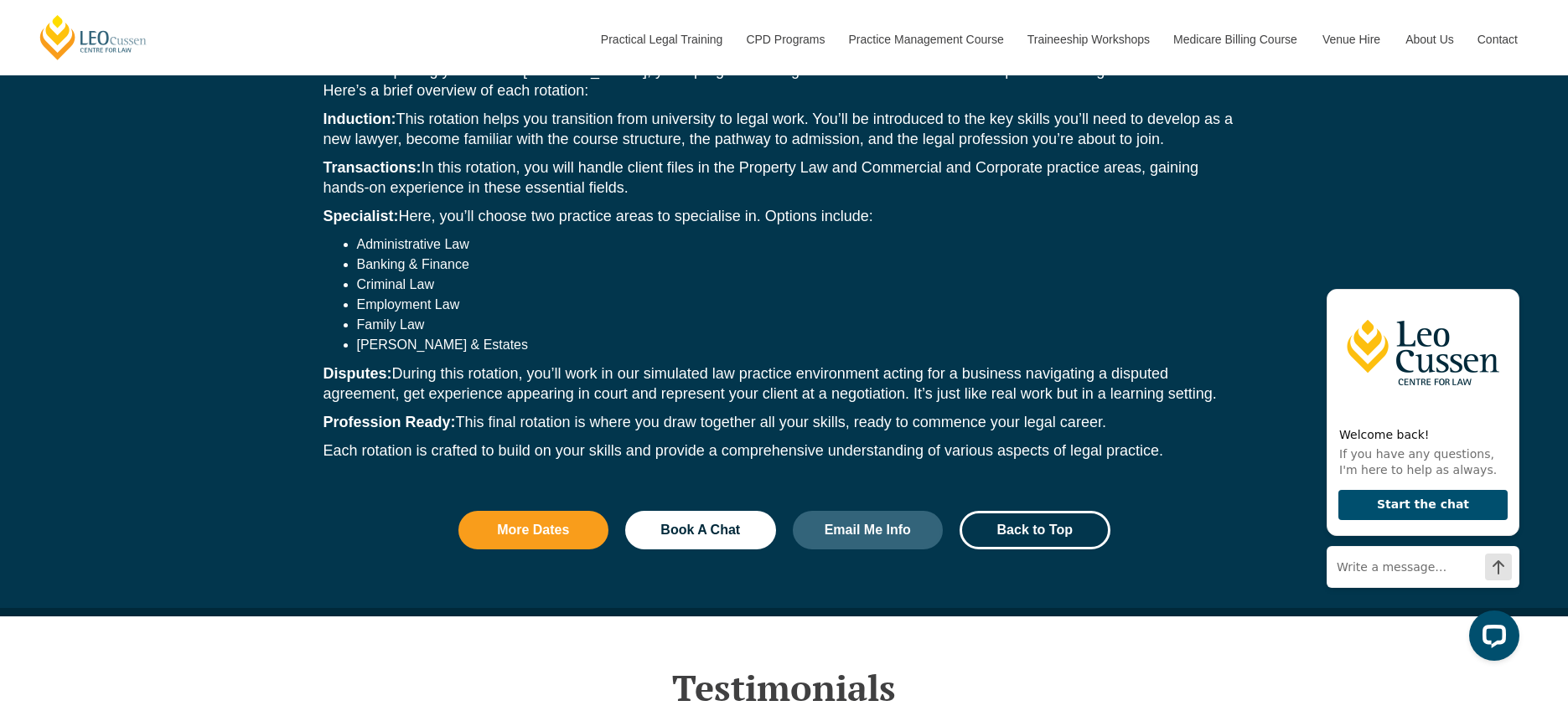
click at [718, 441] on p "Each rotation is crafted to build on your skills and provide a comprehensive un…" at bounding box center [784, 450] width 921 height 21
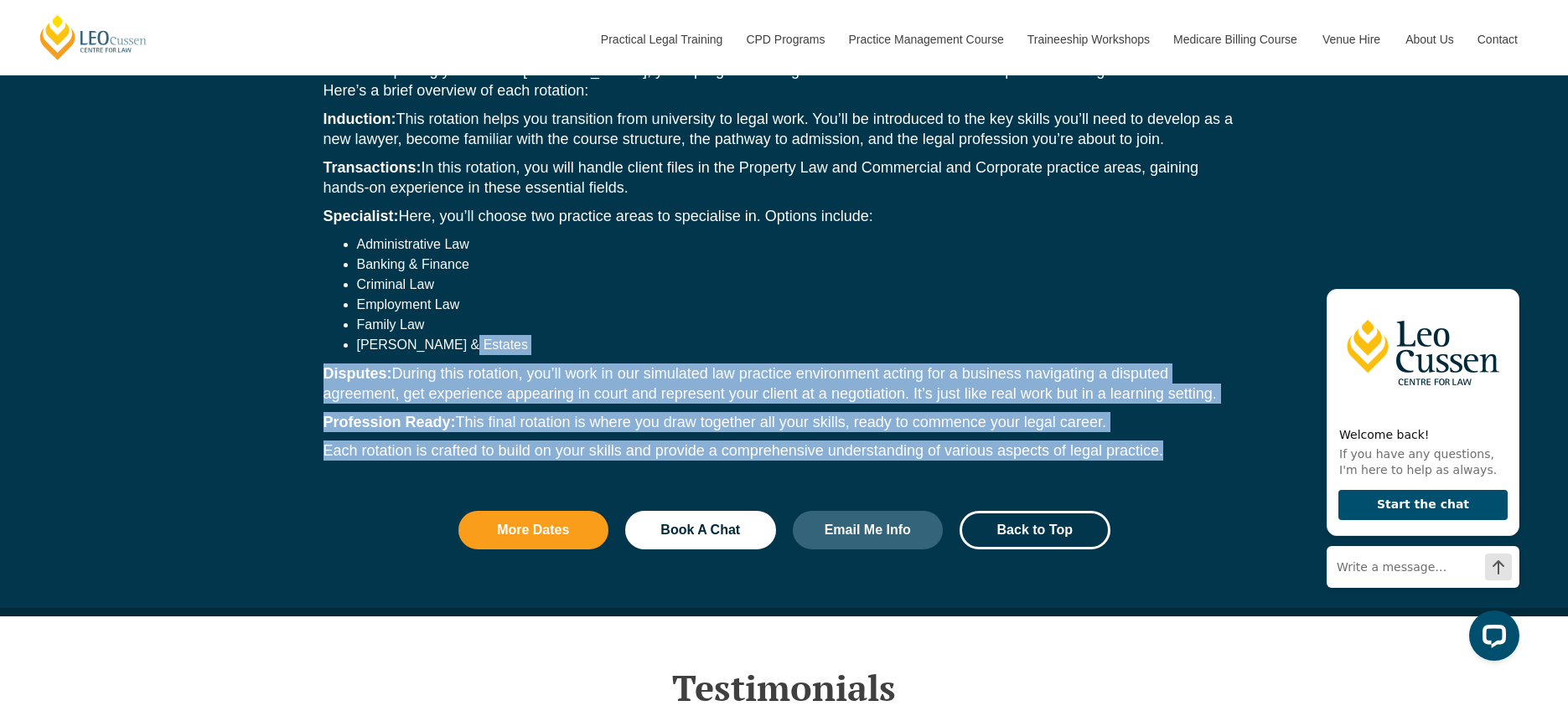
drag, startPoint x: 715, startPoint y: 422, endPoint x: 721, endPoint y: 297, distance: 125.1
click at [721, 297] on div "While completing your PLT at Leo Cussen, you’ll progress through rotations that…" at bounding box center [784, 265] width 955 height 442
click at [721, 335] on li "Wills & Estates" at bounding box center [800, 345] width 888 height 21
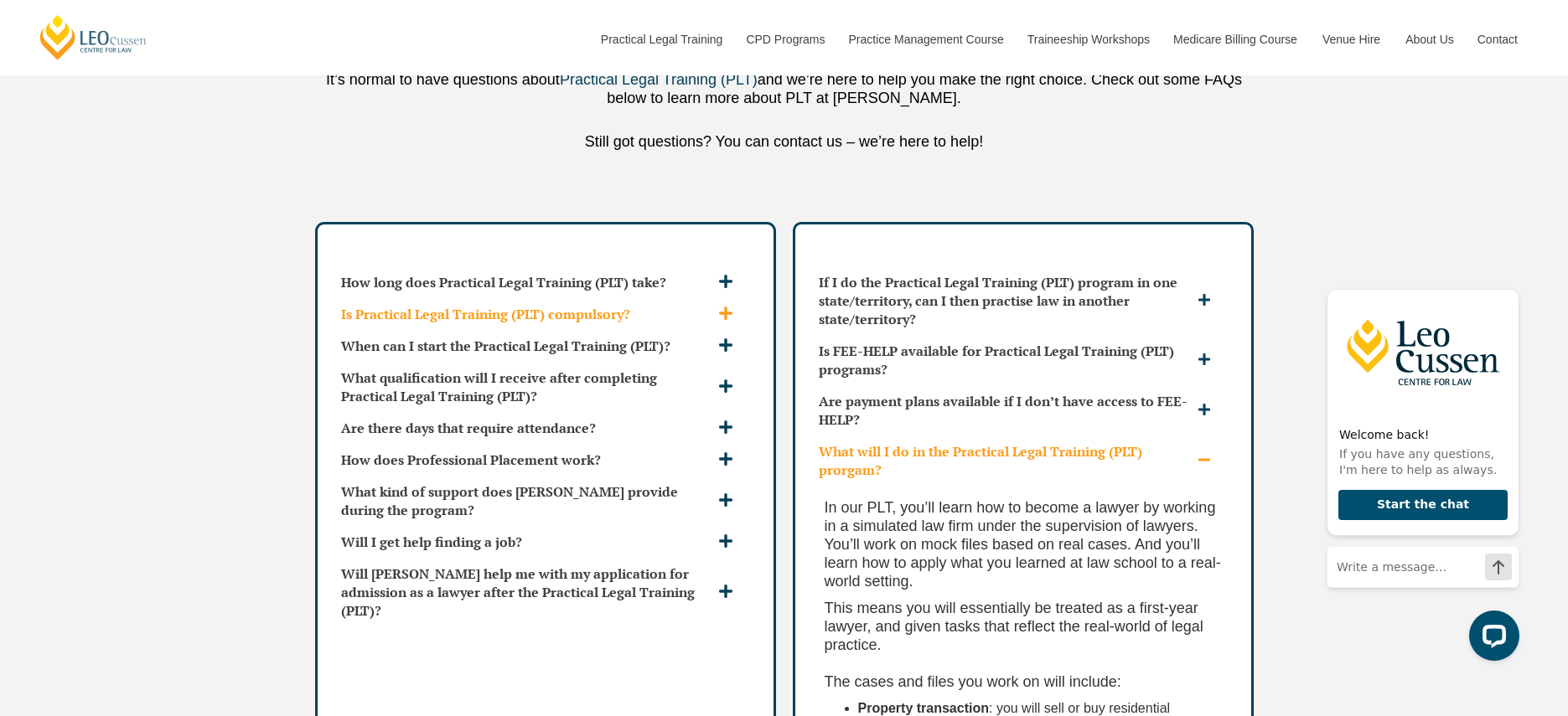
scroll to position [4879, 0]
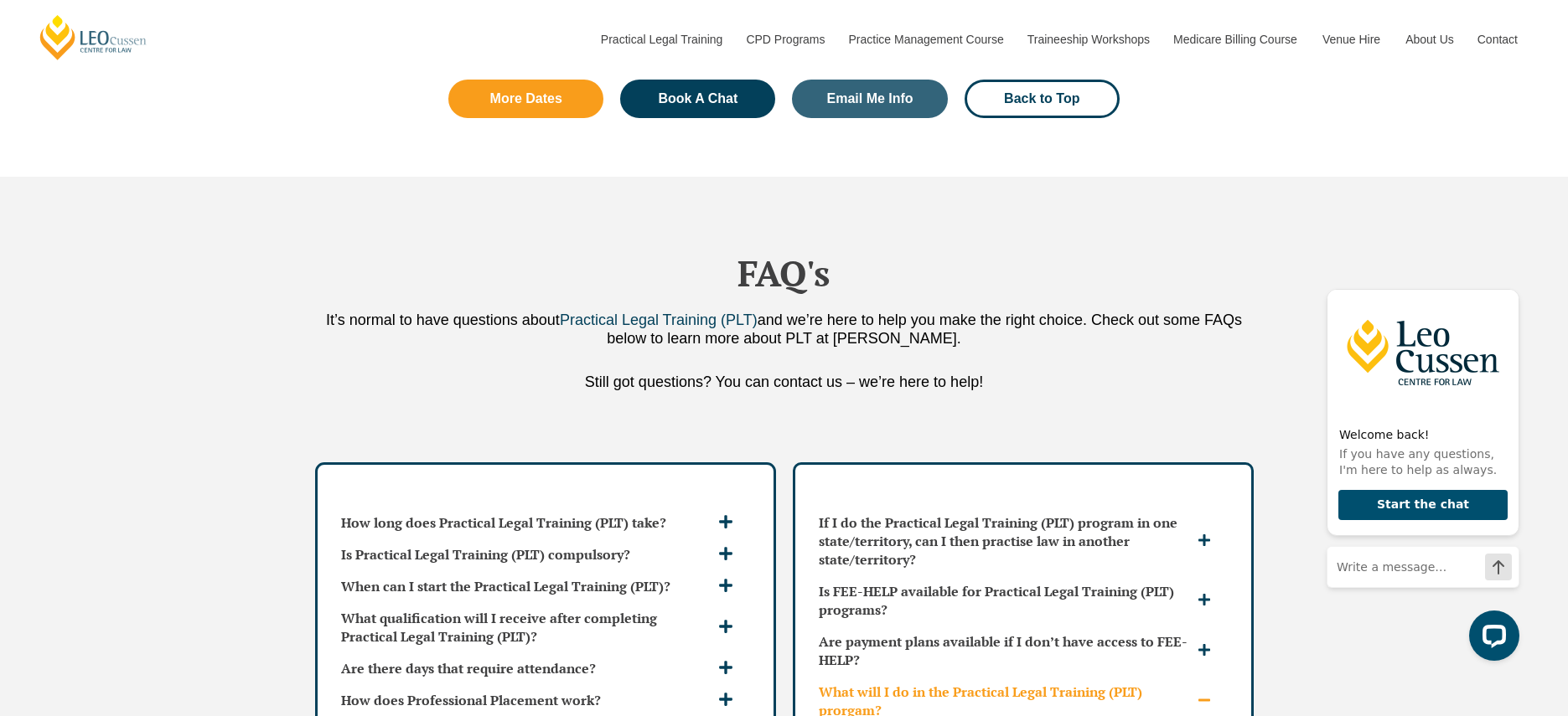
click at [718, 373] on div "Still got questions? You can contact us – we’re here to help!" at bounding box center [784, 386] width 955 height 26
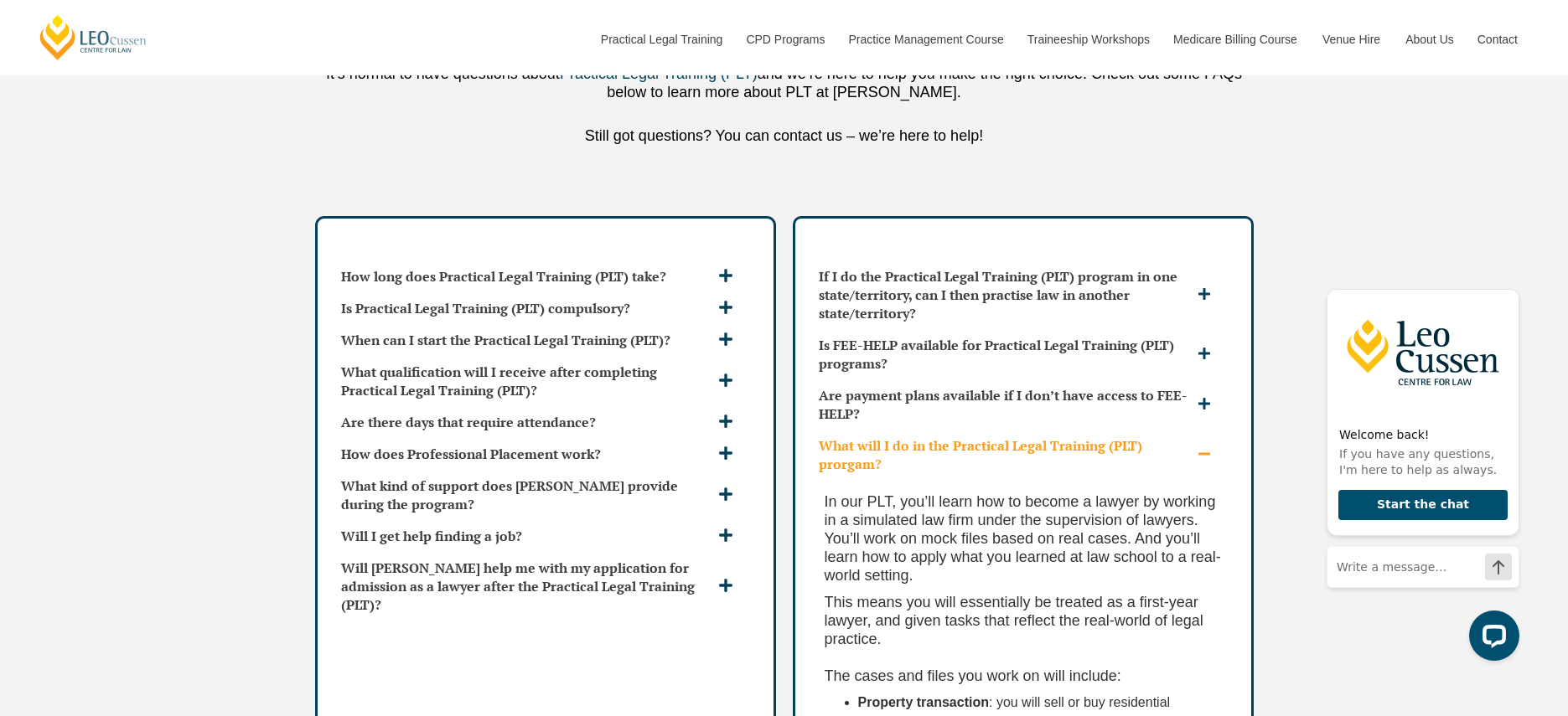
scroll to position [5633, 0]
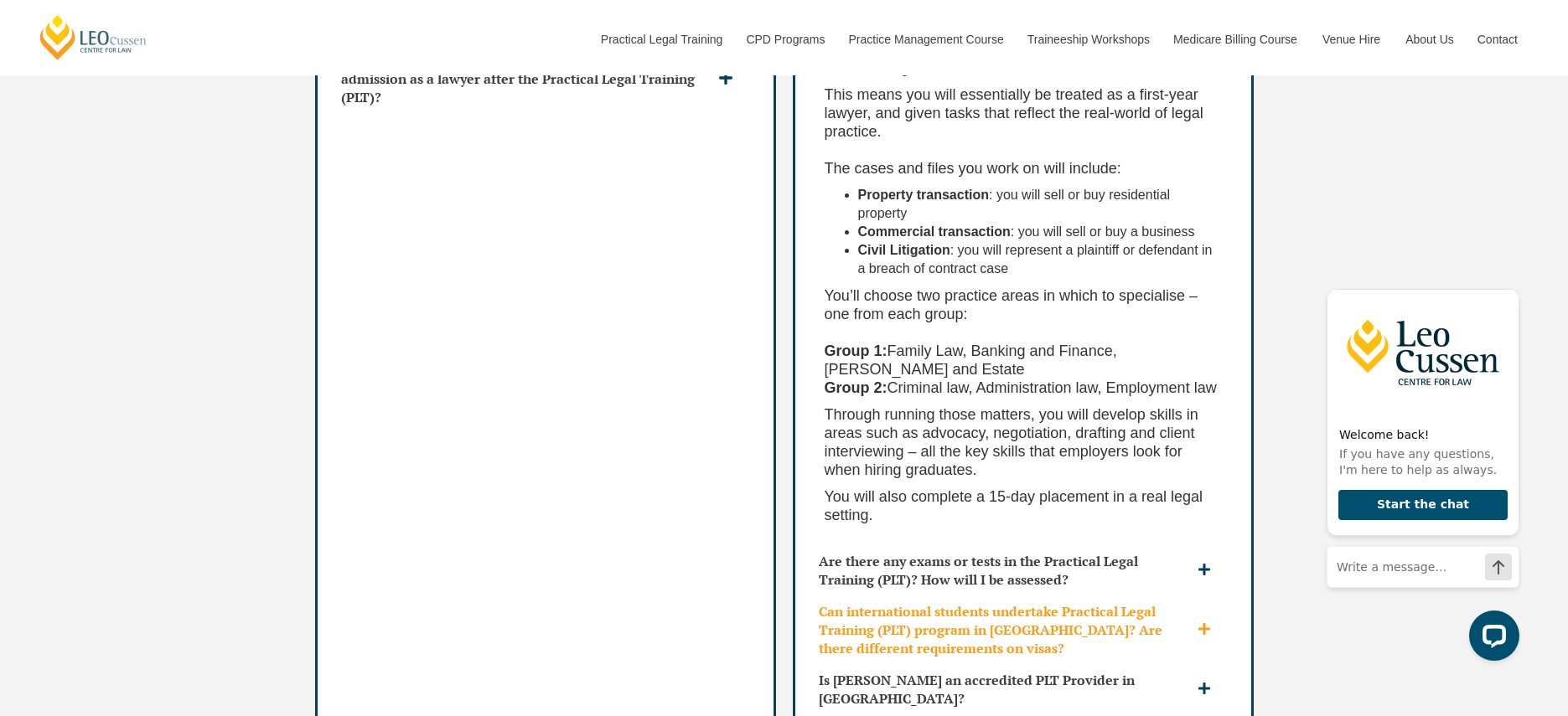
click at [923, 603] on h3 "Can international students undertake Practical Legal Training (PLT) program in …" at bounding box center [1005, 630] width 374 height 56
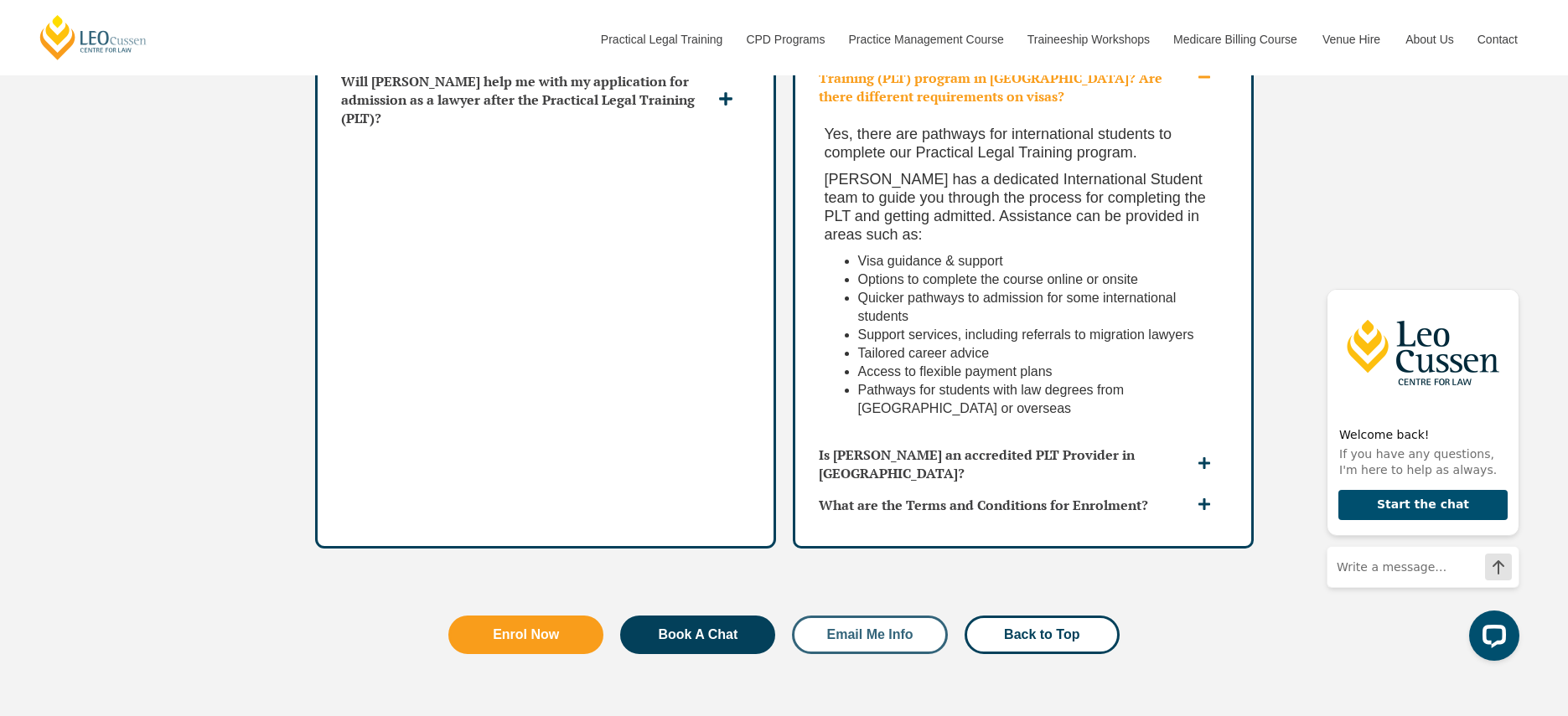
scroll to position [5409, 0]
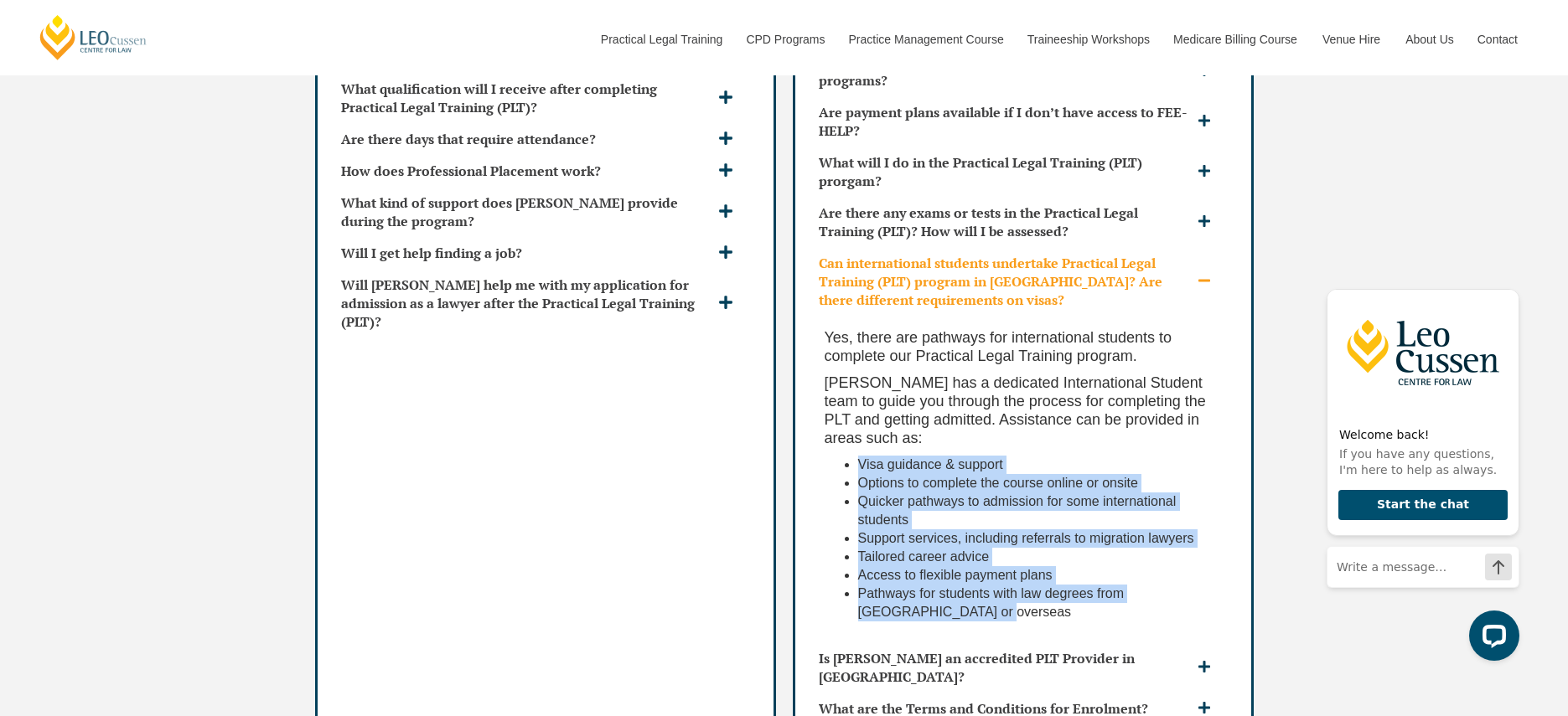
drag, startPoint x: 926, startPoint y: 518, endPoint x: 924, endPoint y: 369, distance: 149.0
click at [924, 369] on div "Yes, there are pathways for international students to complete our Practical Le…" at bounding box center [1023, 479] width 422 height 326
drag, startPoint x: 924, startPoint y: 369, endPoint x: 923, endPoint y: 510, distance: 141.0
click at [923, 510] on div "Yes, there are pathways for international students to complete our Practical Le…" at bounding box center [1023, 479] width 422 height 326
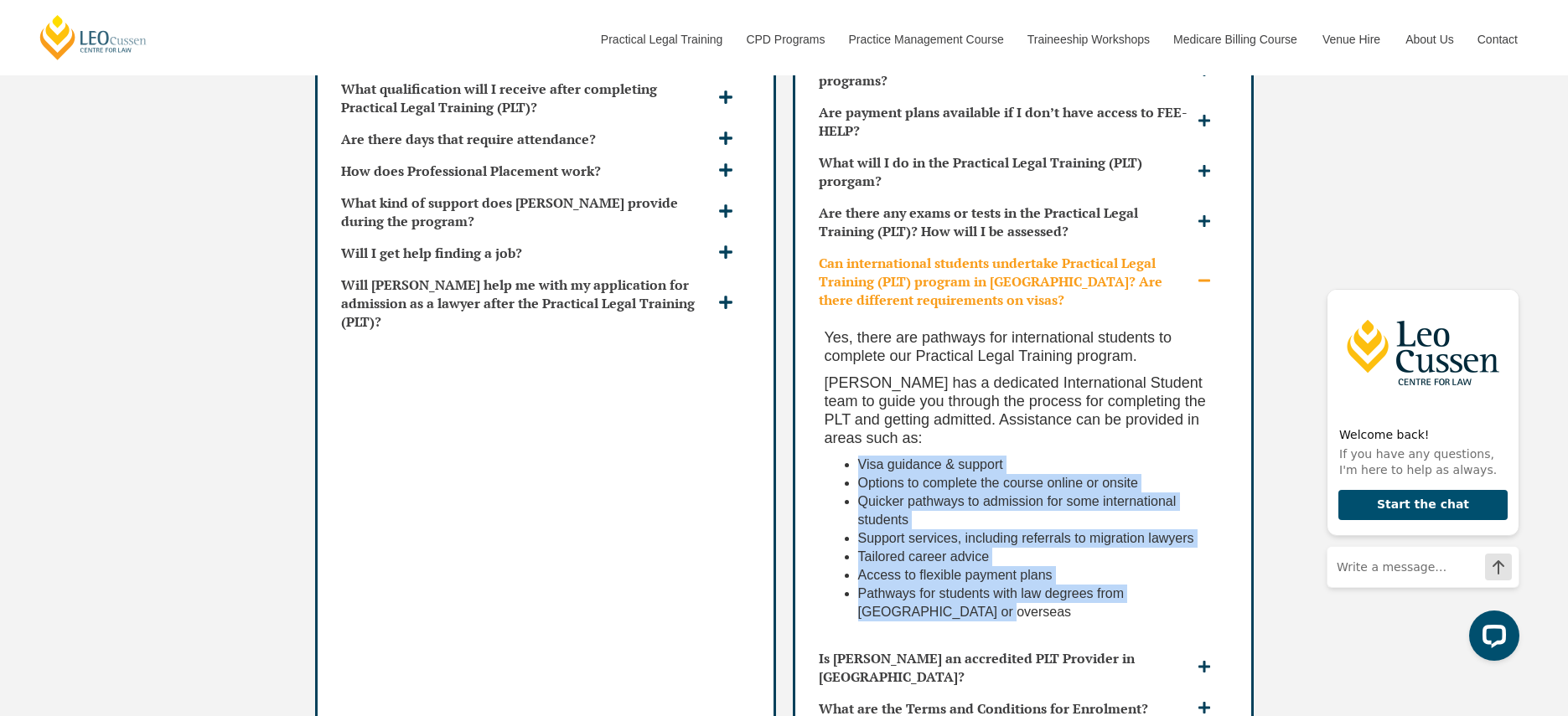
click at [923, 585] on li "Pathways for students with law degrees from Australia or overseas" at bounding box center [1039, 604] width 363 height 37
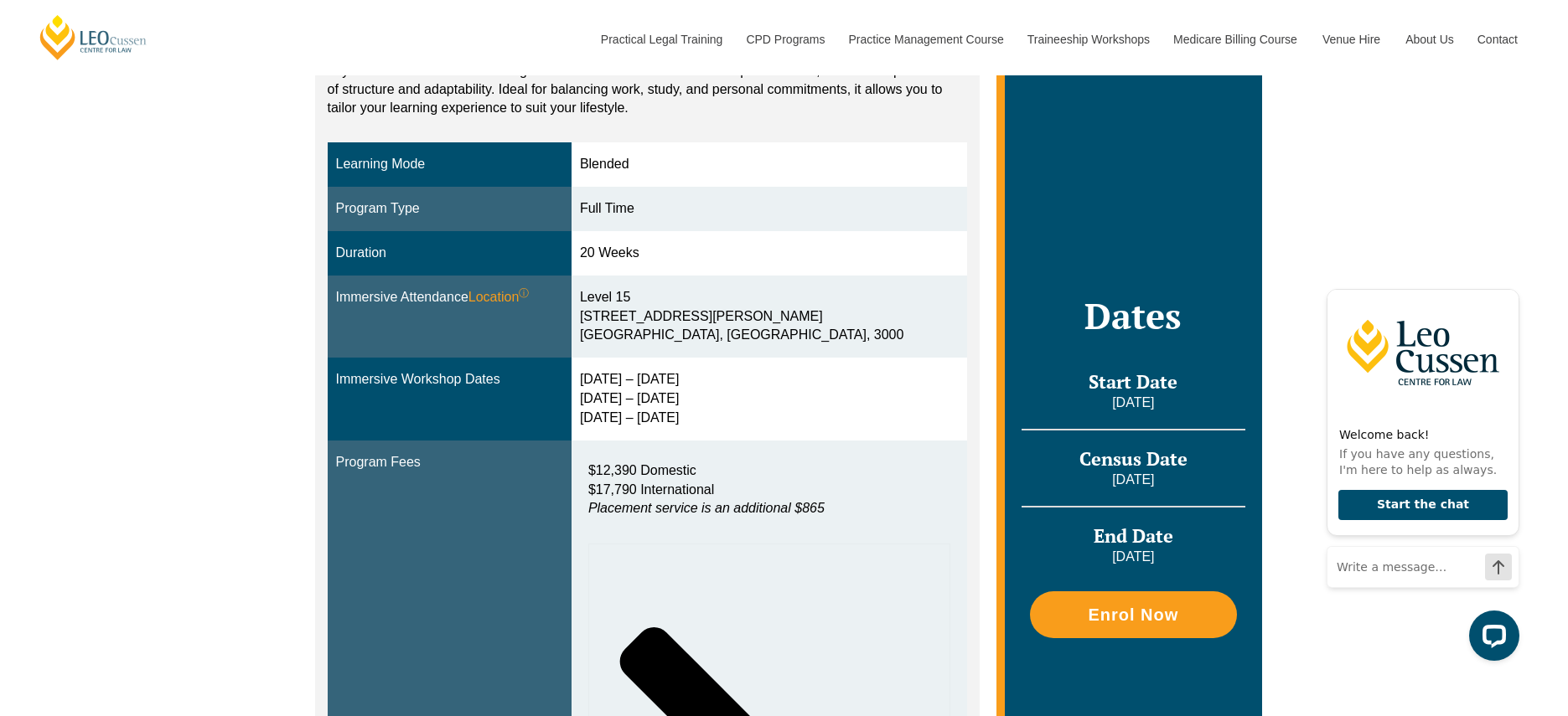
scroll to position [0, 0]
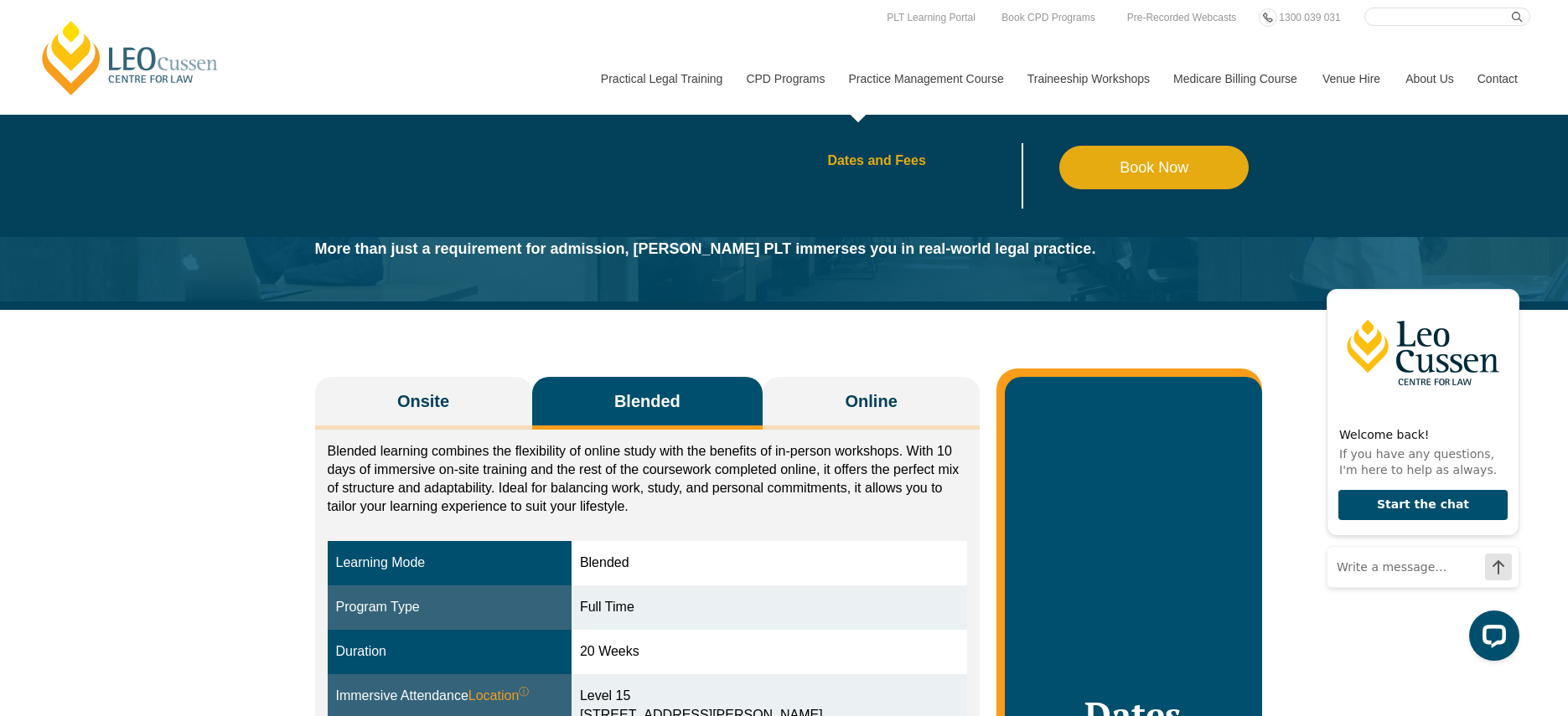
click at [880, 162] on link "Dates and Fees" at bounding box center [943, 161] width 233 height 14
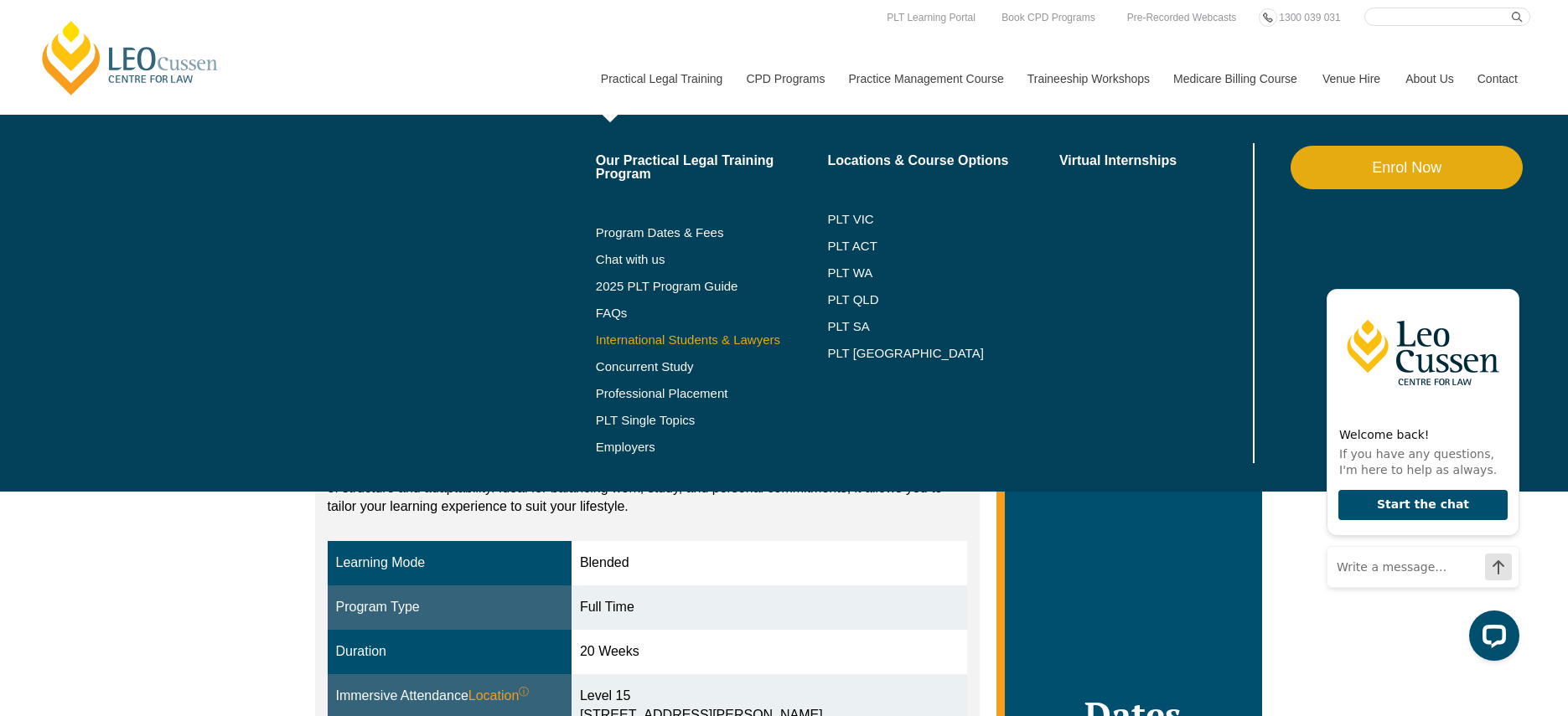
click at [597, 342] on link "International Students & Lawyers" at bounding box center [712, 340] width 233 height 14
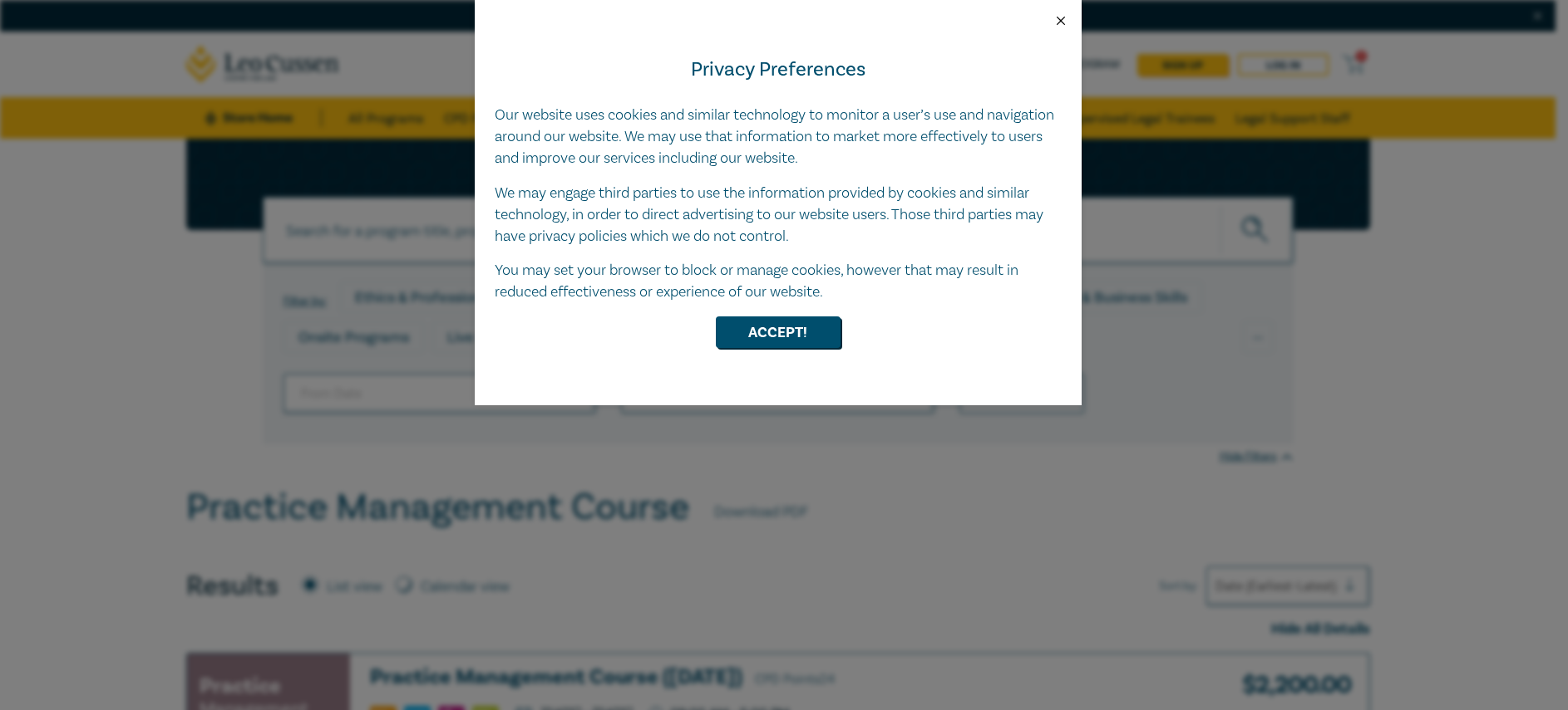
click at [1062, 18] on button "Close" at bounding box center [1060, 20] width 15 height 15
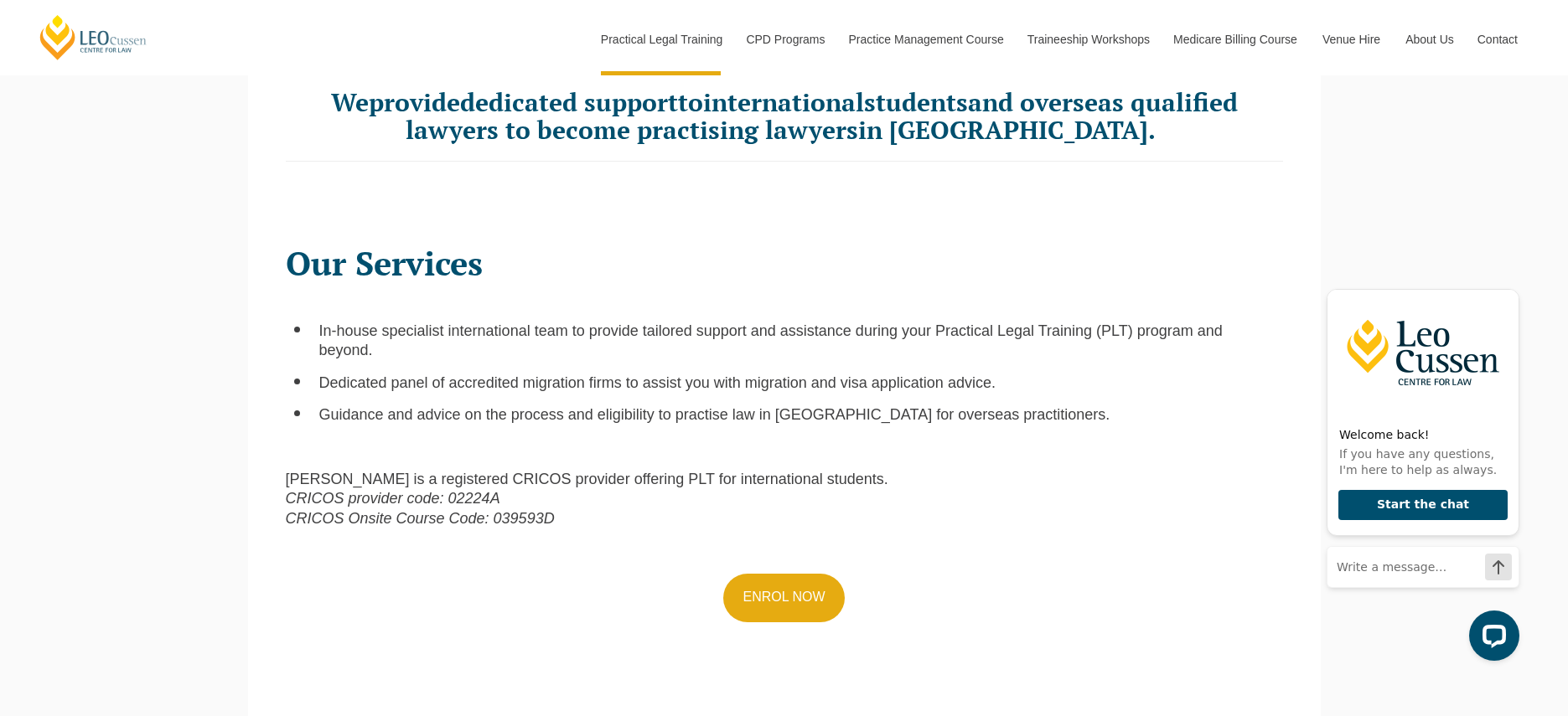
scroll to position [568, 0]
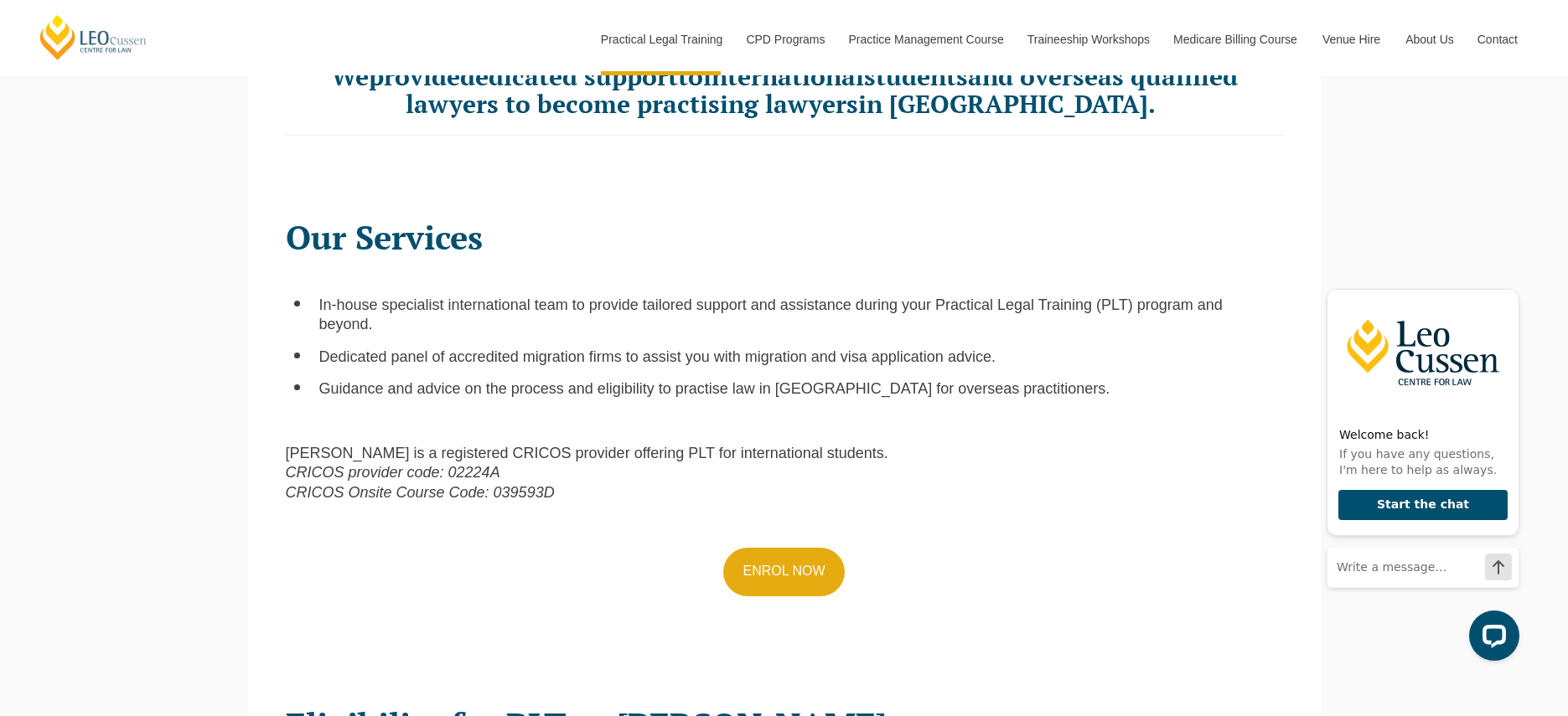
drag, startPoint x: 669, startPoint y: 326, endPoint x: 780, endPoint y: 468, distance: 180.2
click at [780, 470] on div "Our Services In-house specialist international team to provide tailored support…" at bounding box center [784, 438] width 1022 height 472
click at [780, 468] on p "[PERSON_NAME] is a registered CRICOS provider offering PLT for international st…" at bounding box center [784, 474] width 997 height 59
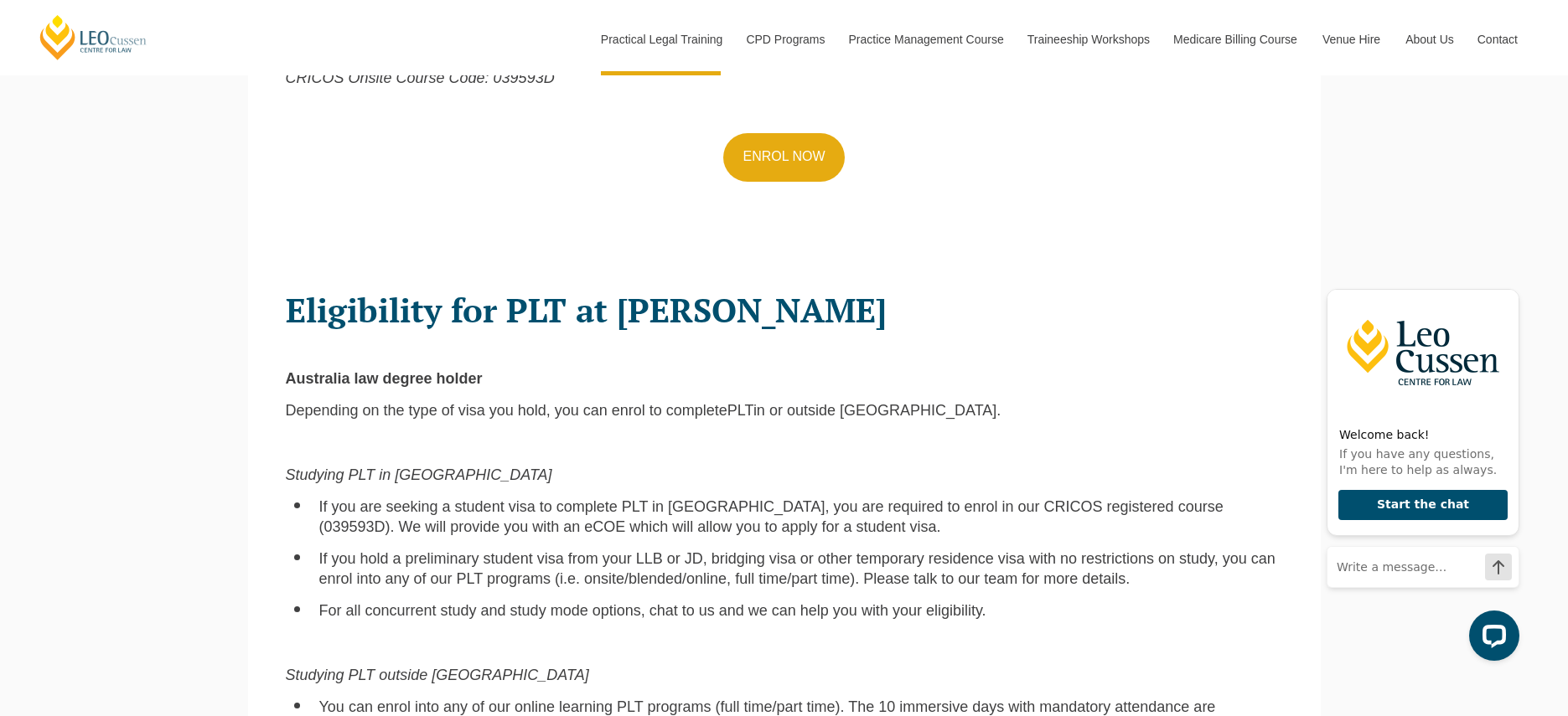
scroll to position [1031, 0]
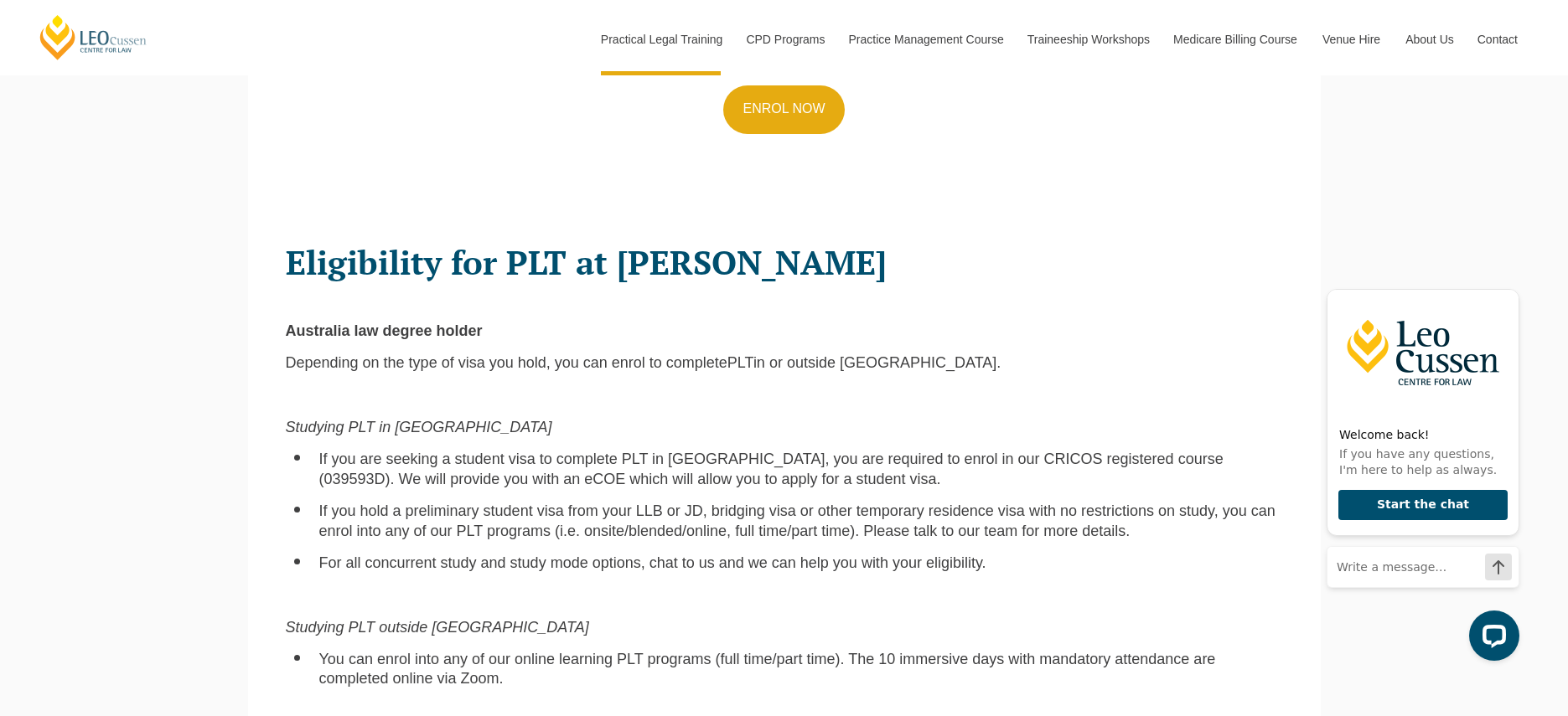
click at [764, 450] on li "If you are seeking a student visa to complete PLT in [GEOGRAPHIC_DATA], you are…" at bounding box center [801, 470] width 963 height 39
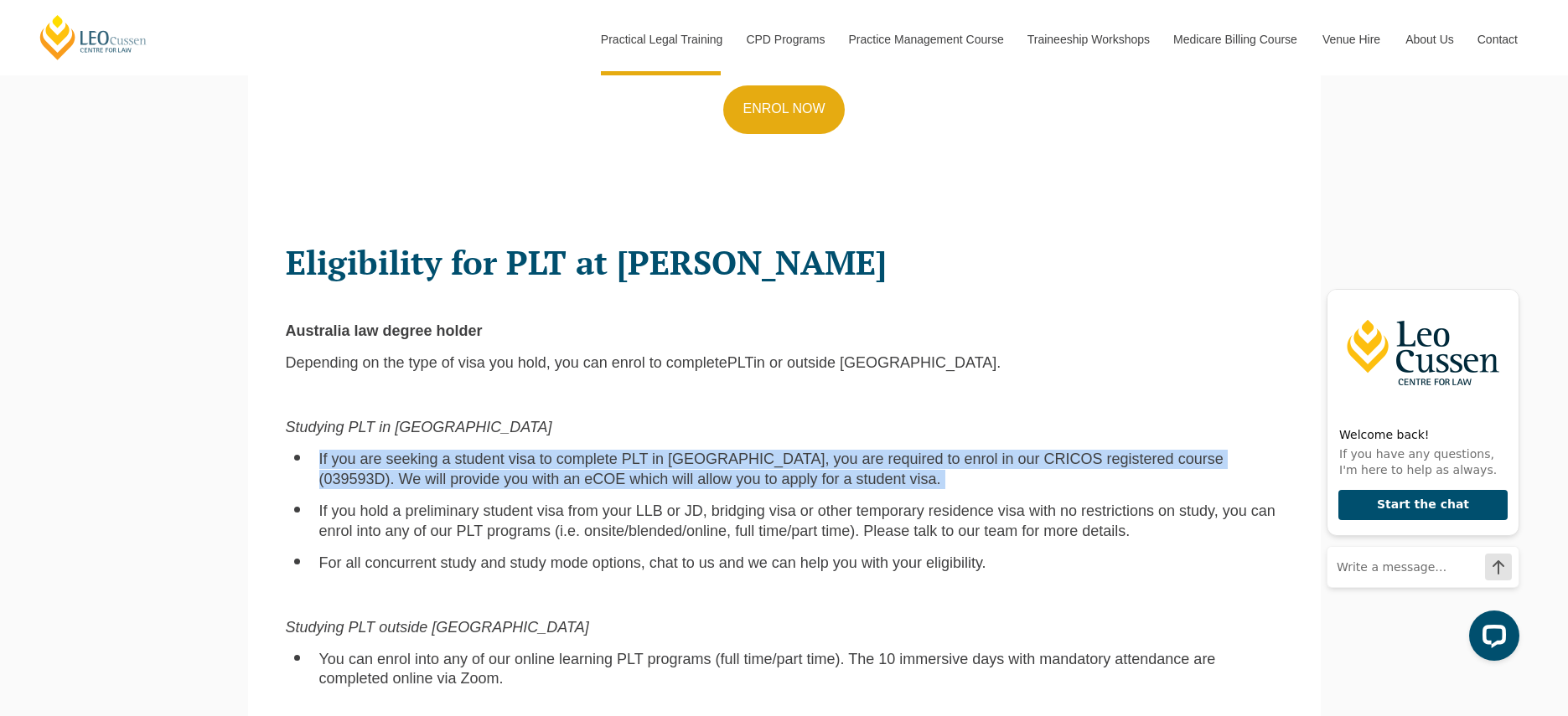
drag, startPoint x: 762, startPoint y: 458, endPoint x: 767, endPoint y: 430, distance: 28.4
click at [767, 430] on div "Eligibility for PLT at [PERSON_NAME] Australia law degree holder Depending on t…" at bounding box center [784, 649] width 1022 height 845
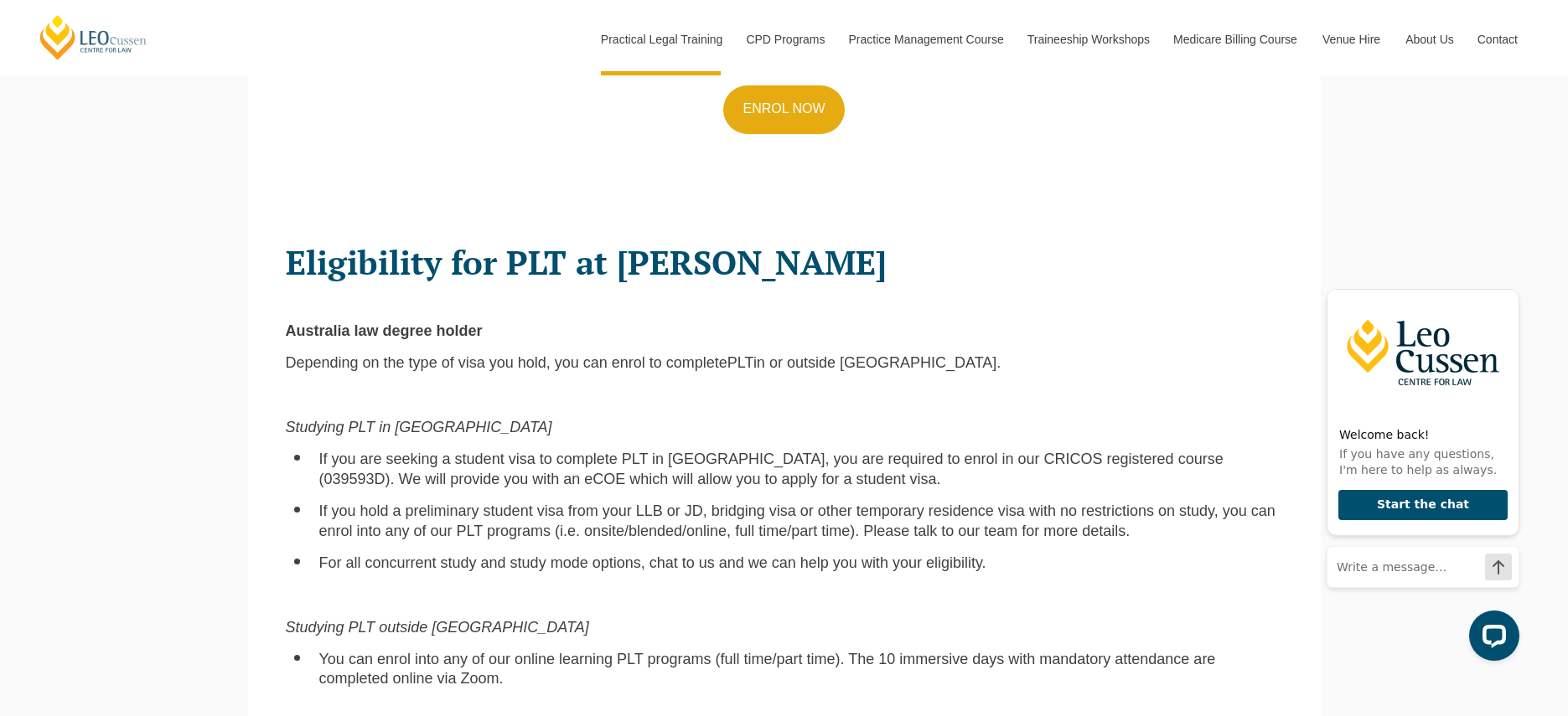
click at [767, 430] on div "Eligibility for PLT at [PERSON_NAME] Australia law degree holder Depending on t…" at bounding box center [784, 649] width 1022 height 845
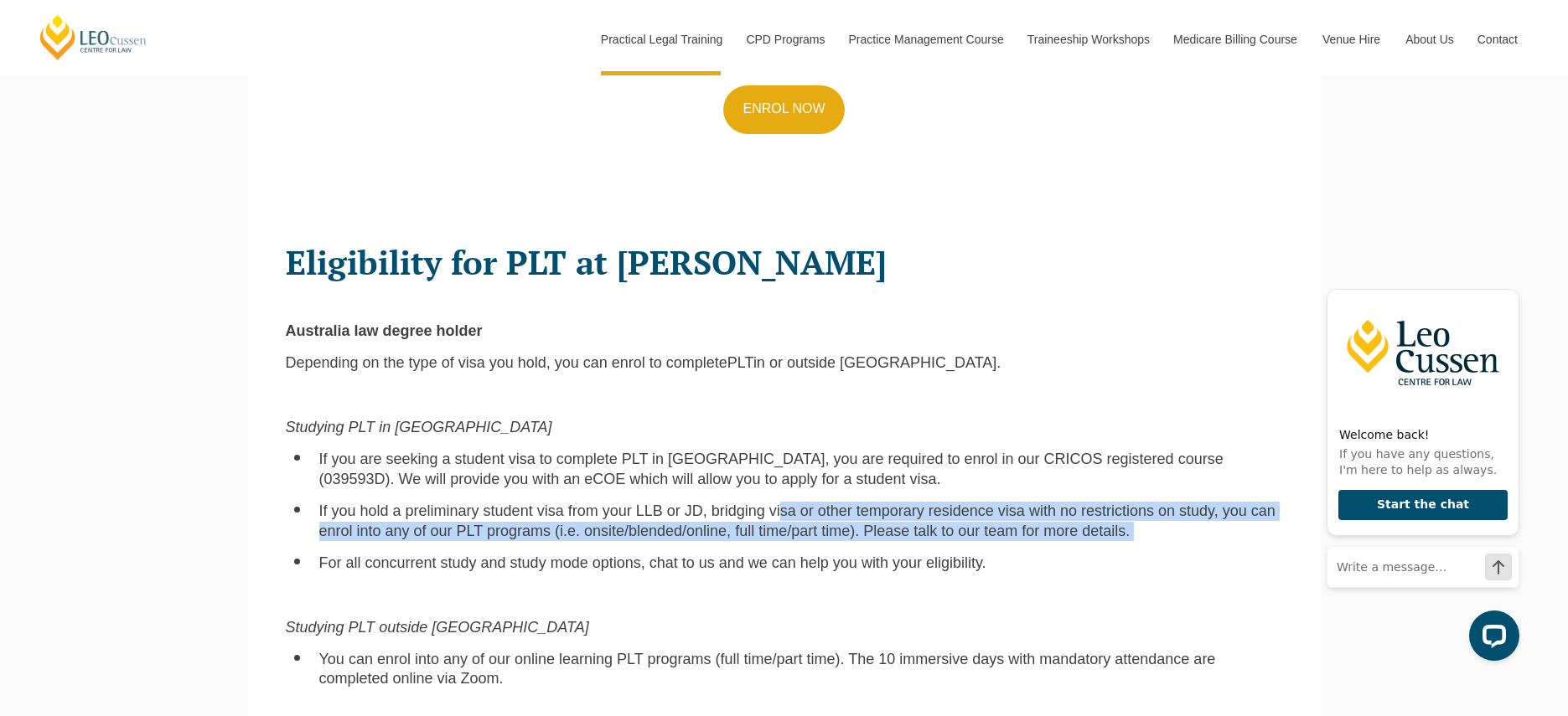
drag, startPoint x: 747, startPoint y: 494, endPoint x: 748, endPoint y: 532, distance: 38.0
click at [748, 532] on div "Eligibility for PLT at [PERSON_NAME] Australia law degree holder Depending on t…" at bounding box center [784, 649] width 1022 height 845
click at [747, 532] on div "Eligibility for PLT at [PERSON_NAME] Australia law degree holder Depending on t…" at bounding box center [784, 649] width 1022 height 845
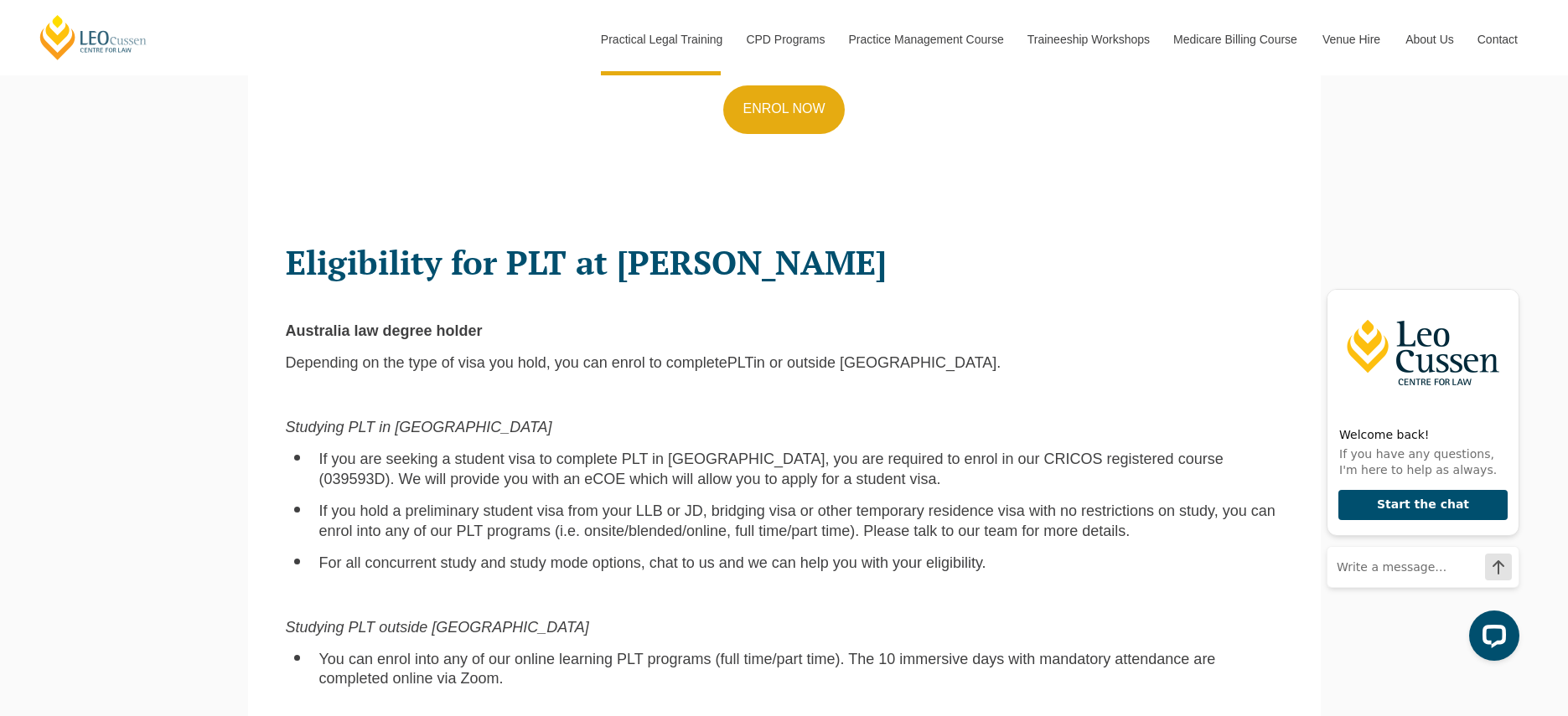
click at [746, 531] on div "Eligibility for PLT at [PERSON_NAME] Australia law degree holder Depending on t…" at bounding box center [784, 649] width 1022 height 845
click at [746, 515] on span "If you hold a preliminary student visa from your LLB or JD, bridging visa or ot…" at bounding box center [797, 521] width 956 height 36
click at [745, 515] on span "If you hold a preliminary student visa from your LLB or JD, bridging visa or ot…" at bounding box center [797, 521] width 956 height 36
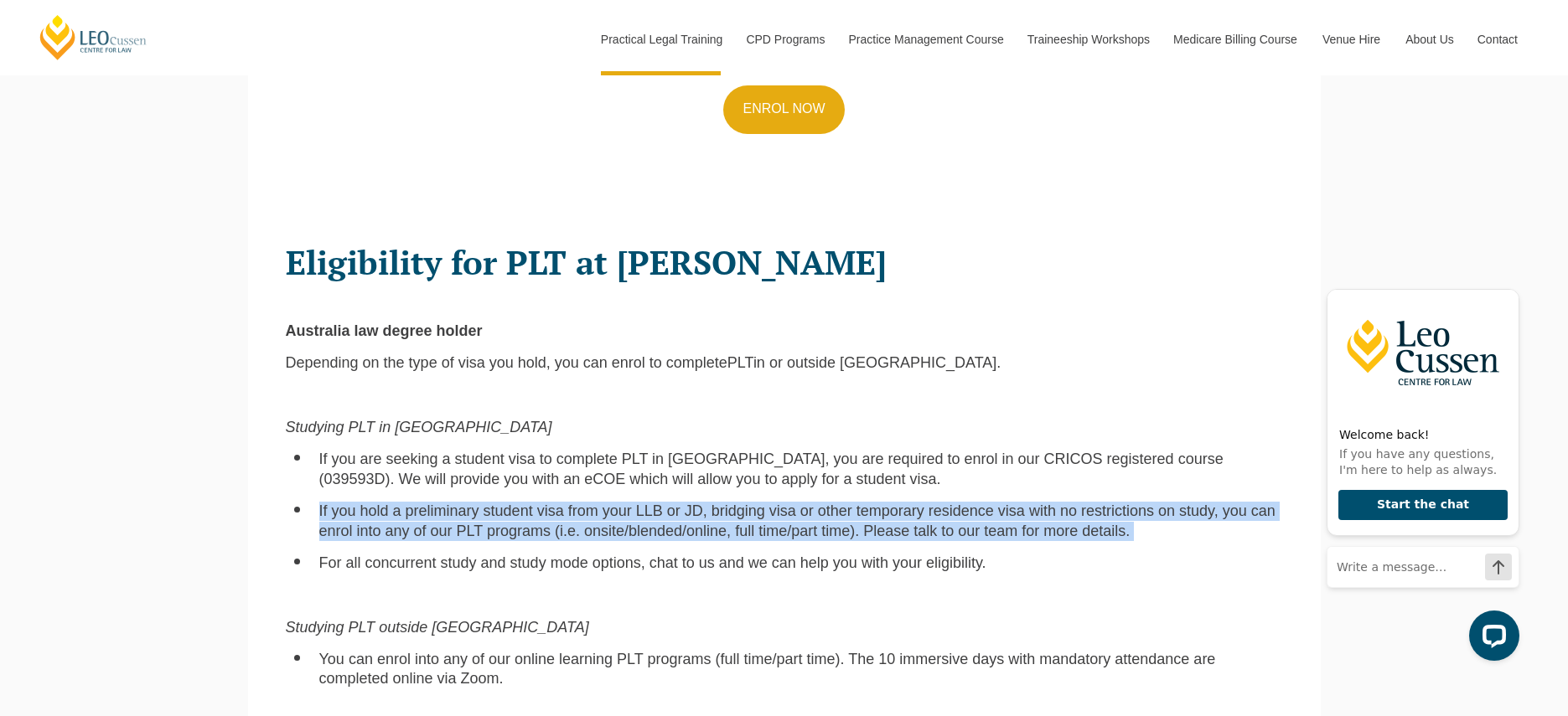
click at [745, 515] on span "If you hold a preliminary student visa from your LLB or JD, bridging visa or ot…" at bounding box center [797, 521] width 956 height 36
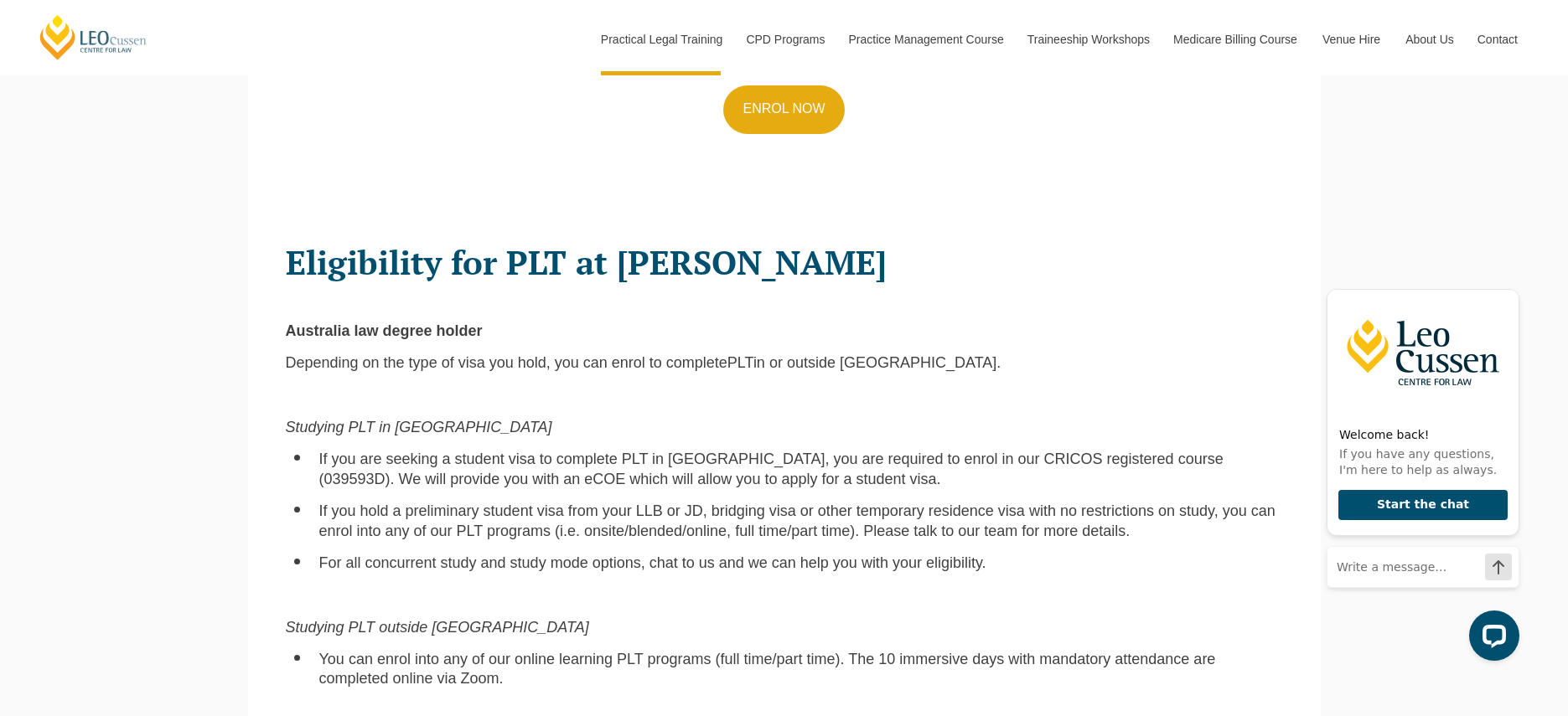
click at [739, 555] on span "For all concurrent study and study mode options, chat to us and we can help you…" at bounding box center [653, 563] width 667 height 17
click at [737, 528] on div "Eligibility for PLT at [PERSON_NAME] Australia law degree holder Depending on t…" at bounding box center [784, 649] width 1022 height 845
click at [737, 527] on div "Eligibility for PLT at [PERSON_NAME] Australia law degree holder Depending on t…" at bounding box center [784, 649] width 1022 height 845
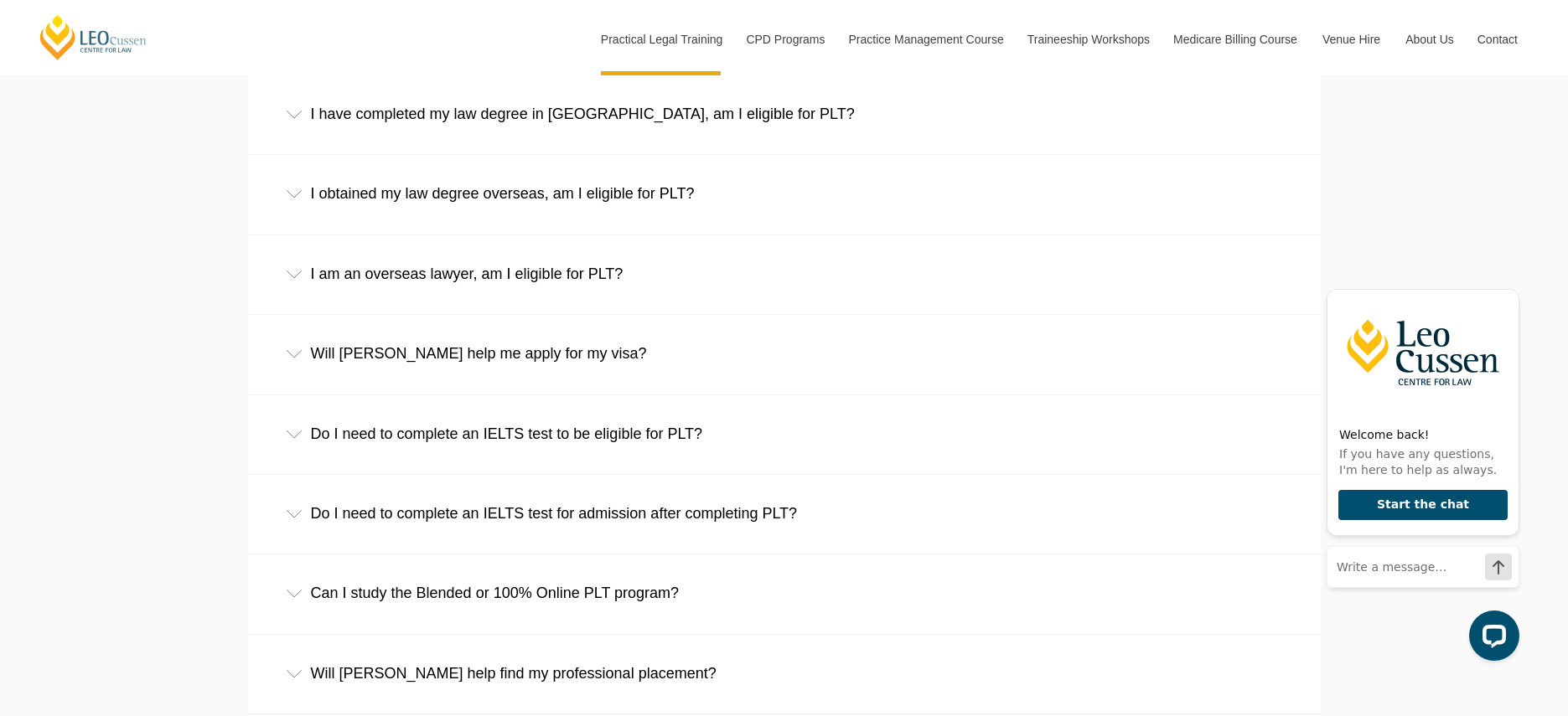
scroll to position [3117, 0]
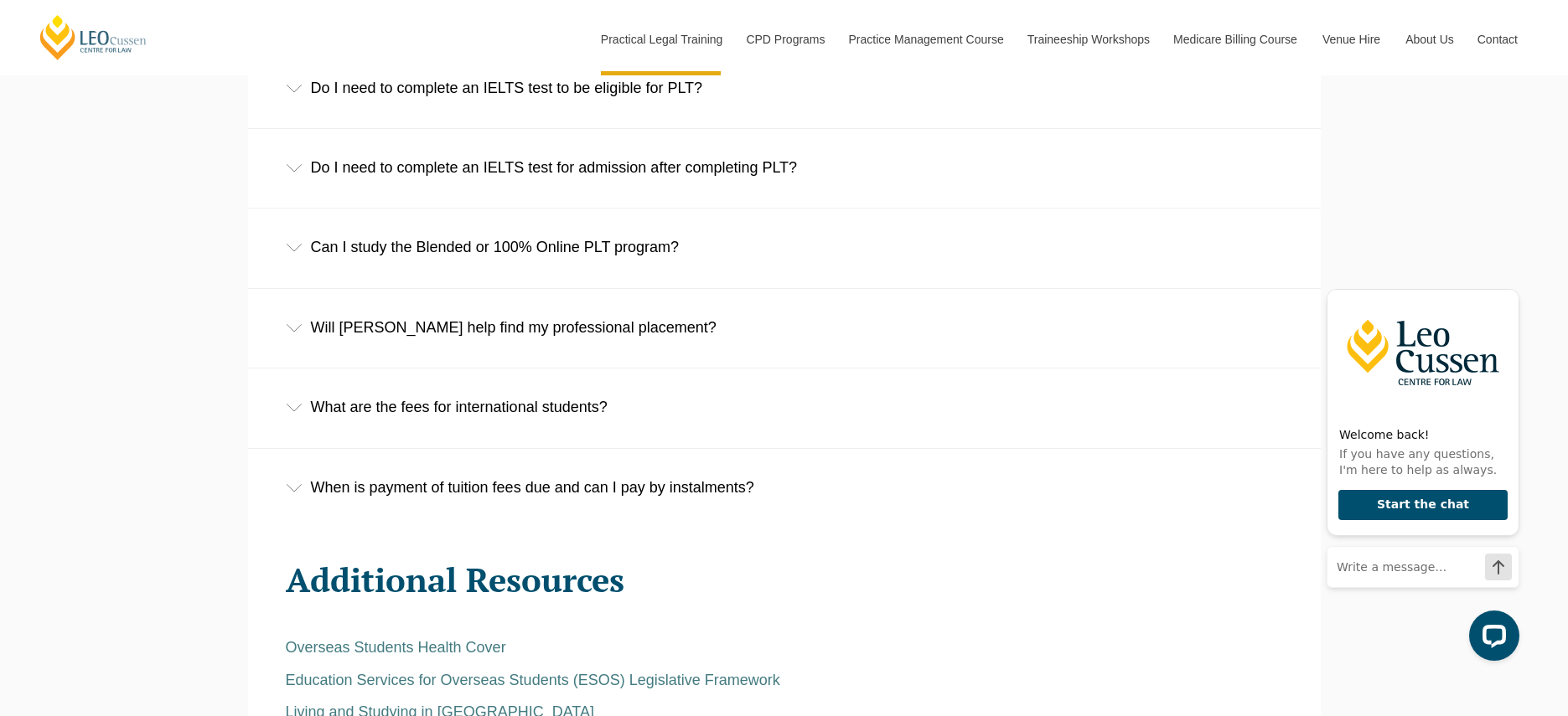
click at [655, 244] on div "Can I study the Blended or 100% Online PLT program?" at bounding box center [784, 248] width 1073 height 78
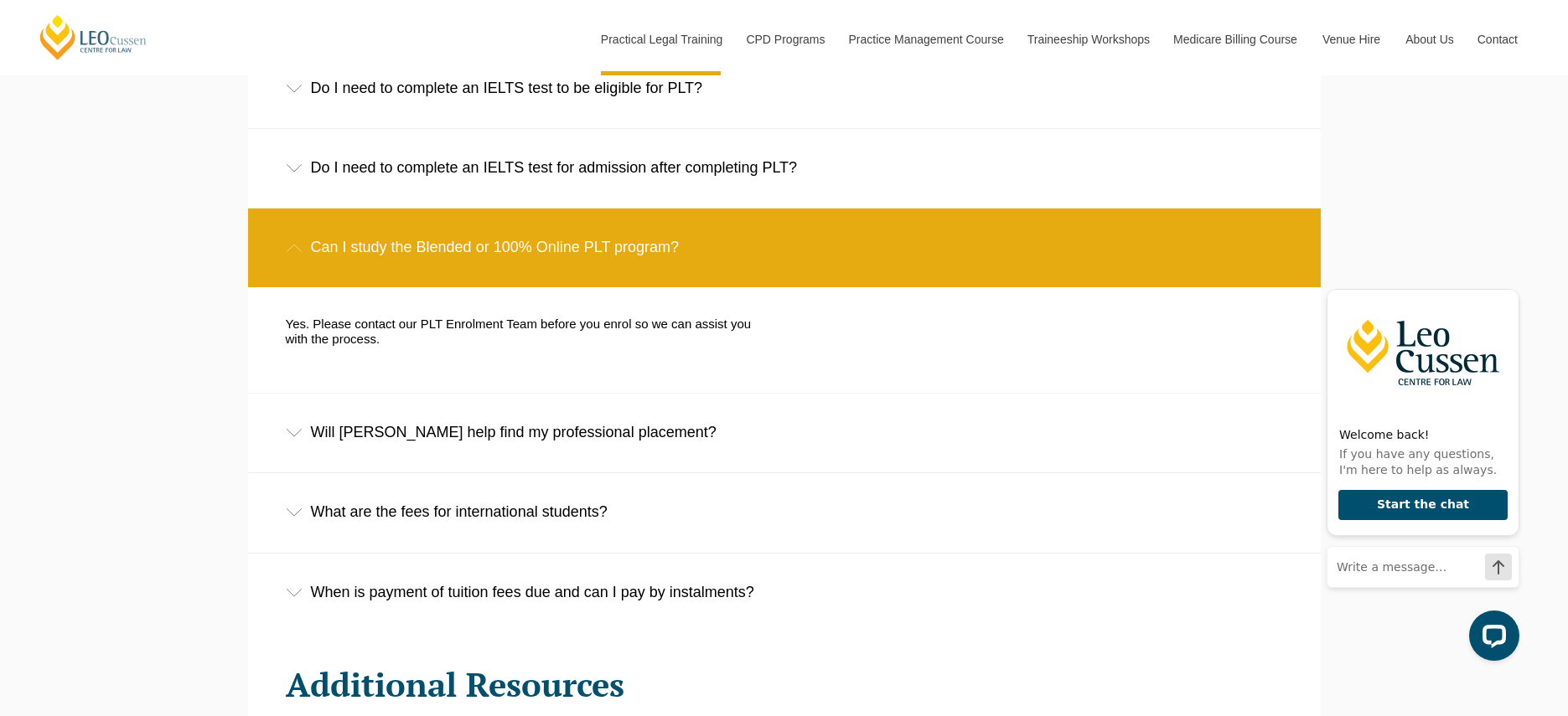
click at [680, 338] on div "Yes. Please contact our PLT Enrolment Team before you enrol so we can assist yo…" at bounding box center [523, 340] width 498 height 47
click at [694, 231] on div "Can I study the Blended or 100% Online PLT program?" at bounding box center [784, 248] width 1073 height 78
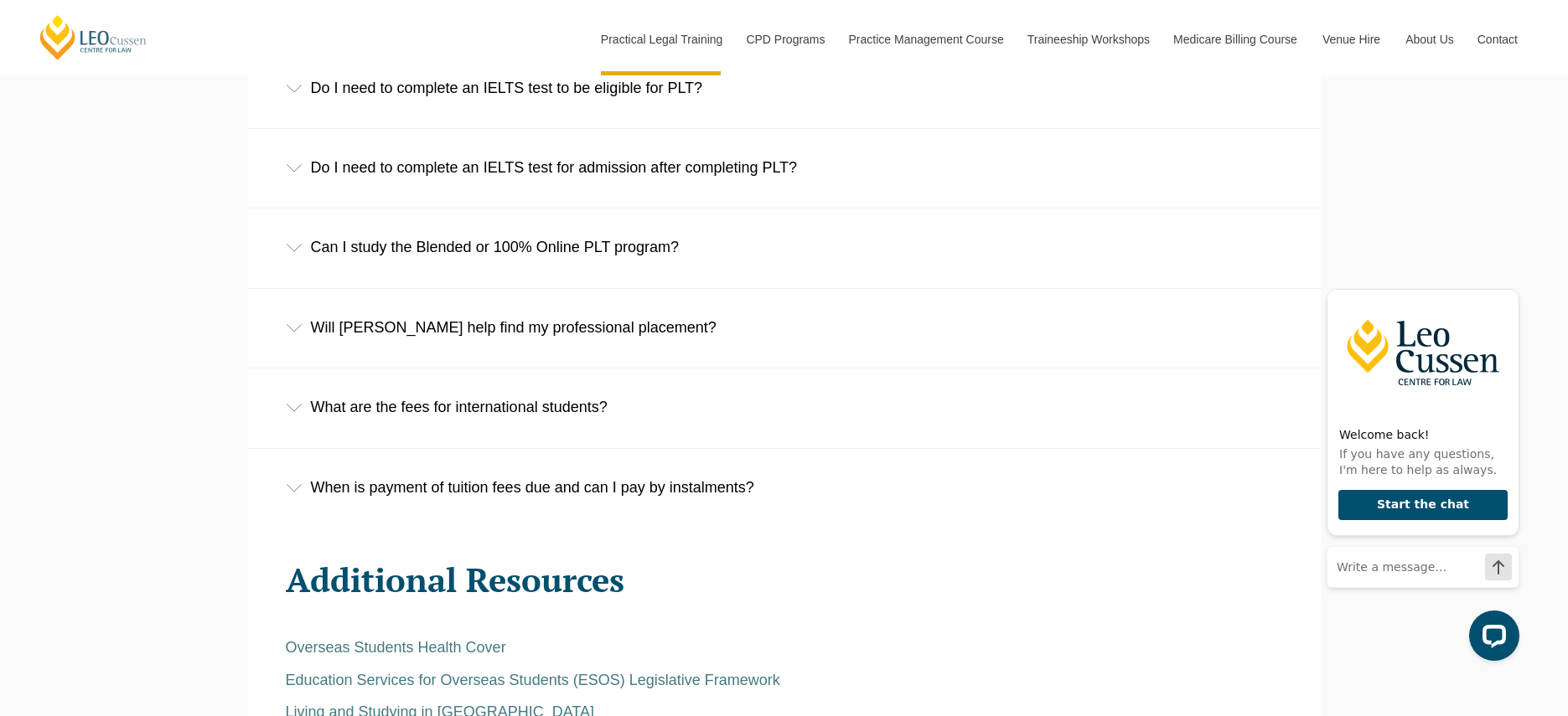
click at [642, 403] on div "What are the fees for international students?" at bounding box center [784, 407] width 1073 height 78
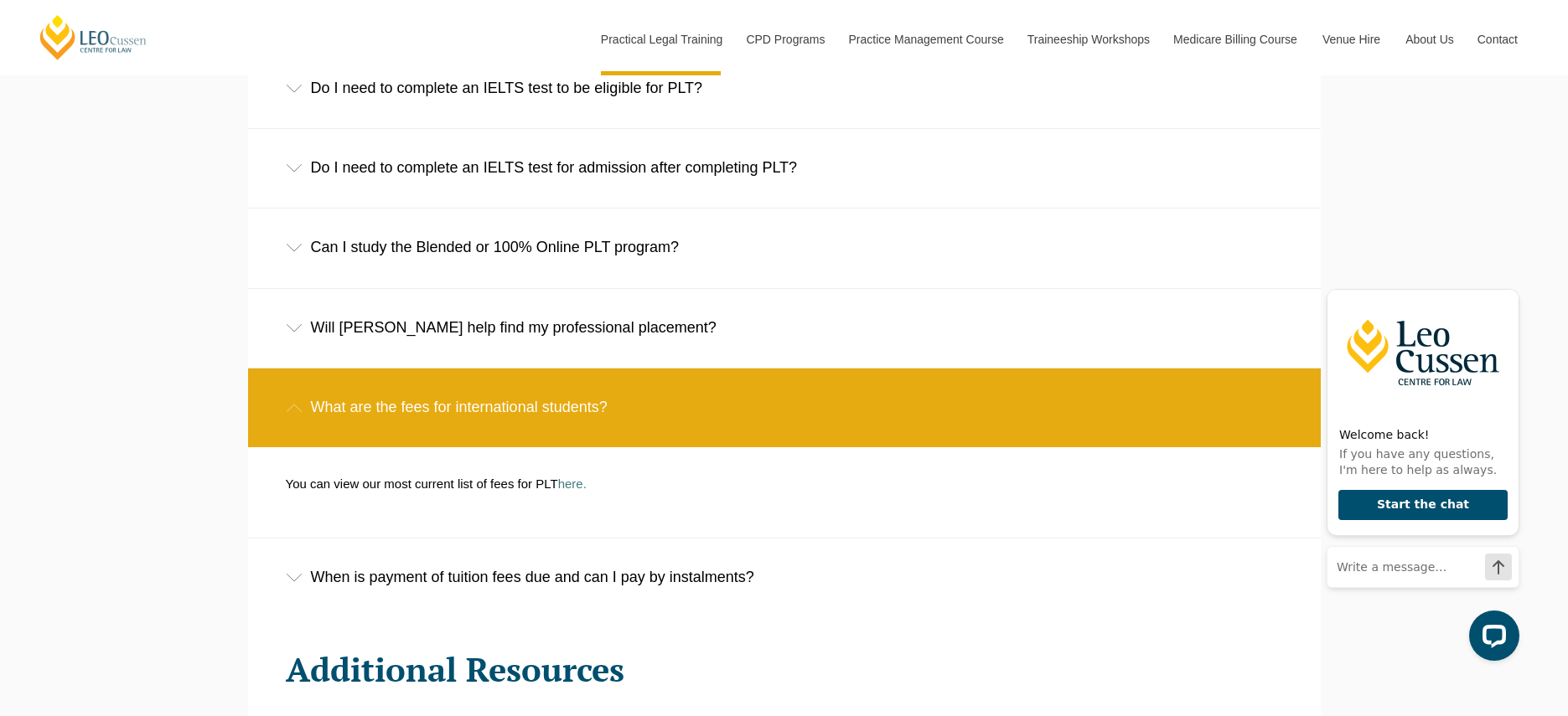
click at [642, 403] on div "What are the fees for international students?" at bounding box center [784, 407] width 1073 height 78
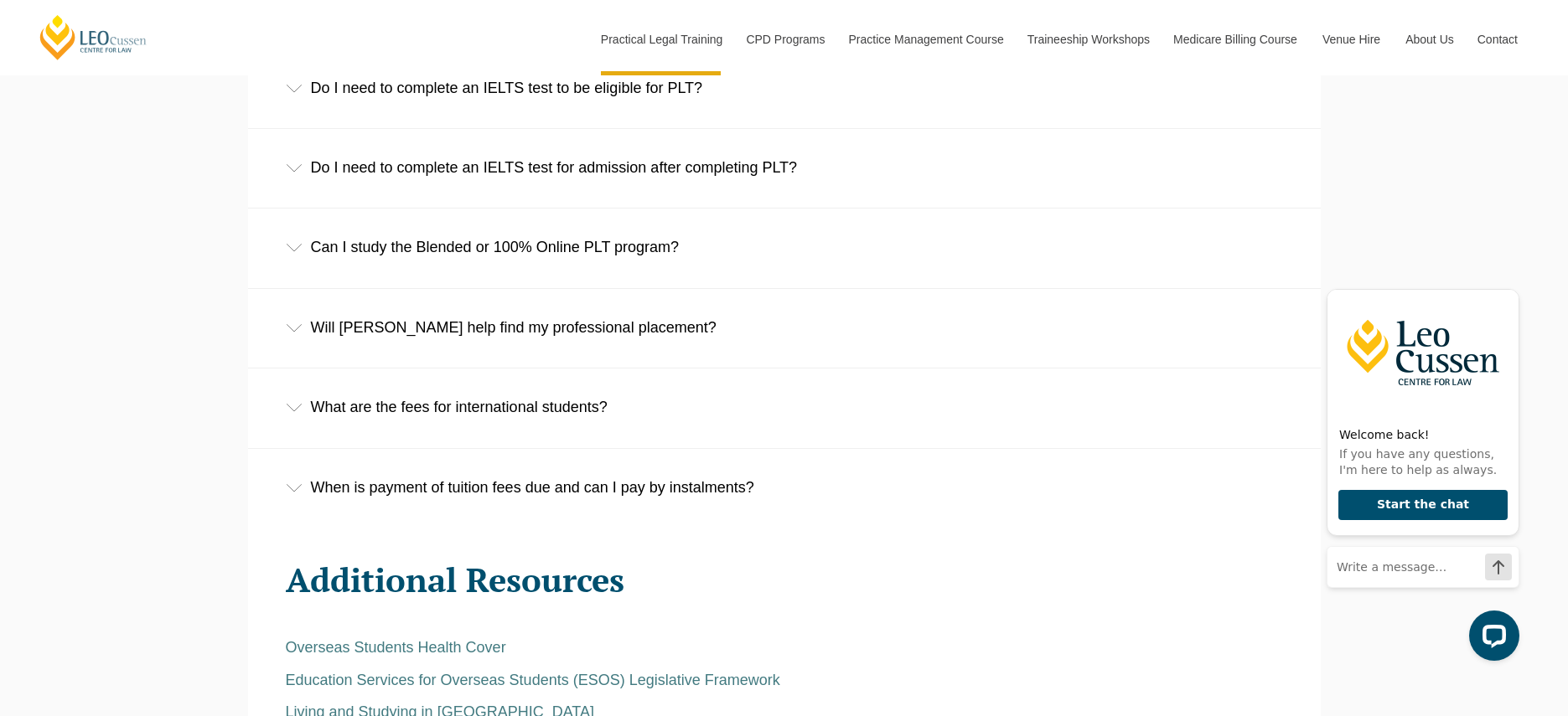
click at [647, 468] on div "When is payment of tuition fees due and can I pay by instalments?" at bounding box center [784, 488] width 1073 height 78
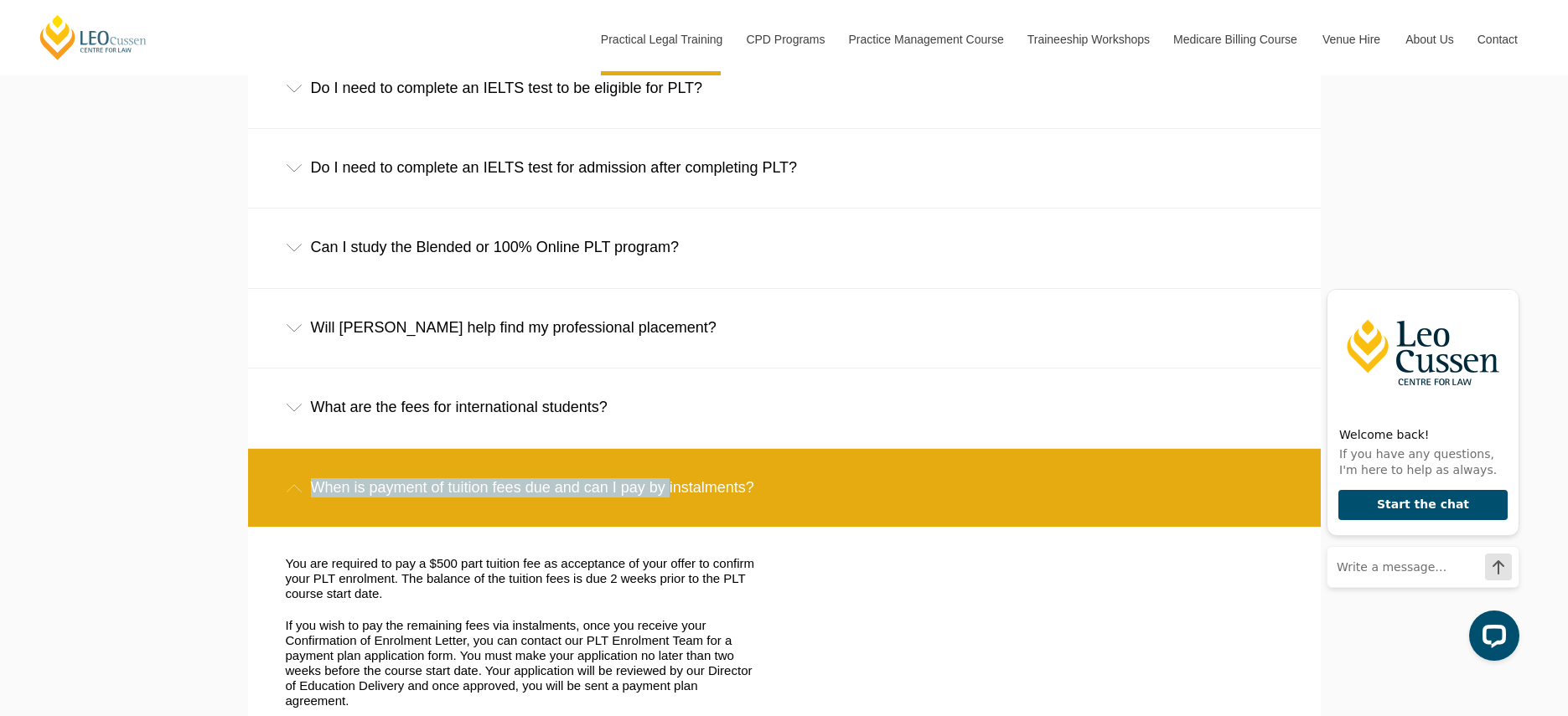
drag, startPoint x: 645, startPoint y: 465, endPoint x: 145, endPoint y: 480, distance: 500.2
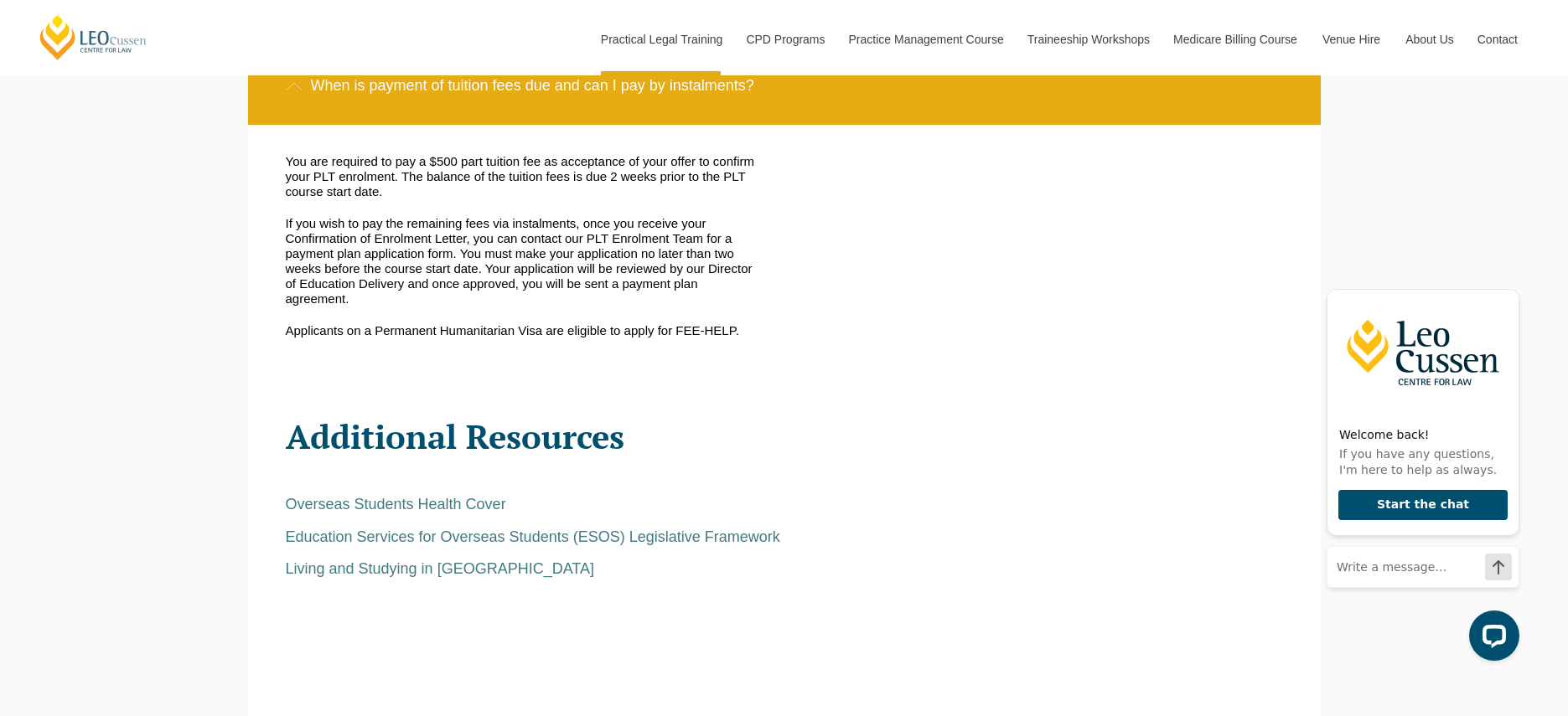
scroll to position [3496, 0]
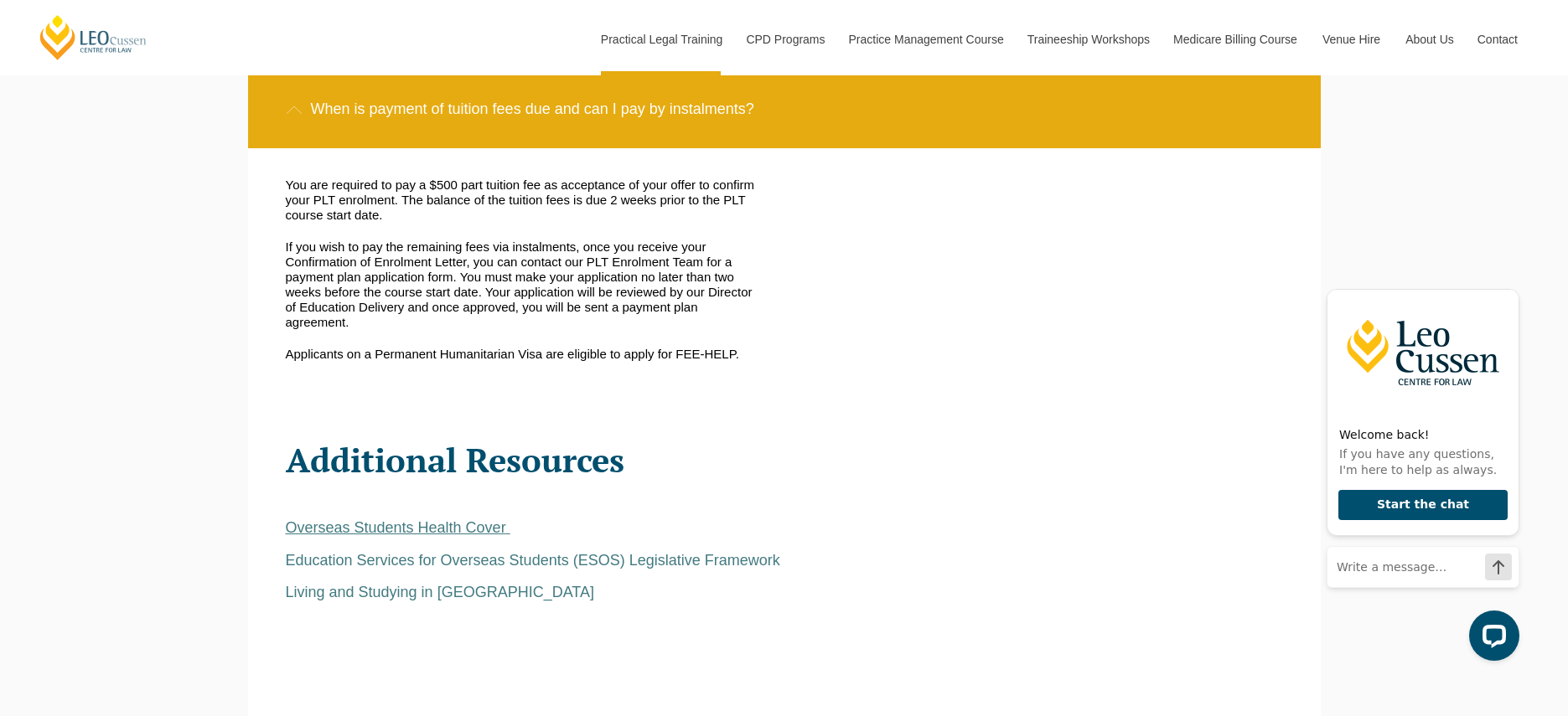
click at [348, 520] on span "Overseas Students Health Cover" at bounding box center [396, 527] width 221 height 17
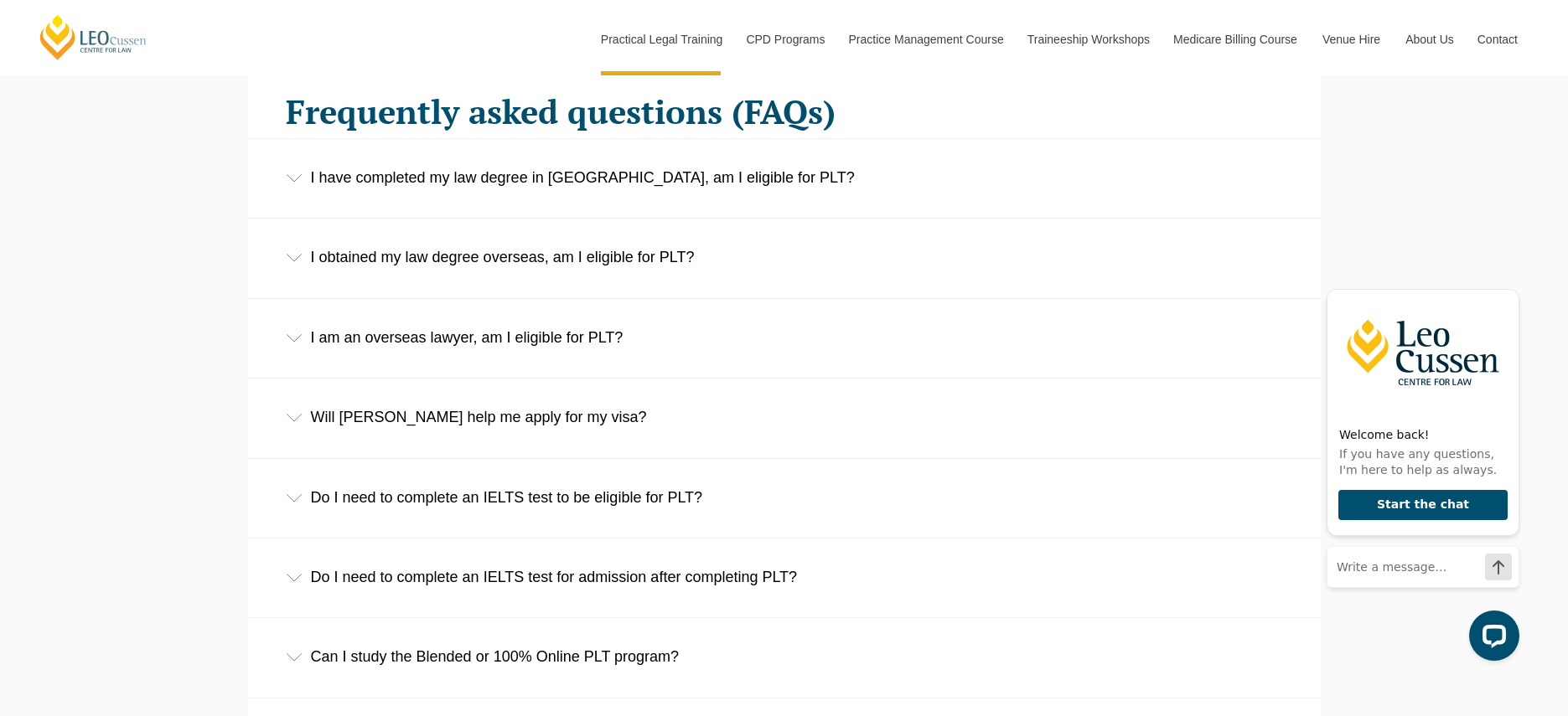
scroll to position [3263, 0]
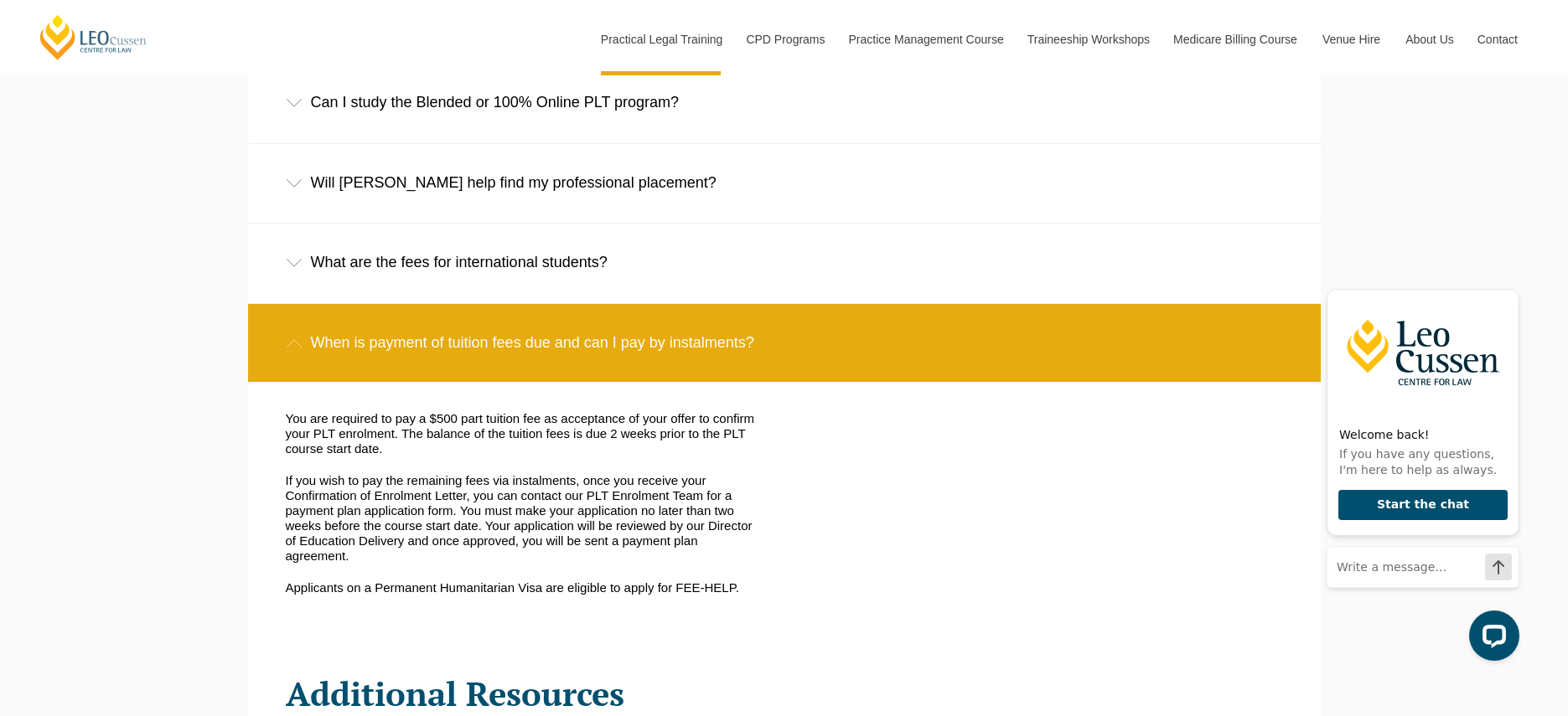
click at [782, 338] on div "When is payment of tuition fees due and can I pay by instalments?" at bounding box center [784, 343] width 1073 height 78
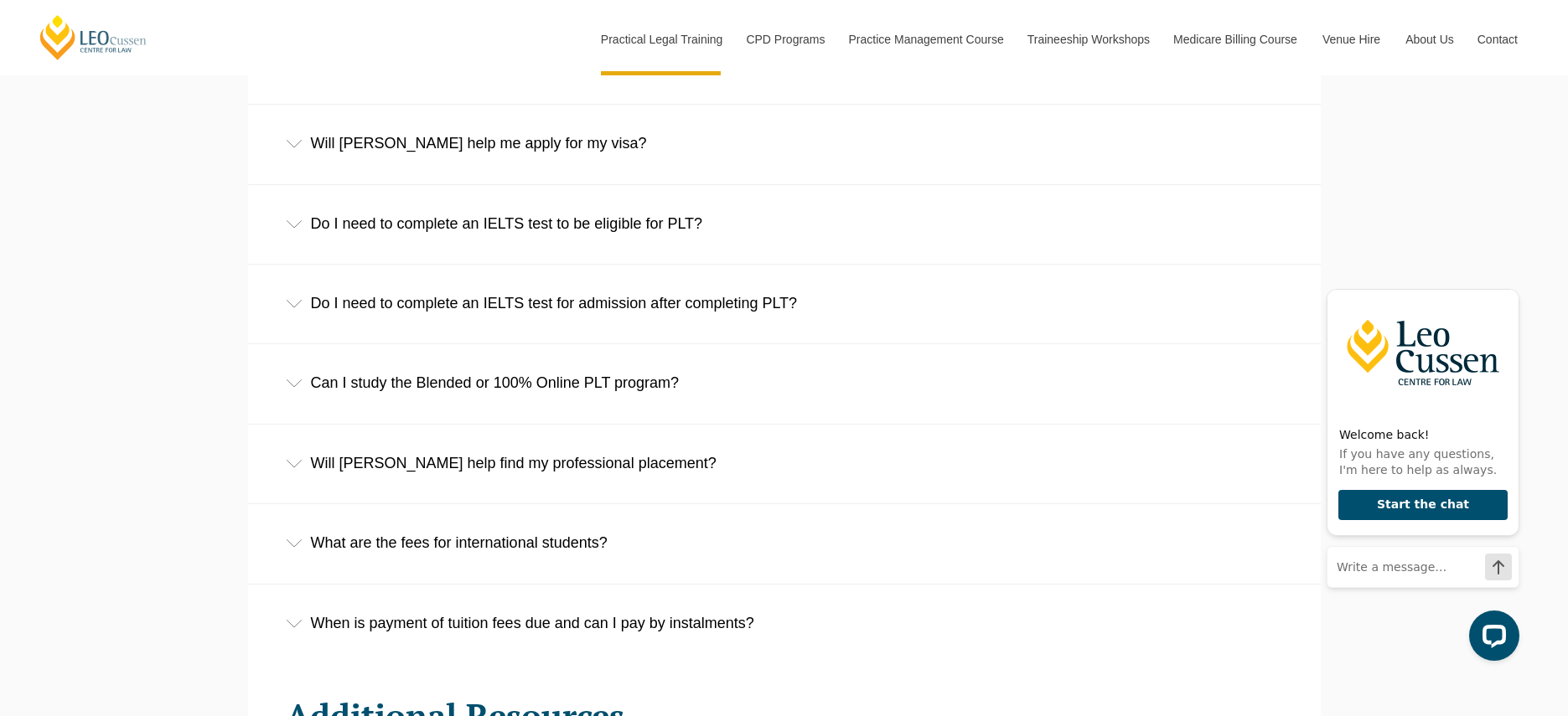
scroll to position [2686, 0]
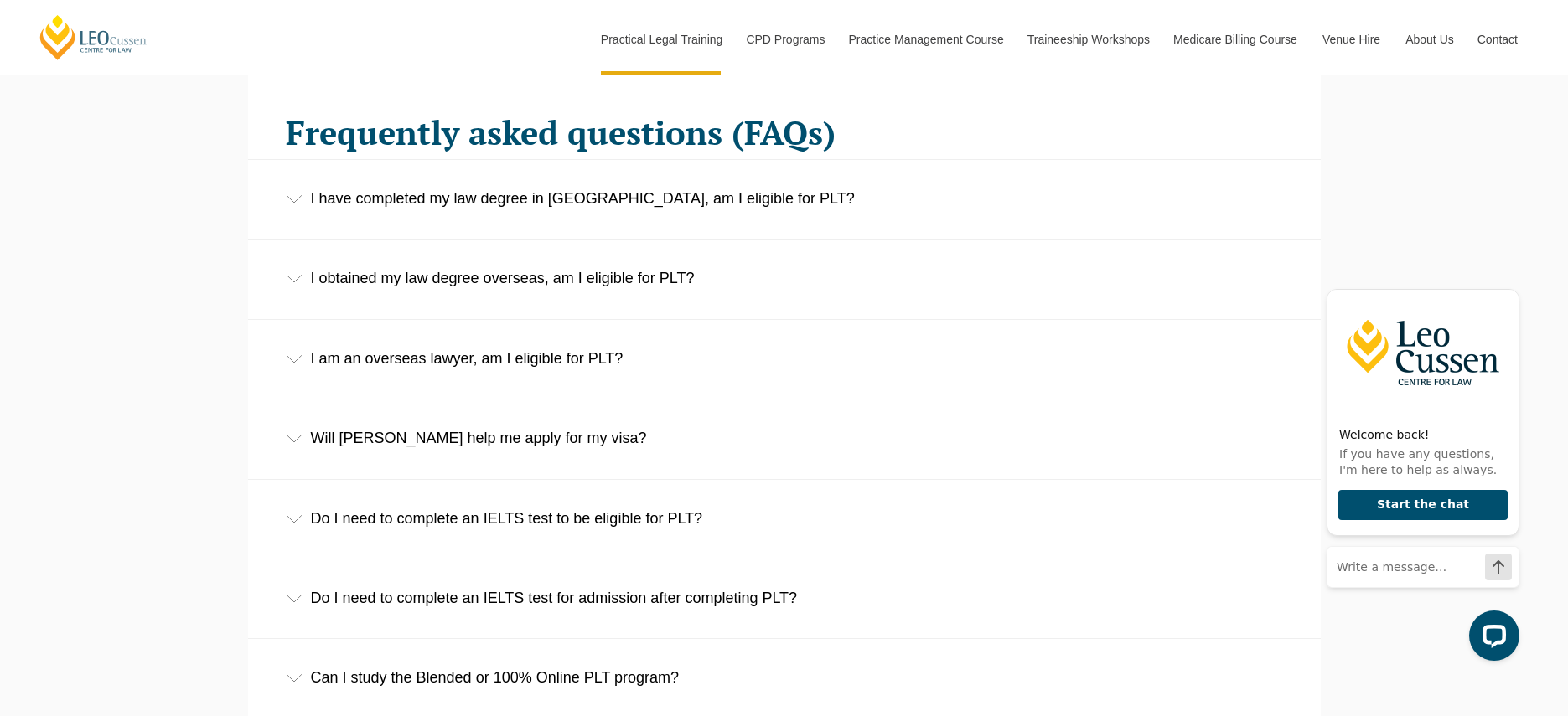
click at [816, 277] on div "I obtained my law degree overseas, am I eligible for PLT?" at bounding box center [784, 278] width 1073 height 78
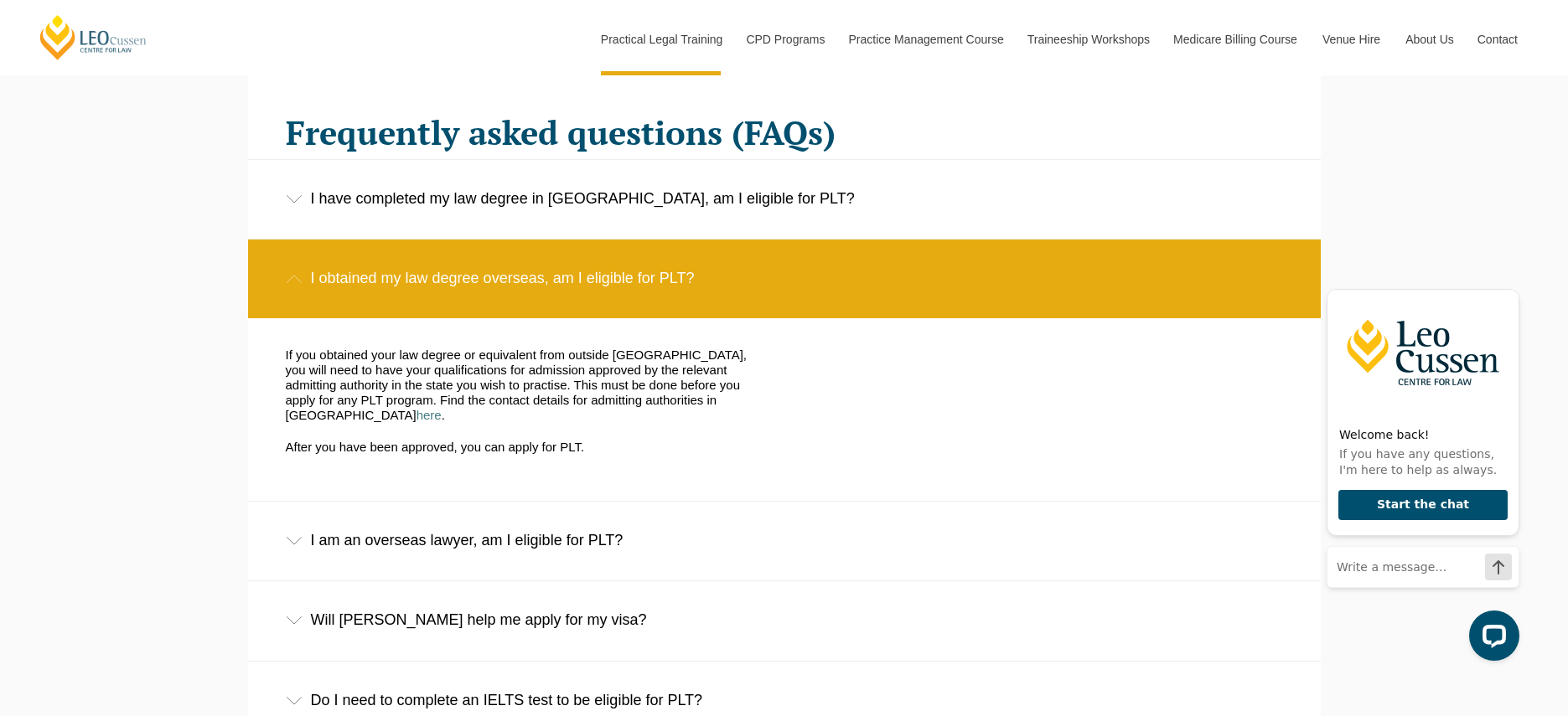
click at [816, 277] on div "I obtained my law degree overseas, am I eligible for PLT?" at bounding box center [784, 278] width 1073 height 78
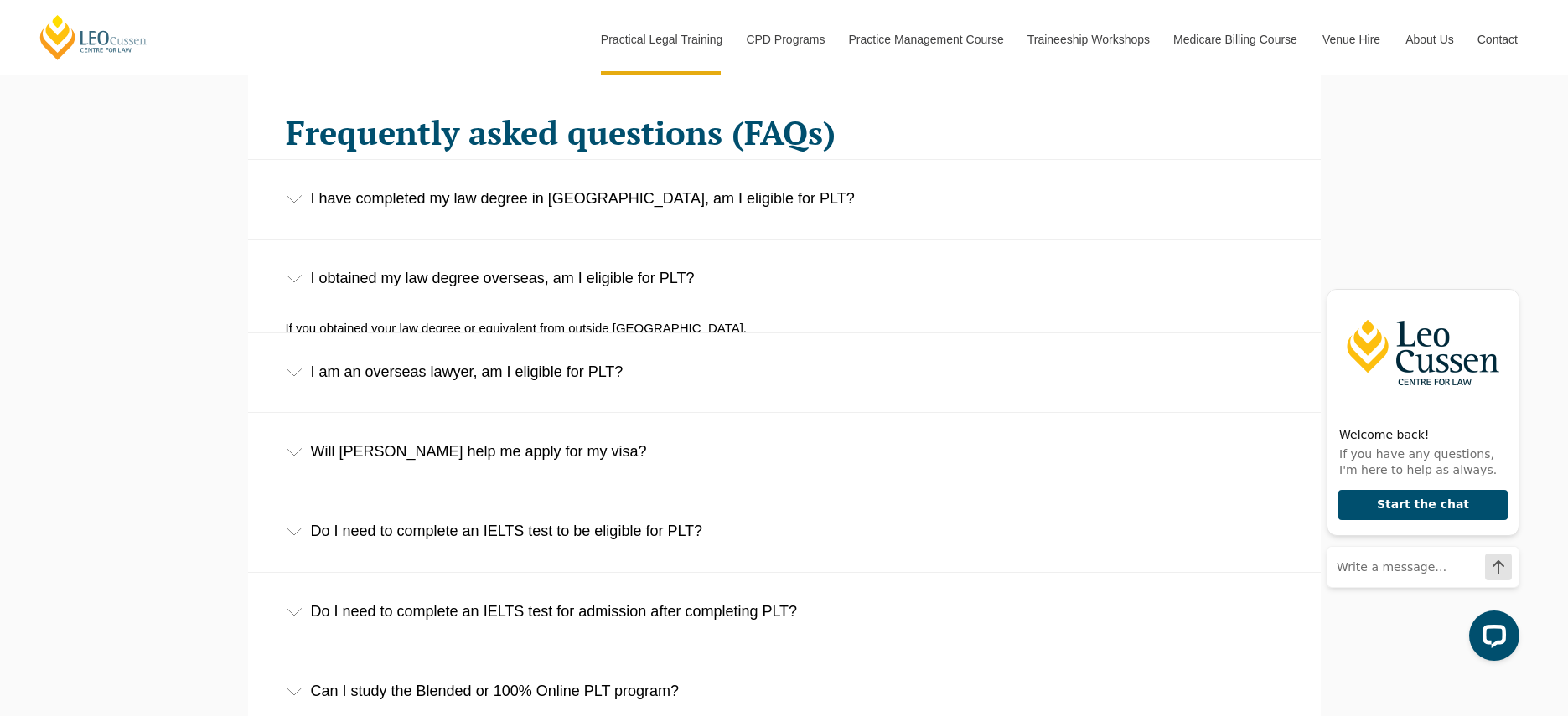
click at [816, 277] on div "I obtained my law degree overseas, am I eligible for PLT?" at bounding box center [784, 278] width 1073 height 78
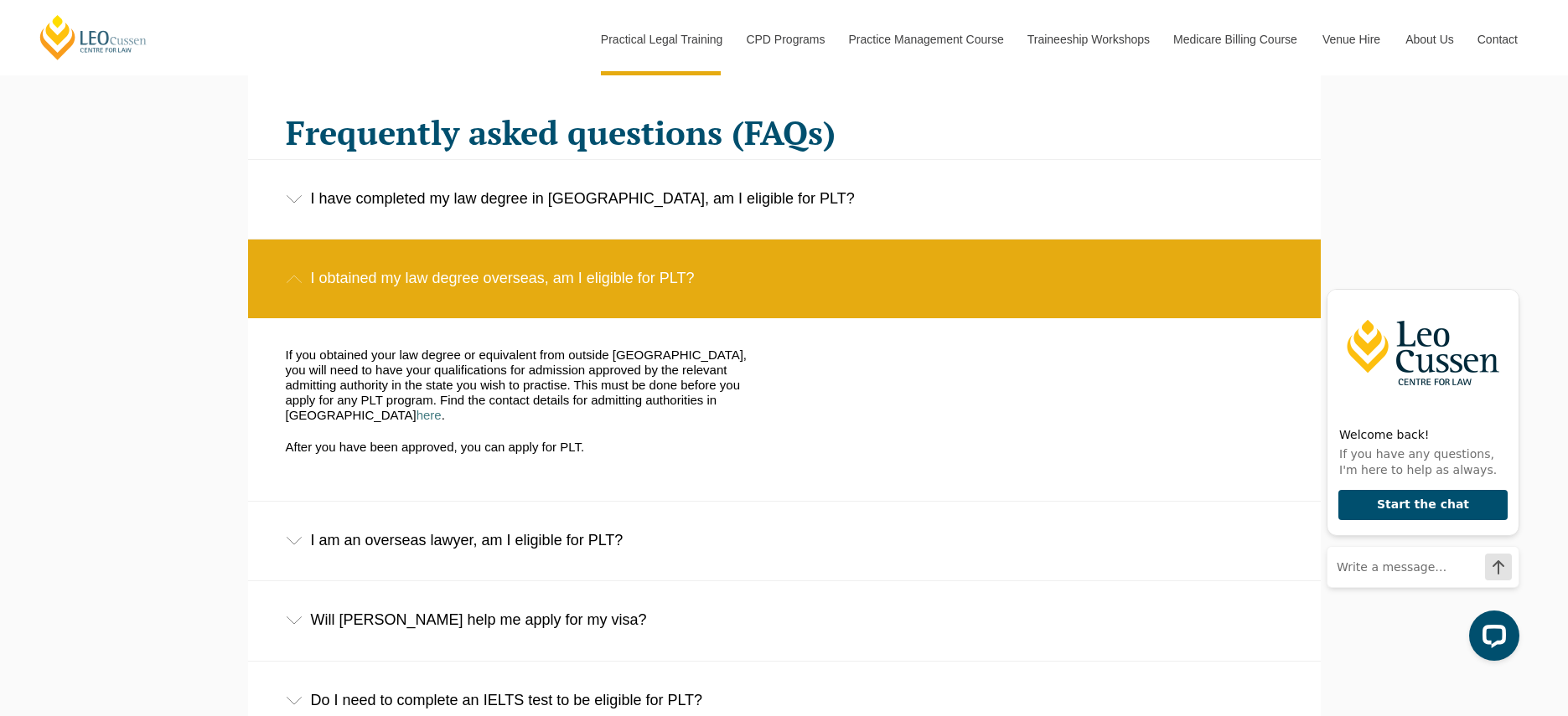
click at [816, 277] on div "I obtained my law degree overseas, am I eligible for PLT?" at bounding box center [784, 278] width 1073 height 78
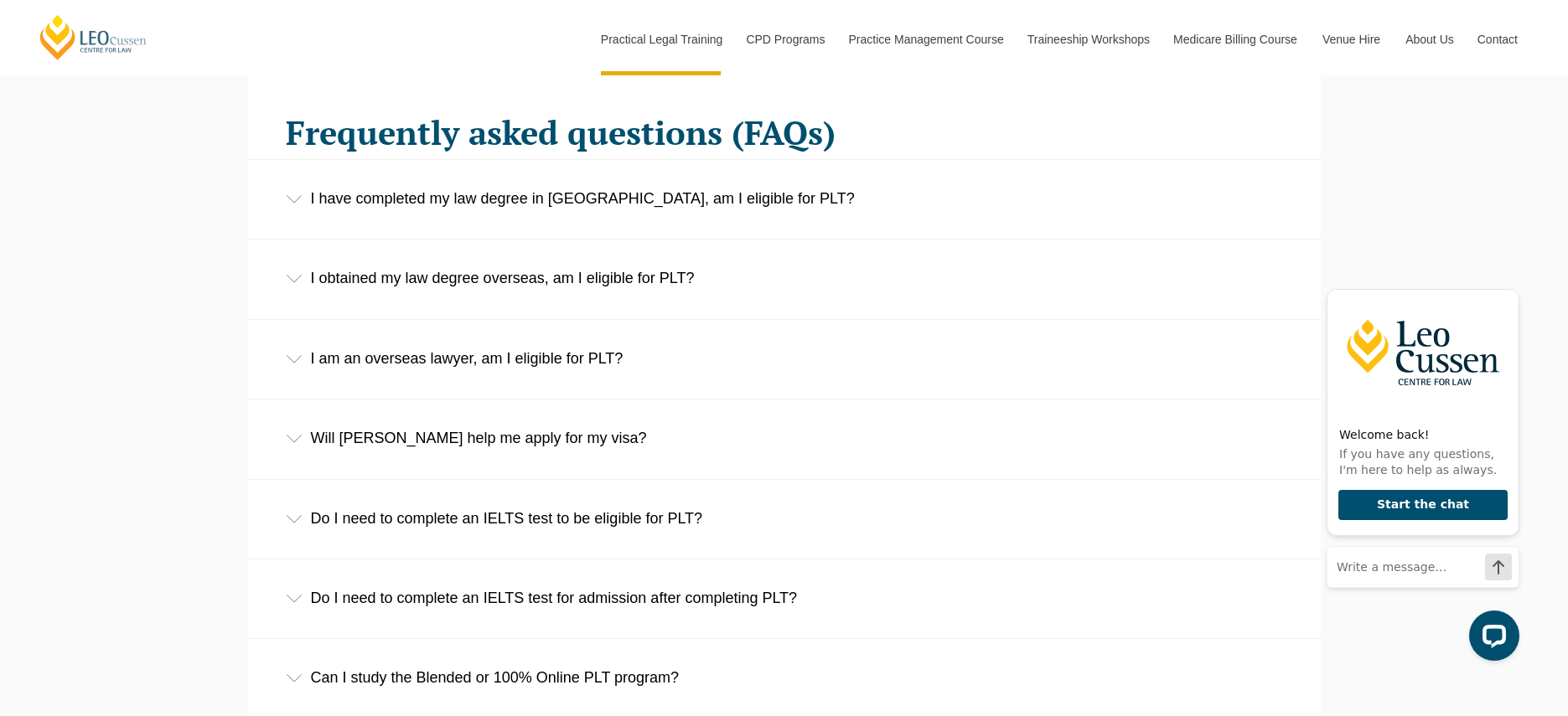
click at [760, 355] on div "I am an overseas lawyer, am I eligible for PLT?" at bounding box center [784, 359] width 1073 height 78
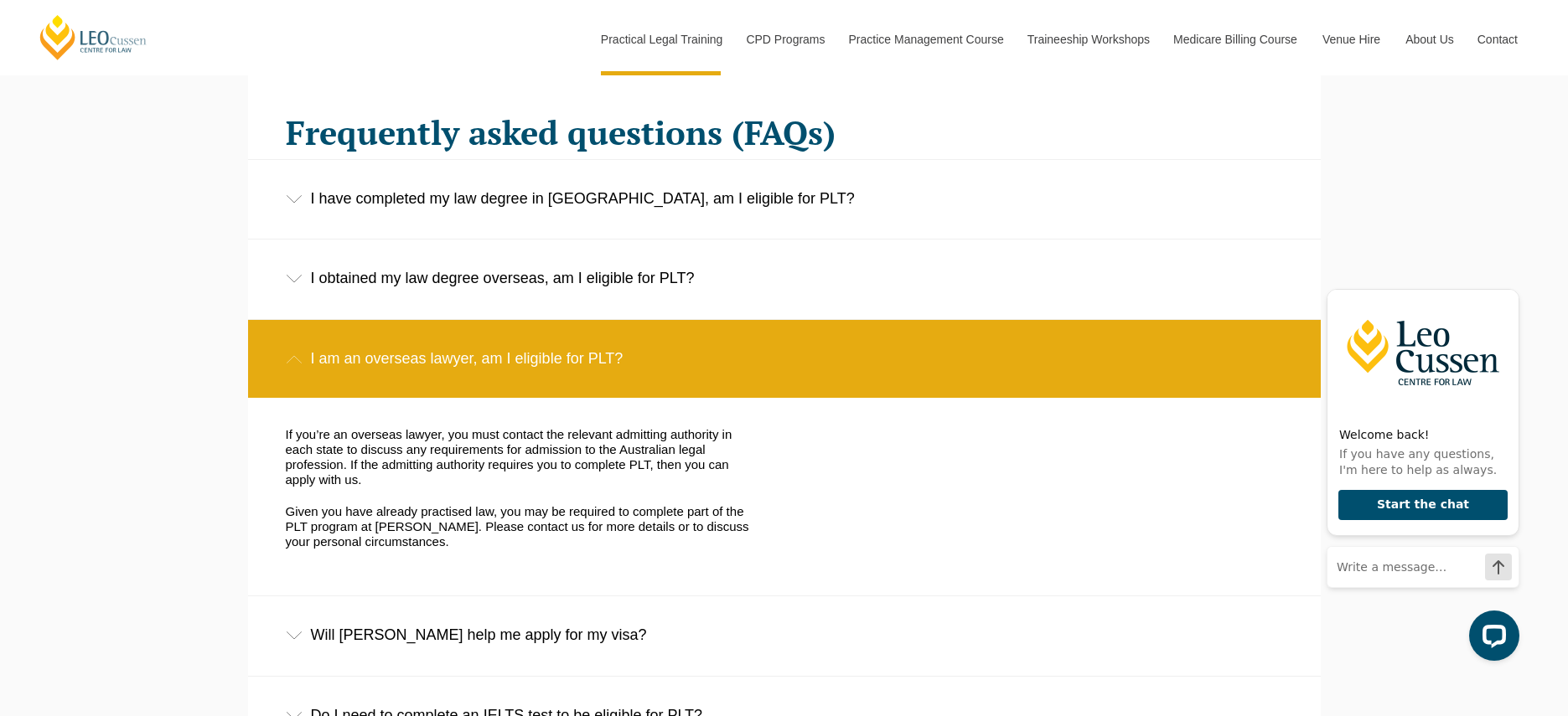
click at [765, 345] on div "I am an overseas lawyer, am I eligible for PLT?" at bounding box center [784, 359] width 1073 height 78
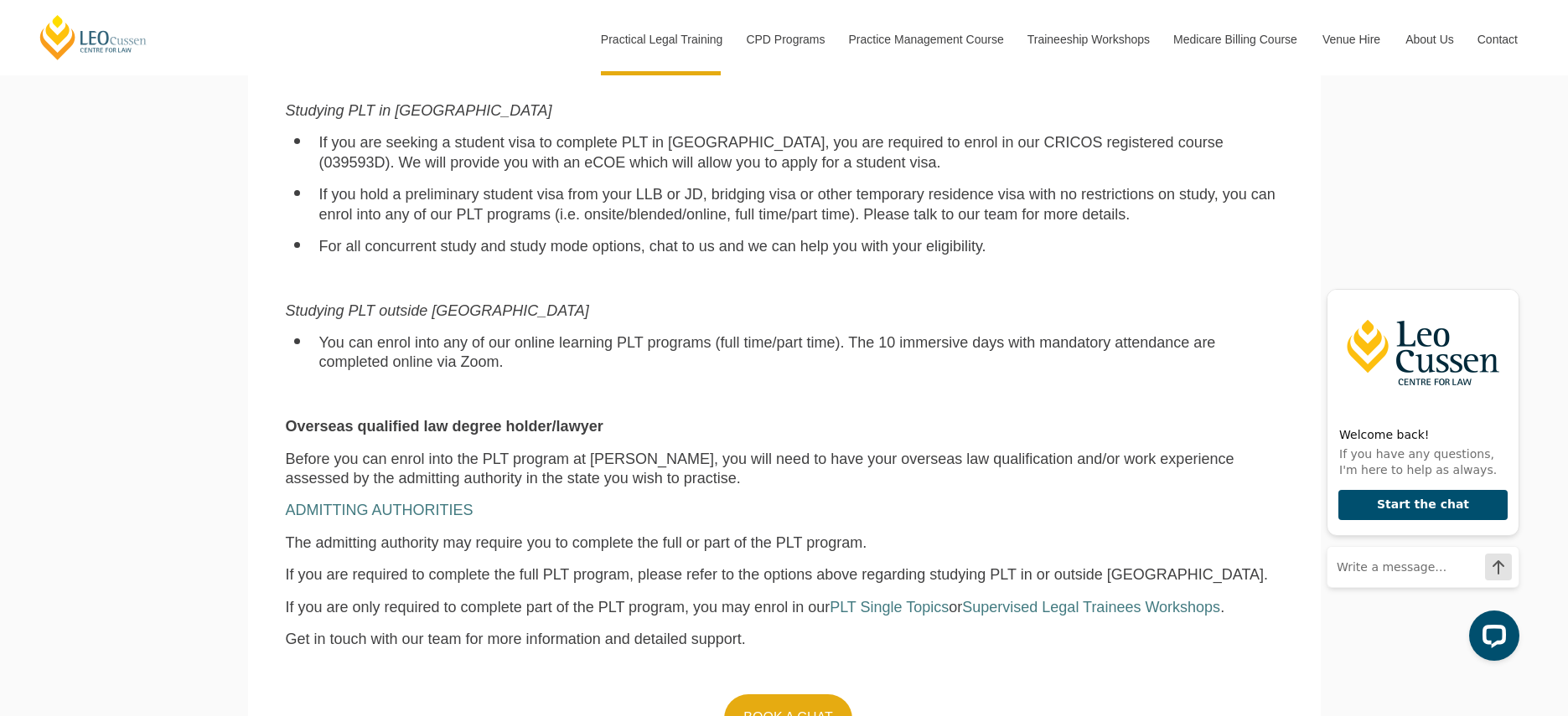
scroll to position [1326, 0]
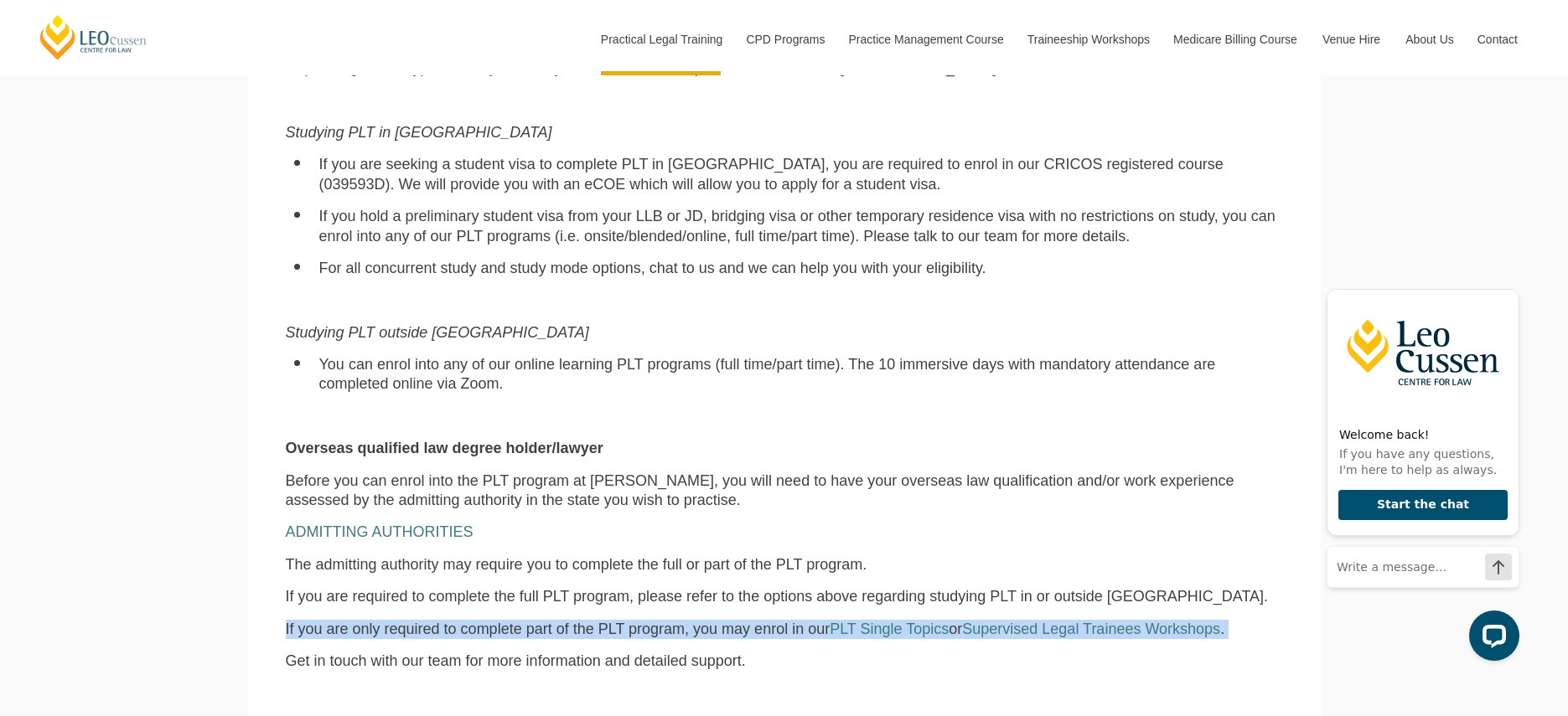
drag, startPoint x: 525, startPoint y: 599, endPoint x: 529, endPoint y: 627, distance: 28.3
click at [529, 627] on div "Eligibility for PLT at Leo Cussen Australia law degree holder Depending on the …" at bounding box center [784, 355] width 1022 height 845
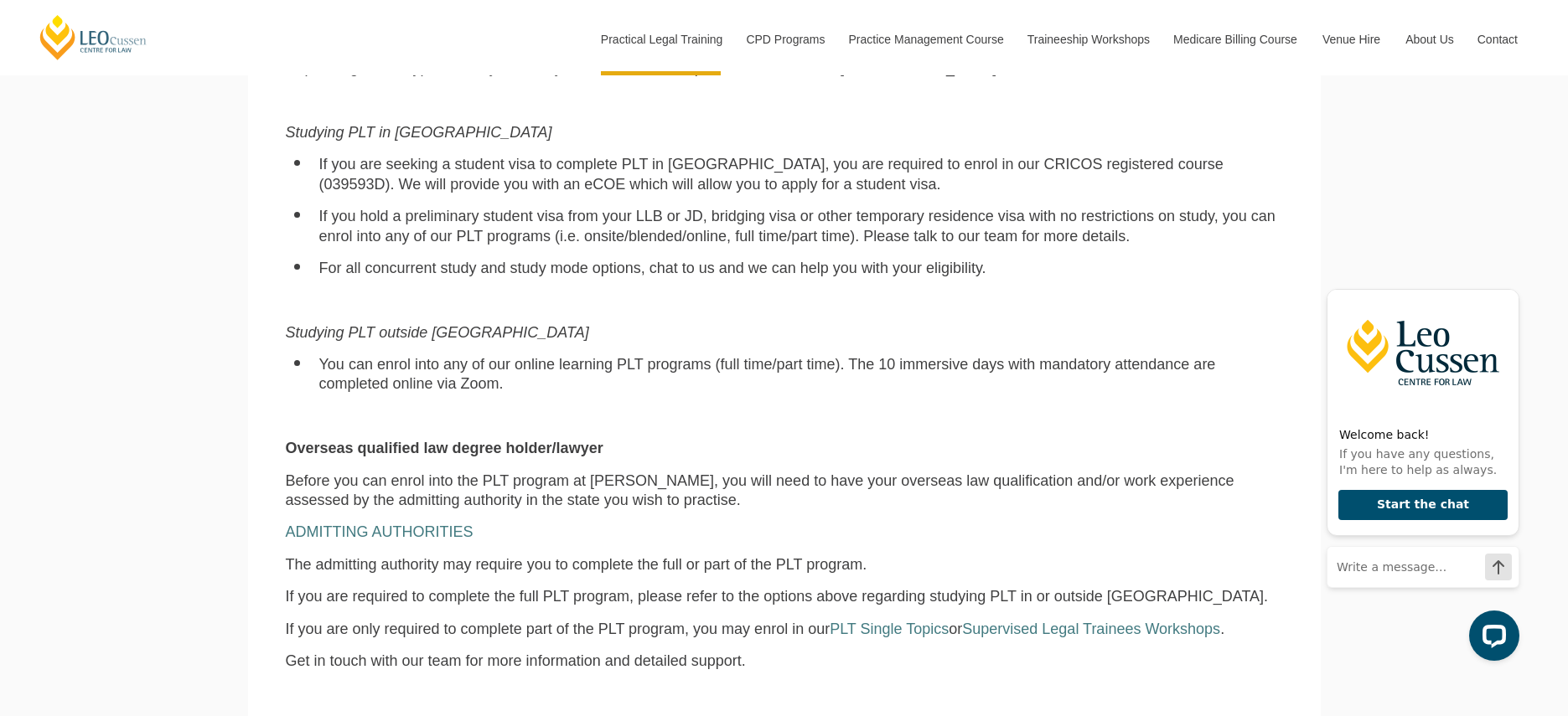
click at [529, 627] on div "Eligibility for PLT at Leo Cussen Australia law degree holder Depending on the …" at bounding box center [784, 355] width 1022 height 845
click at [527, 621] on span "If you are only required to complete part of the PLT program, you may enrol in …" at bounding box center [557, 629] width 544 height 17
click at [526, 621] on span "If you are only required to complete part of the PLT program, you may enrol in …" at bounding box center [557, 629] width 544 height 17
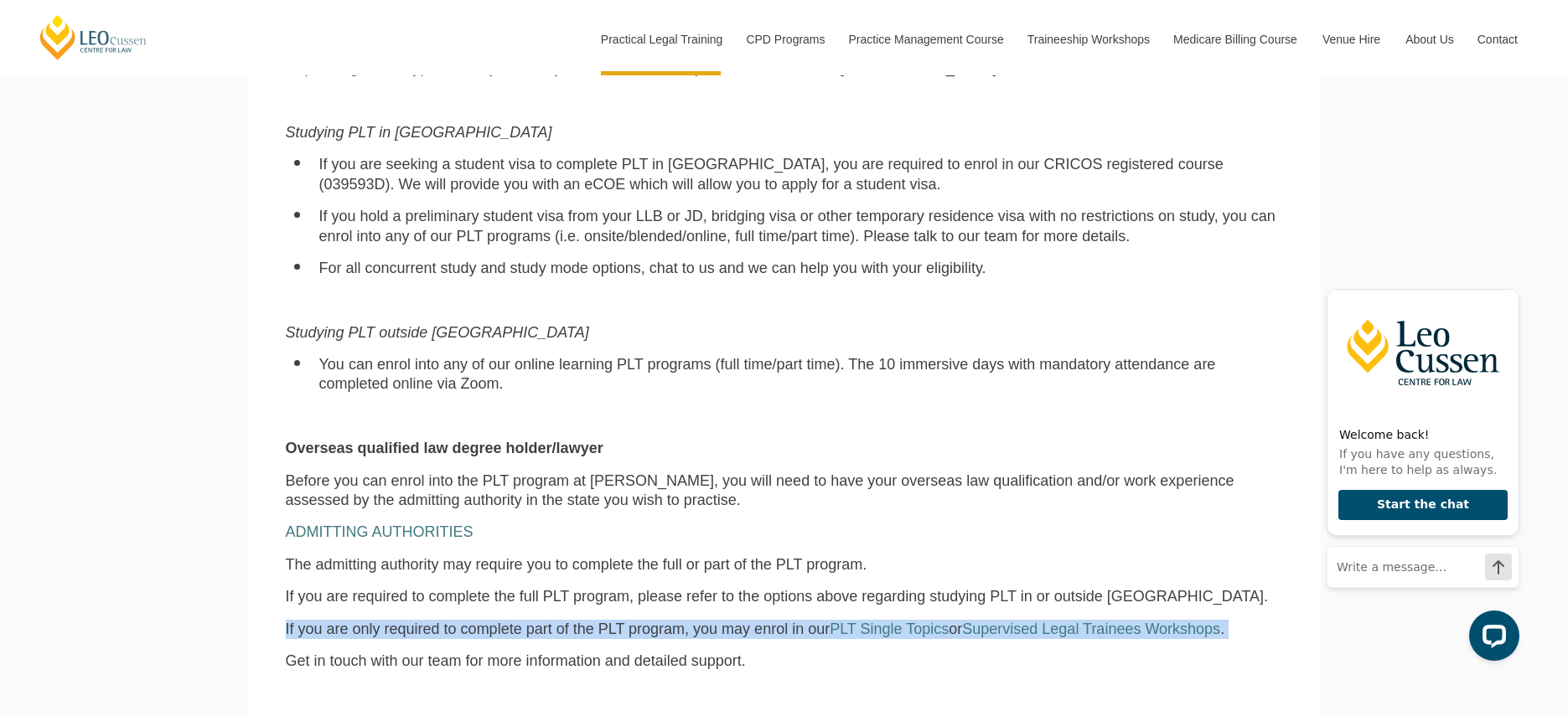
click at [526, 621] on span "If you are only required to complete part of the PLT program, you may enrol in …" at bounding box center [557, 629] width 544 height 17
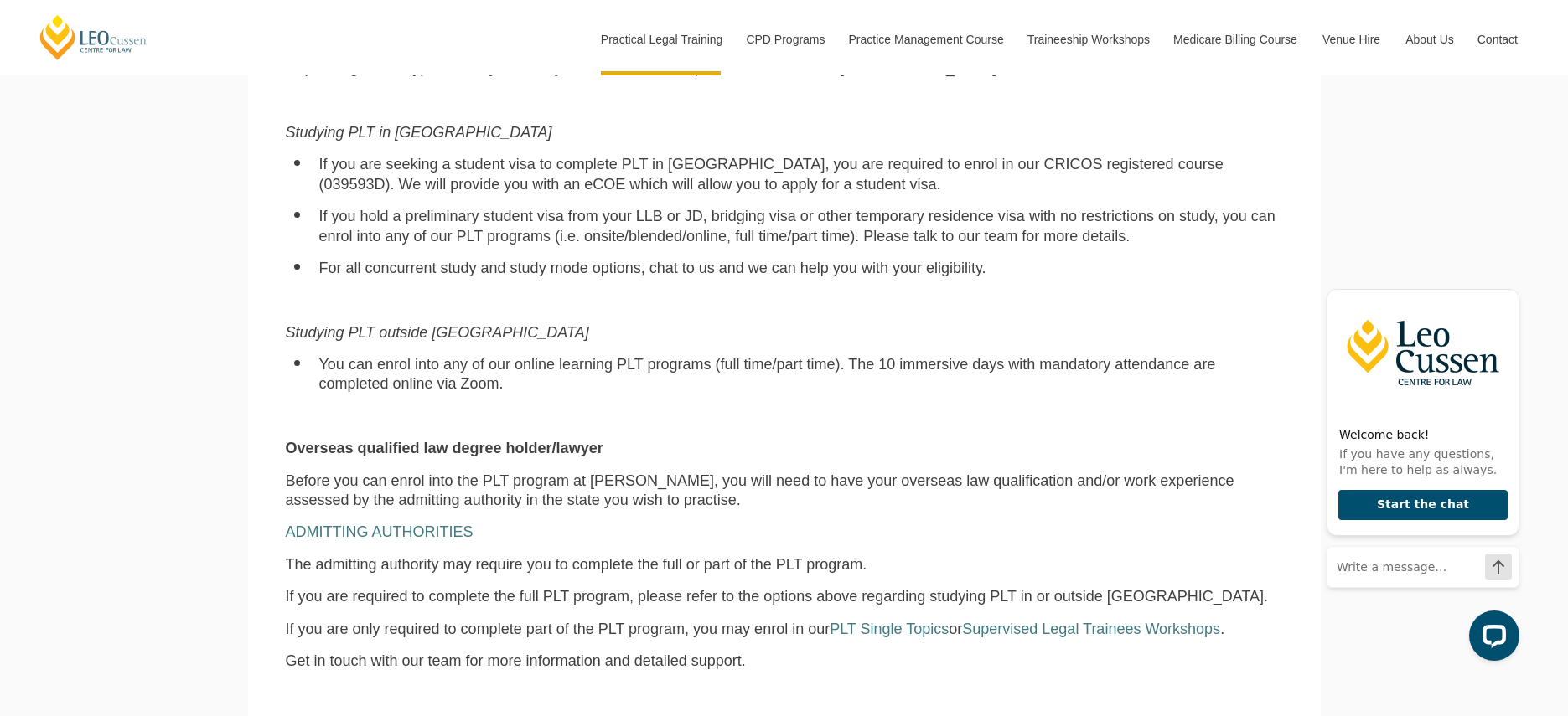
click at [526, 621] on span "If you are only required to complete part of the PLT program, you may enrol in …" at bounding box center [557, 629] width 544 height 17
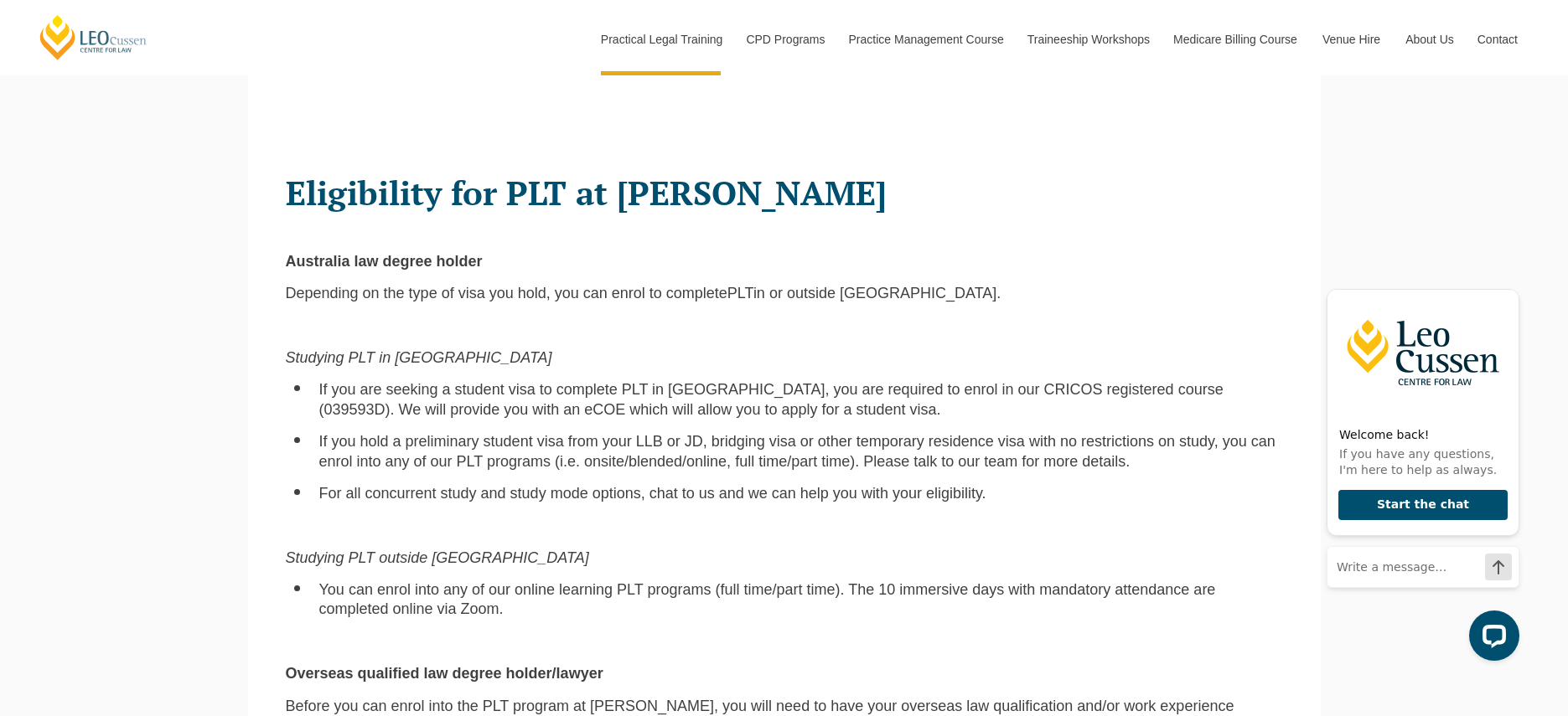
scroll to position [1094, 0]
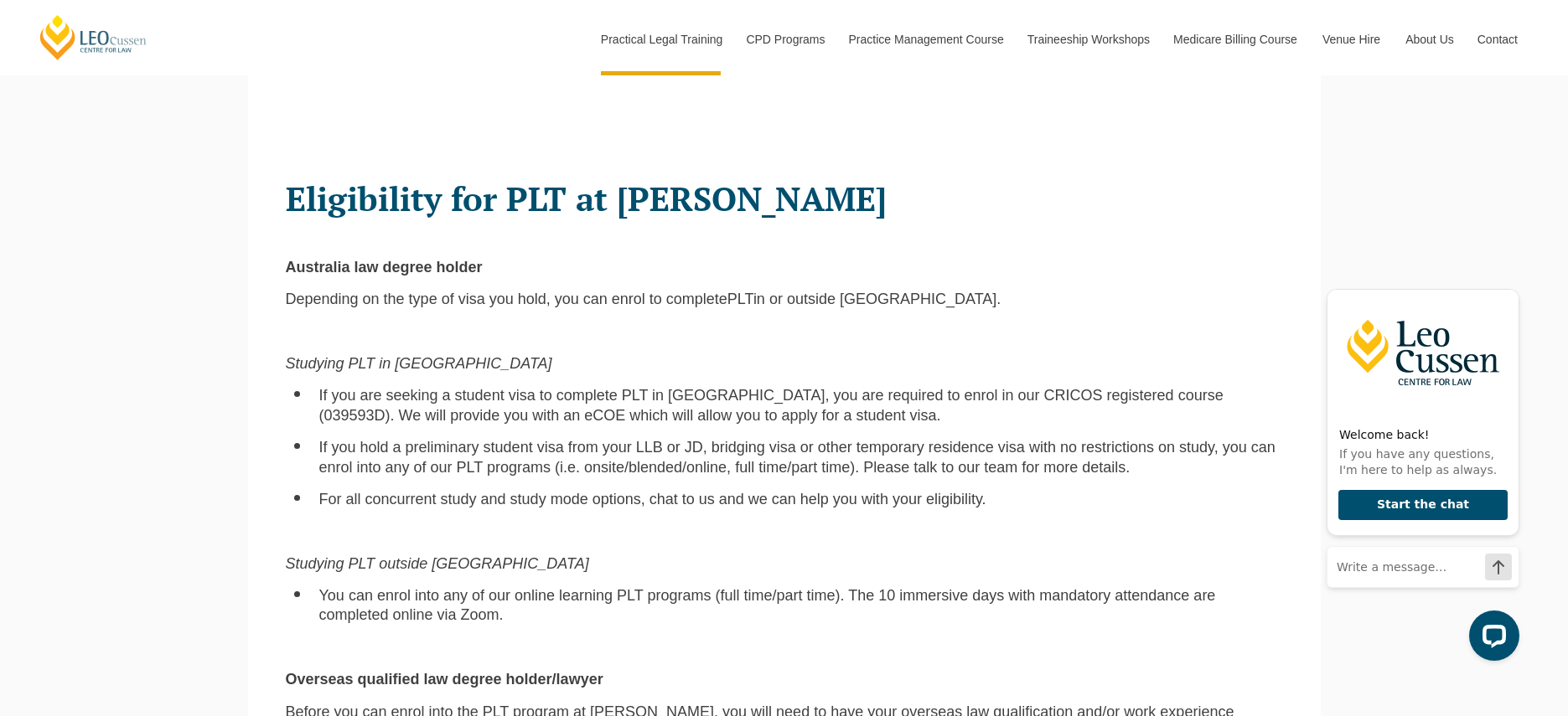
drag, startPoint x: 479, startPoint y: 613, endPoint x: 480, endPoint y: 602, distance: 11.0
click at [480, 602] on div "Eligibility for PLT at Leo Cussen Australia law degree holder Depending on the …" at bounding box center [784, 585] width 1022 height 845
click at [480, 601] on li "You can enrol into any of our online learning PLT programs (full time/part time…" at bounding box center [801, 606] width 963 height 39
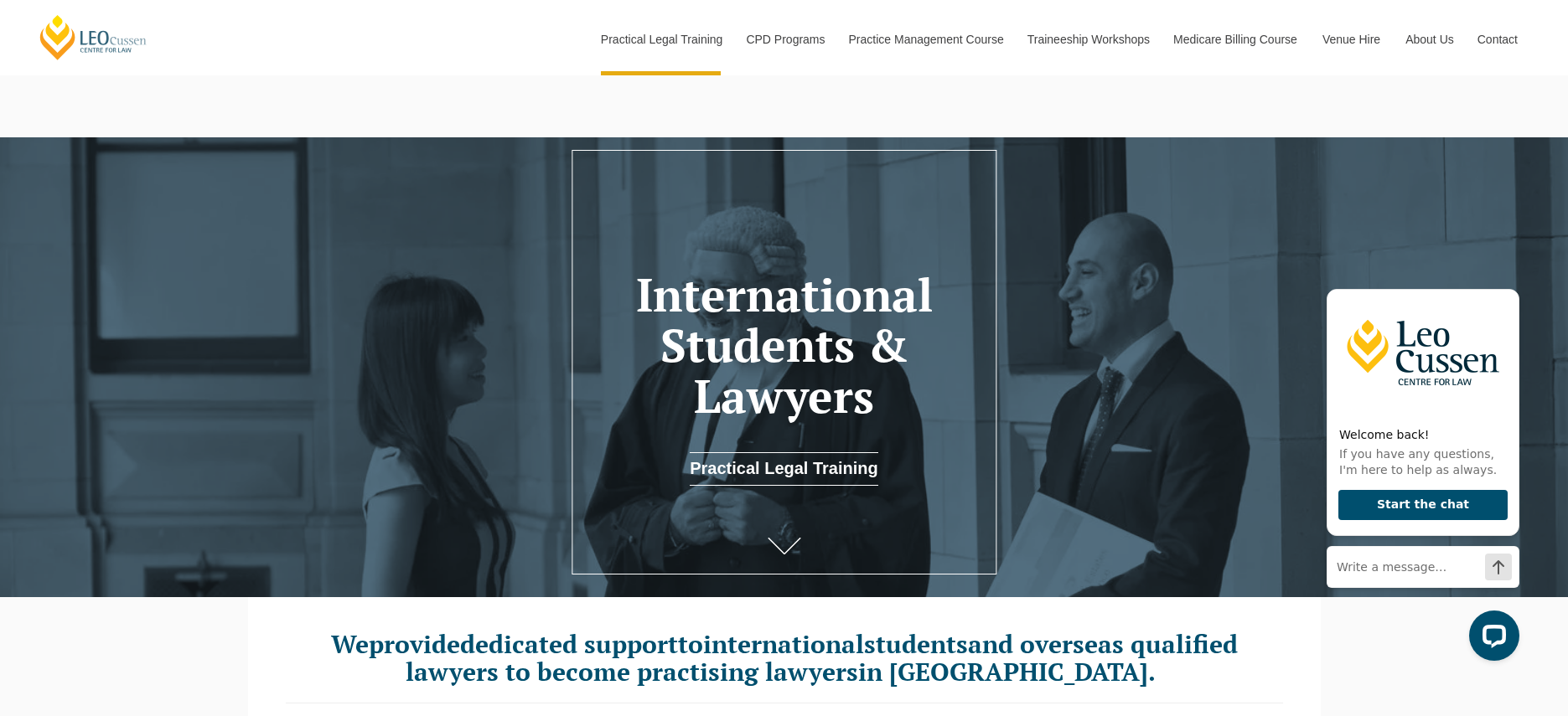
scroll to position [158, 0]
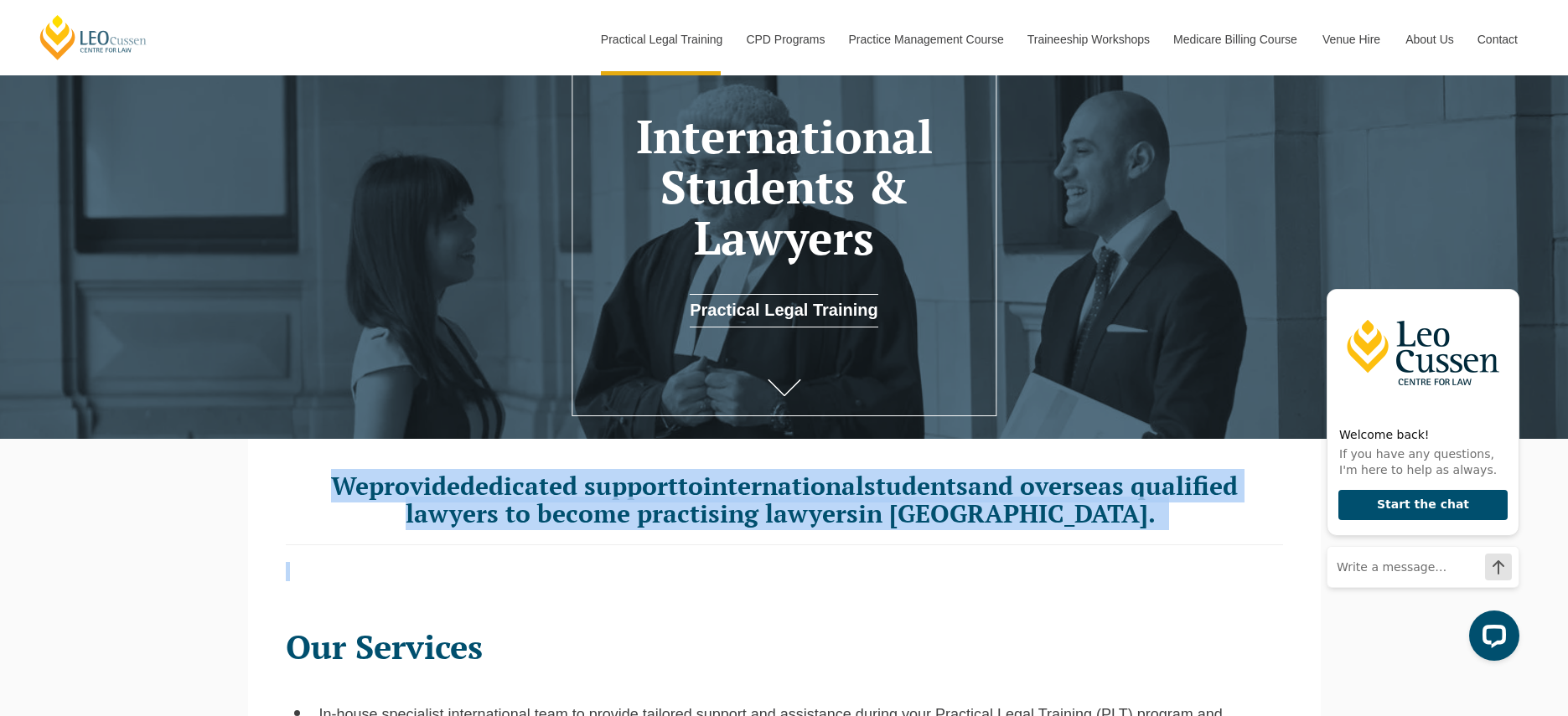
drag, startPoint x: 515, startPoint y: 437, endPoint x: 529, endPoint y: 581, distance: 144.7
click at [529, 581] on p at bounding box center [784, 571] width 997 height 20
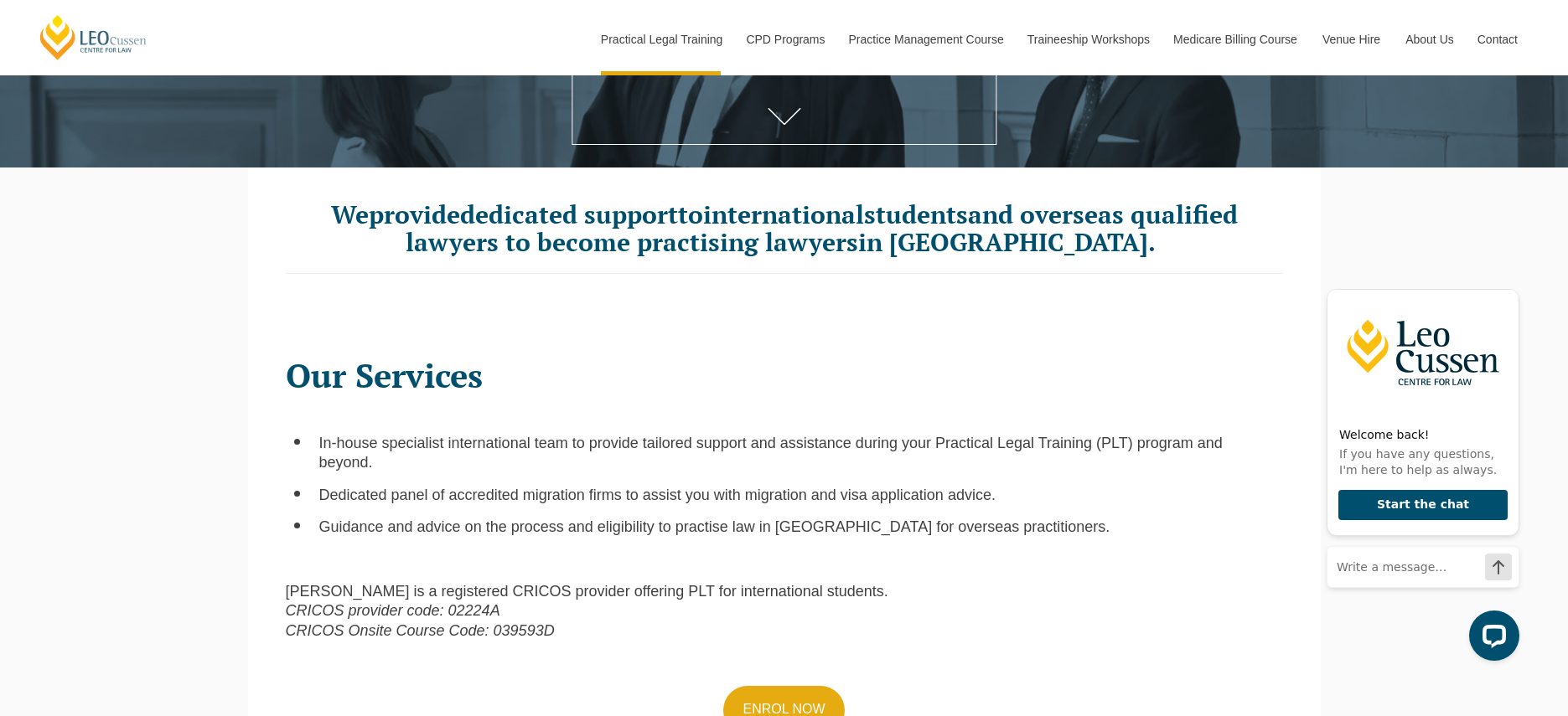
scroll to position [485, 0]
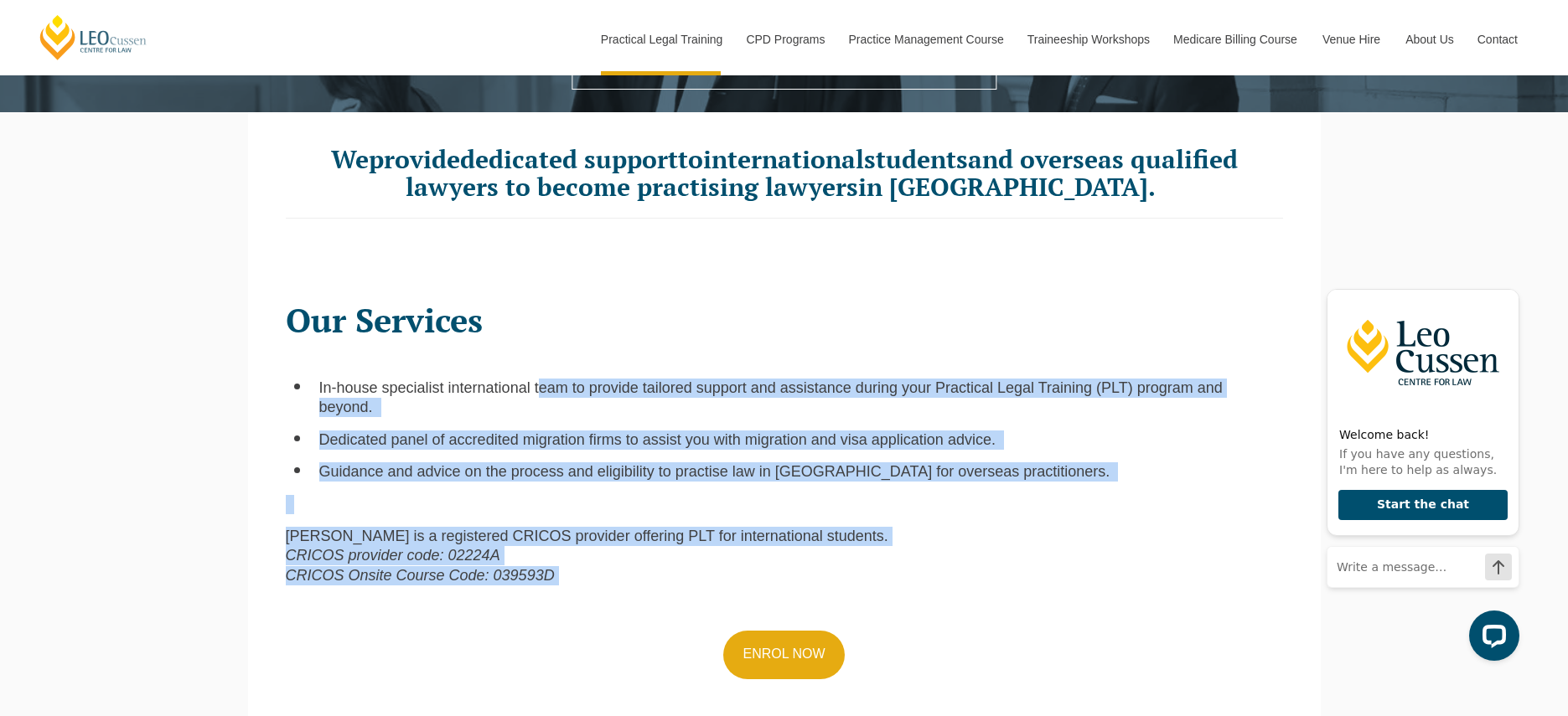
drag, startPoint x: 528, startPoint y: 579, endPoint x: 521, endPoint y: 386, distance: 193.1
click at [521, 386] on div "Our Services In-house specialist international team to provide tailored support…" at bounding box center [784, 521] width 1022 height 472
click at [521, 386] on span "In-house specialist international team to provide tailored support and assistan…" at bounding box center [771, 398] width 904 height 36
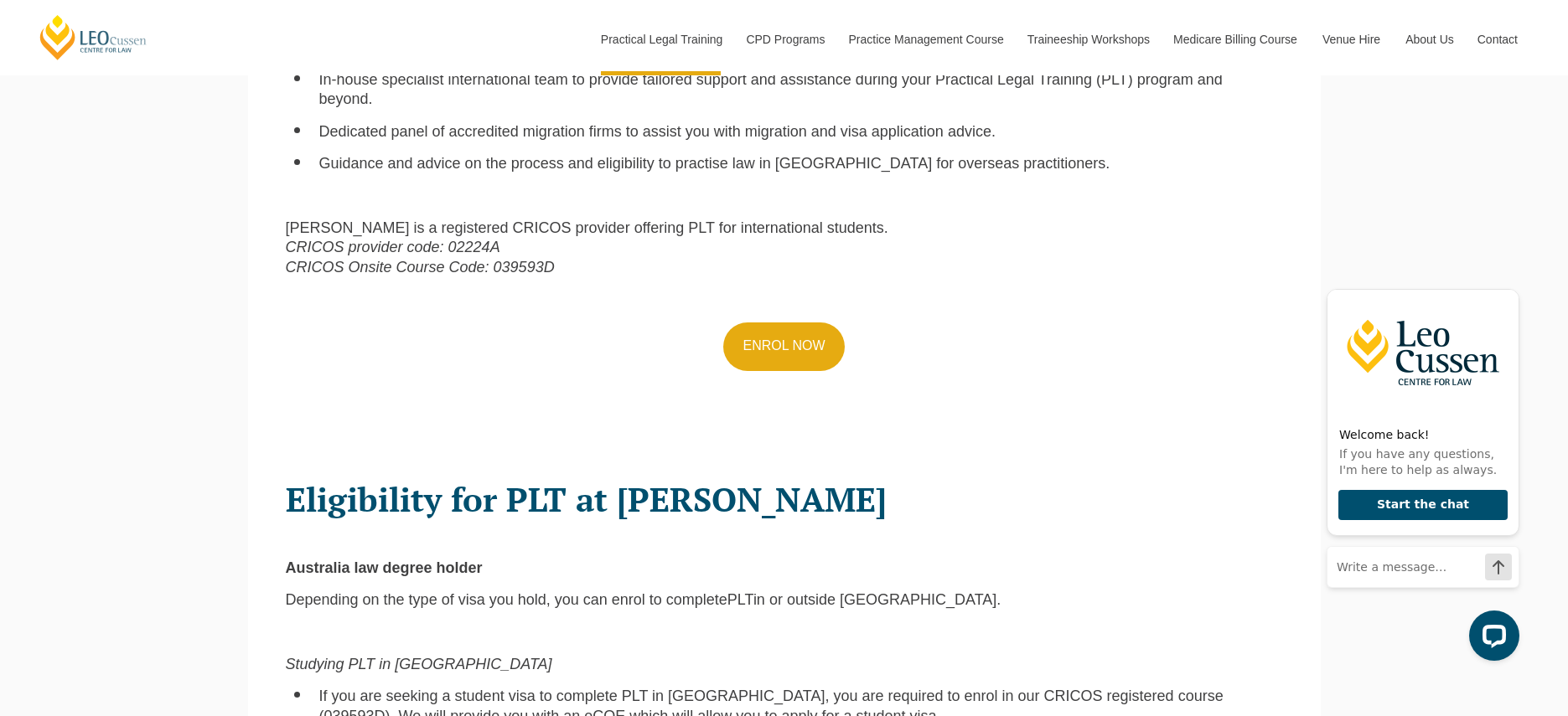
scroll to position [1024, 0]
